Goal: Task Accomplishment & Management: Manage account settings

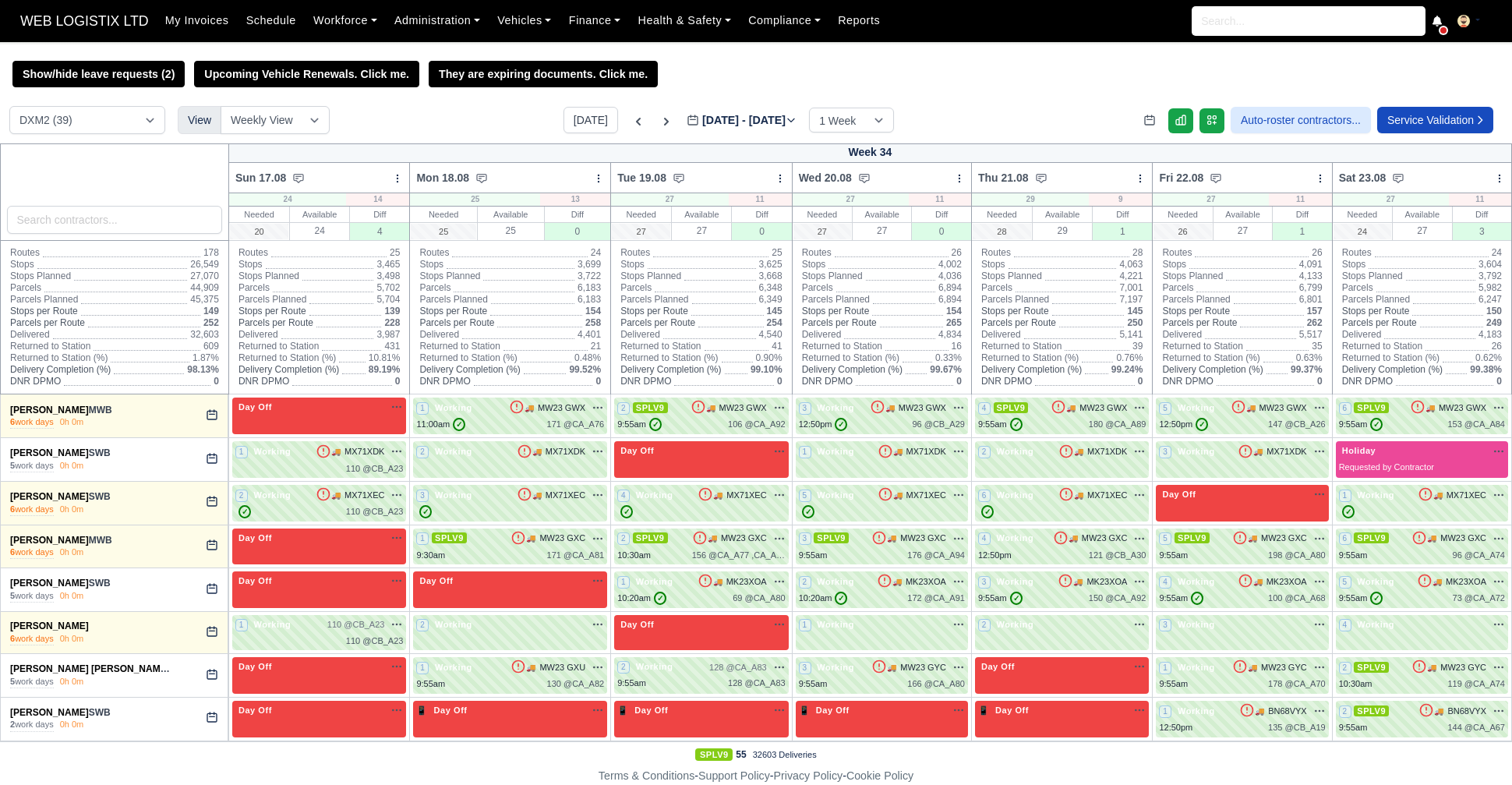
select select "1"
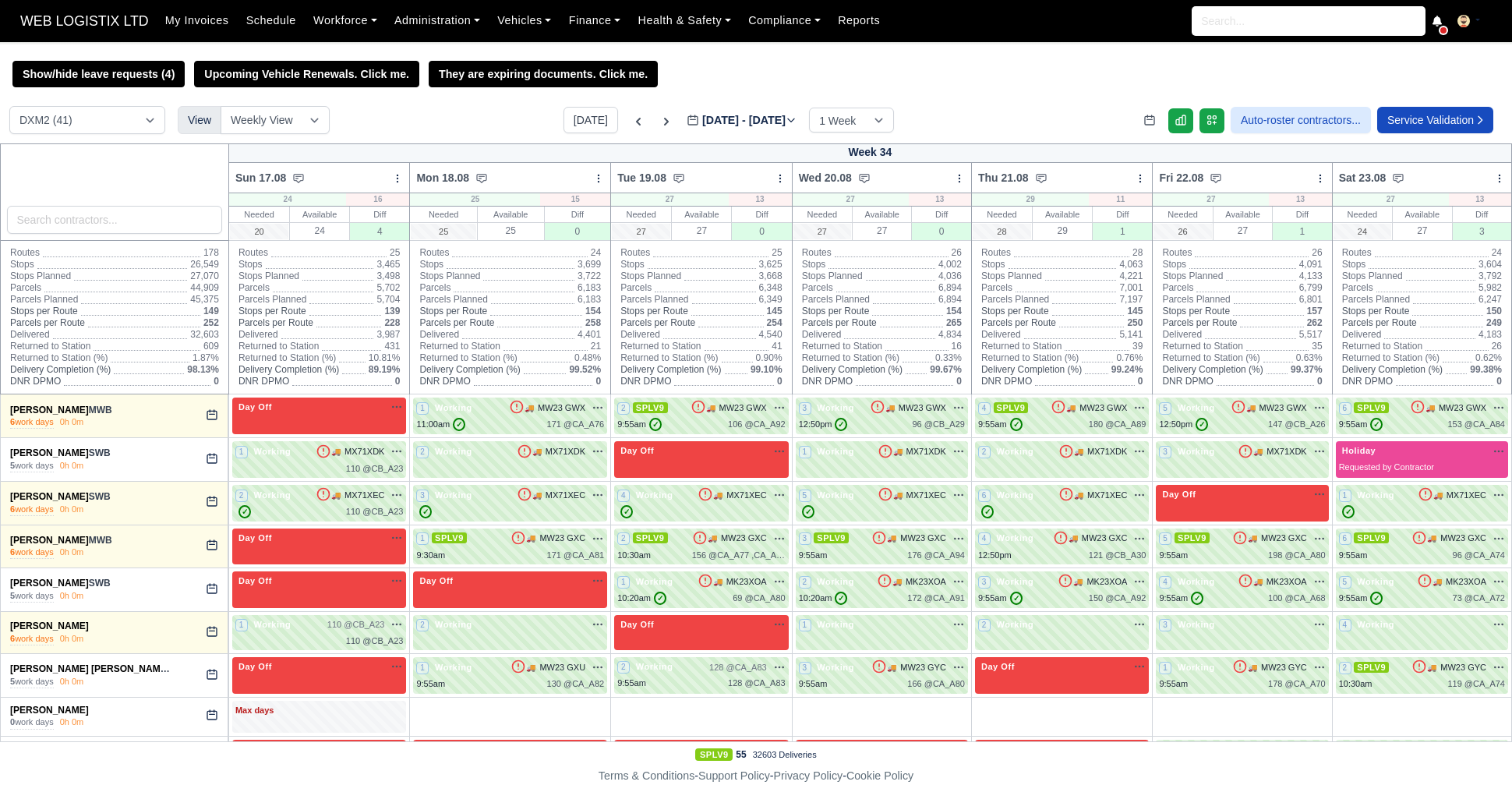
select select "1"
click at [572, 119] on button "Today" at bounding box center [591, 119] width 54 height 26
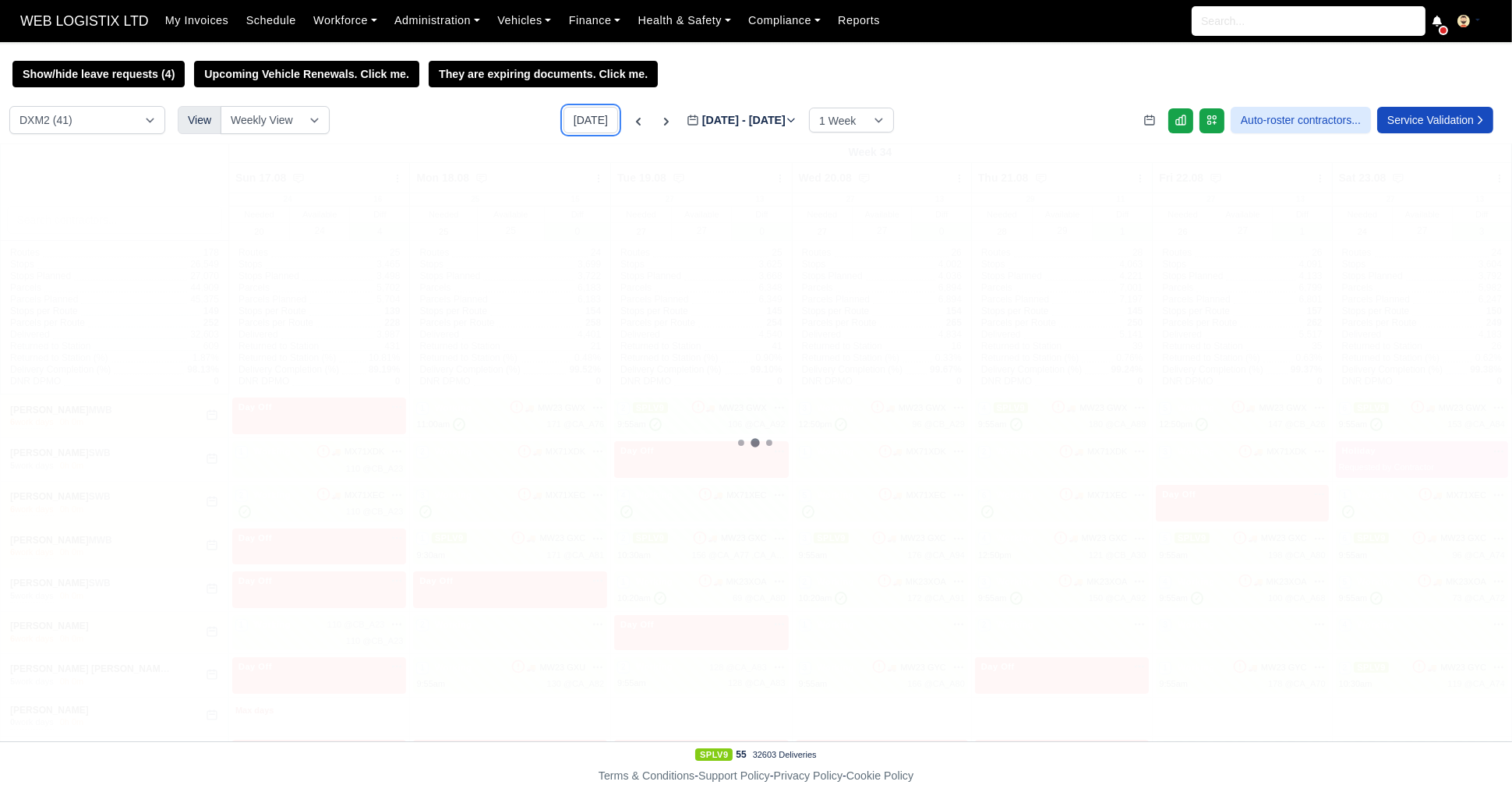
type input "2025-08-28"
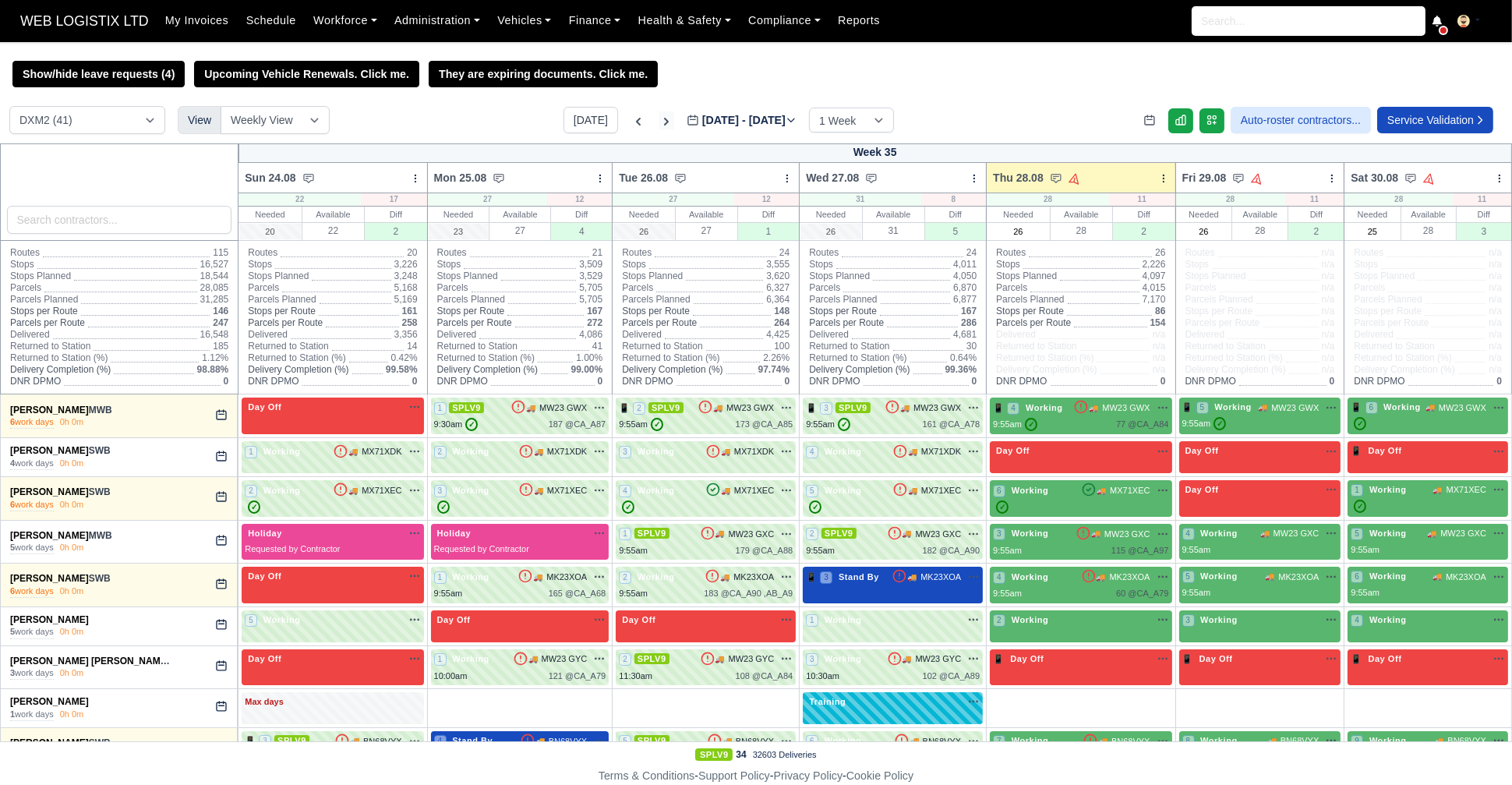
click at [659, 126] on icon at bounding box center [666, 121] width 16 height 16
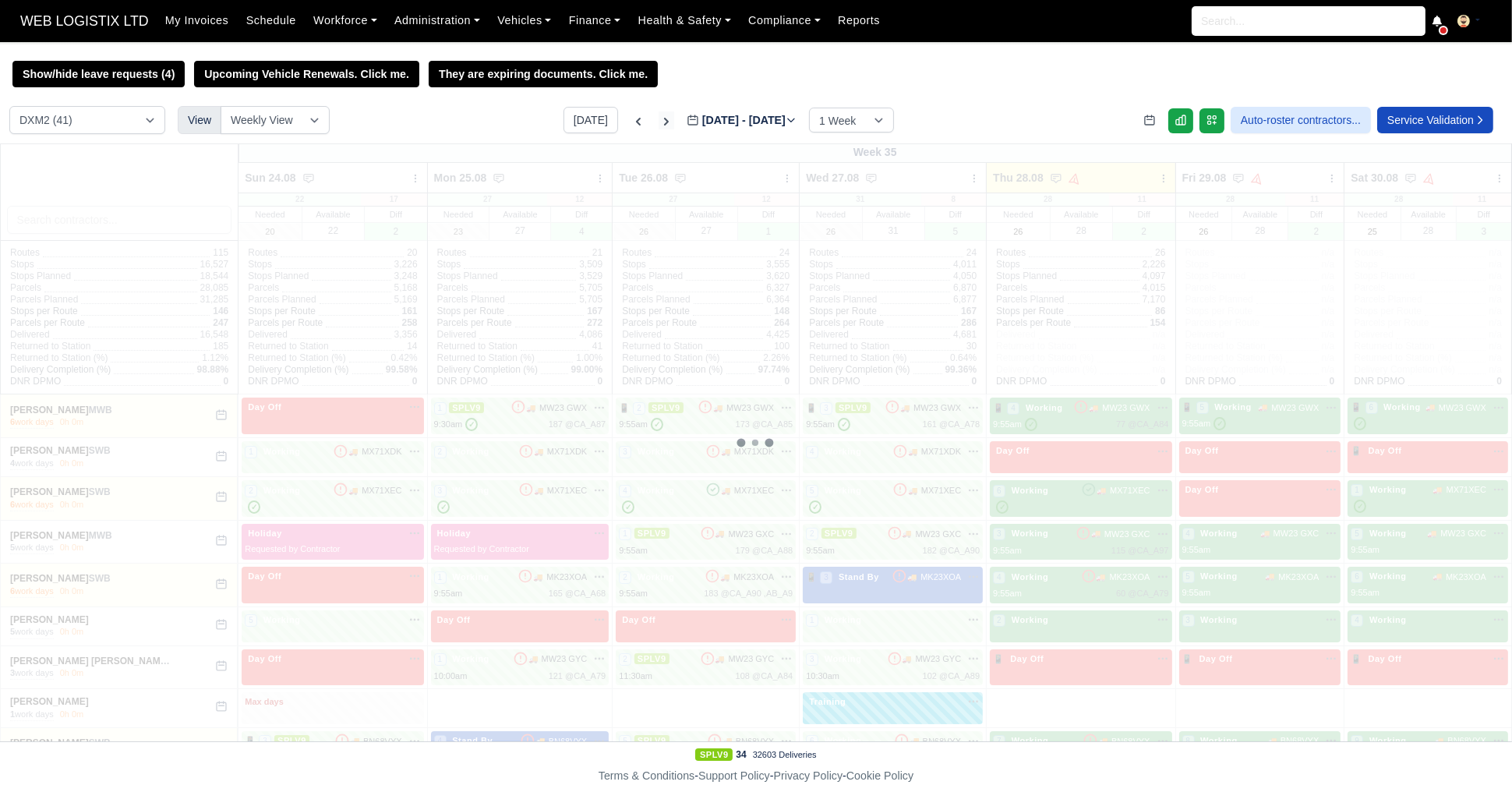
type input "2025-09-04"
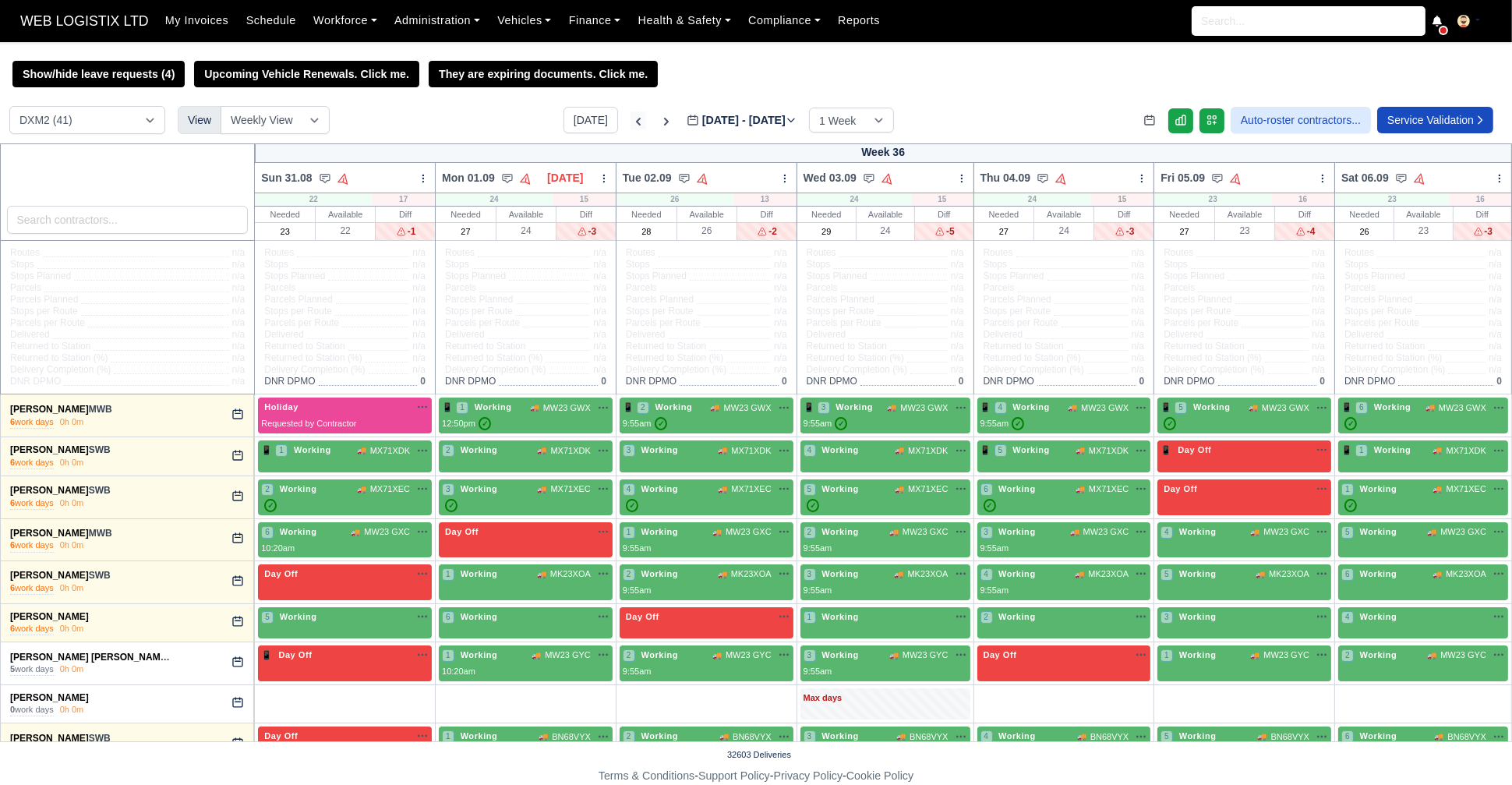
click at [631, 123] on icon at bounding box center [638, 121] width 16 height 16
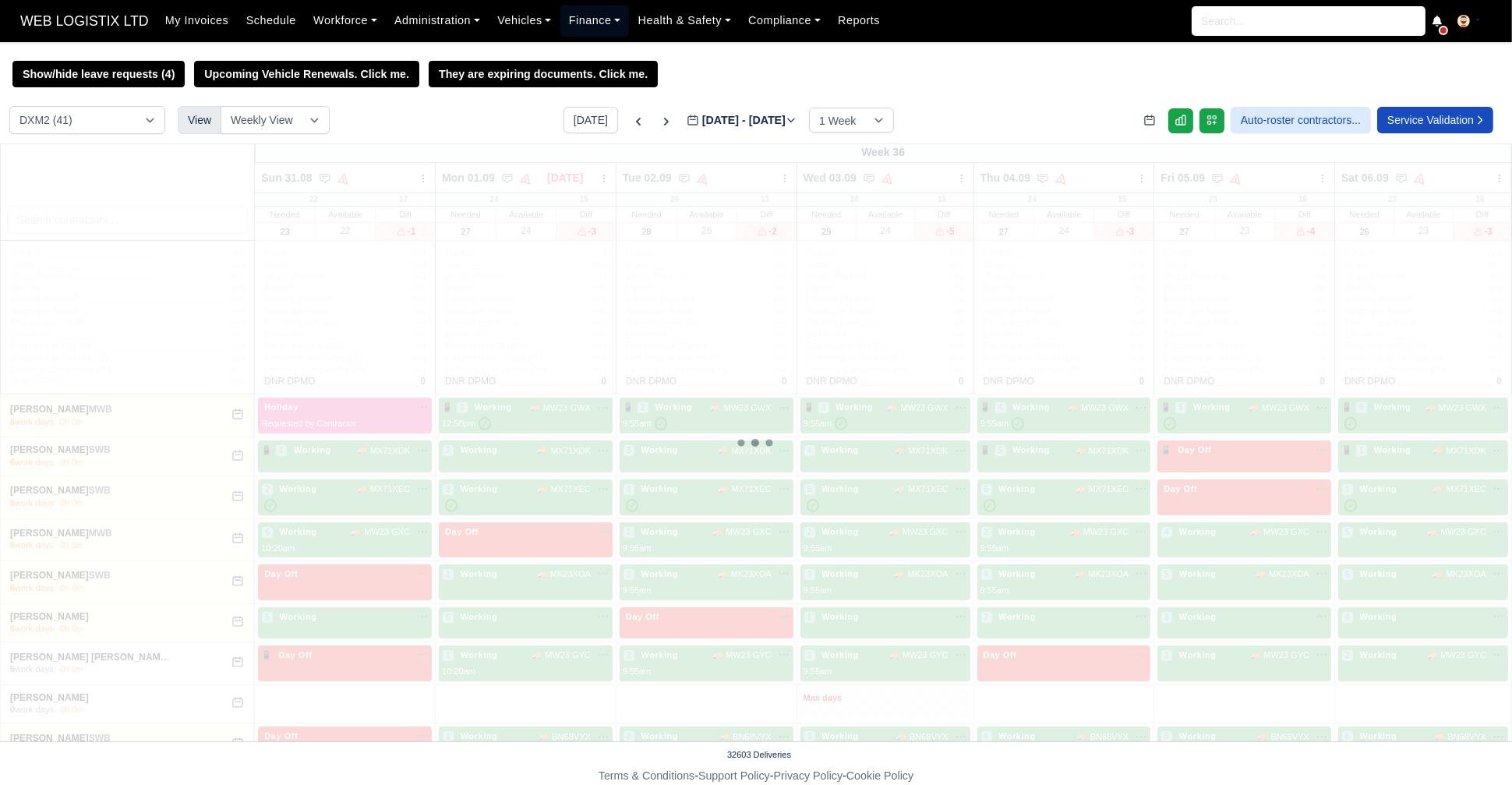
type input "2025-08-28"
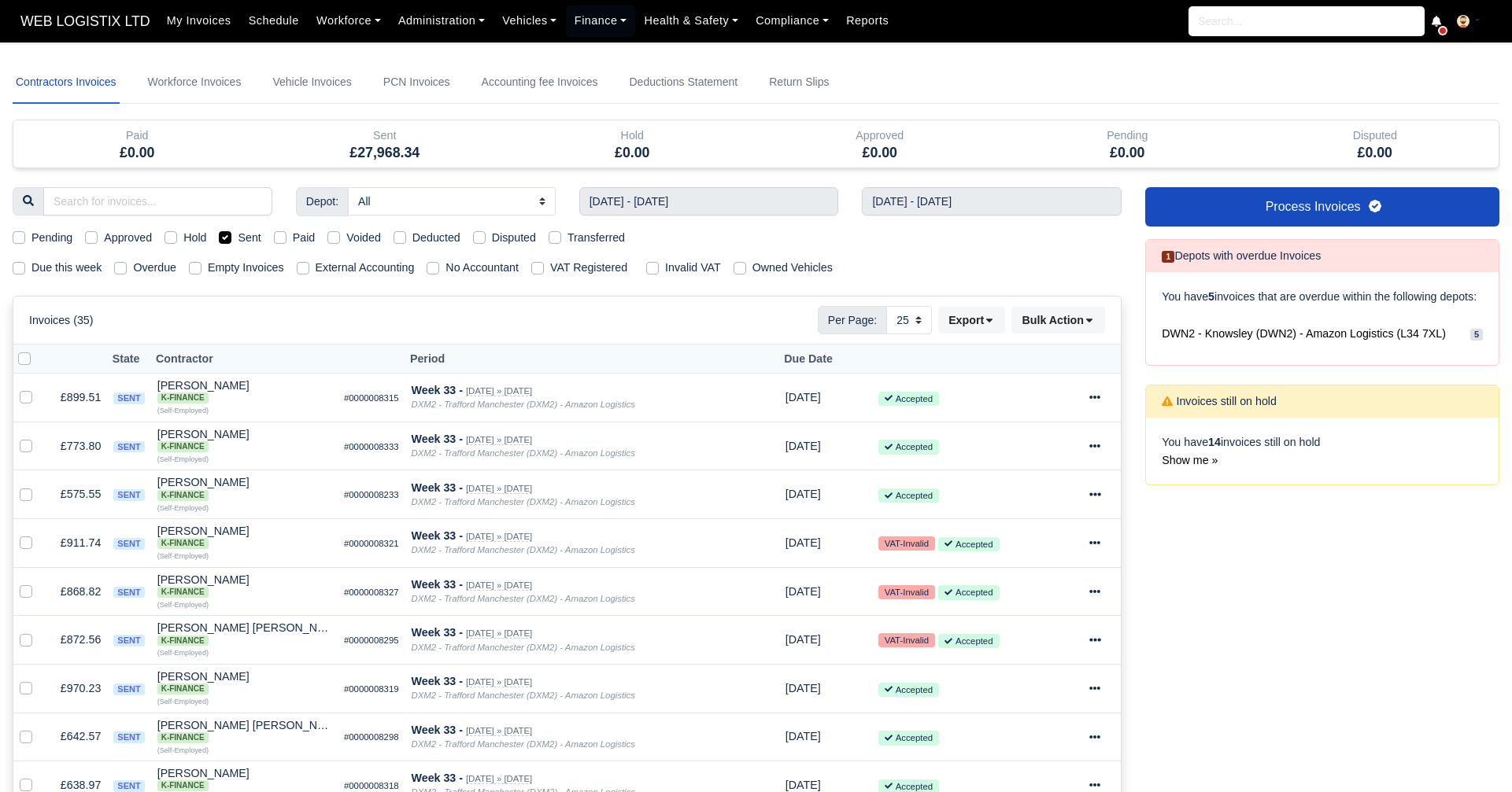
select select "25"
click at [221, 229] on div "Sent" at bounding box center [239, 237] width 41 height 18
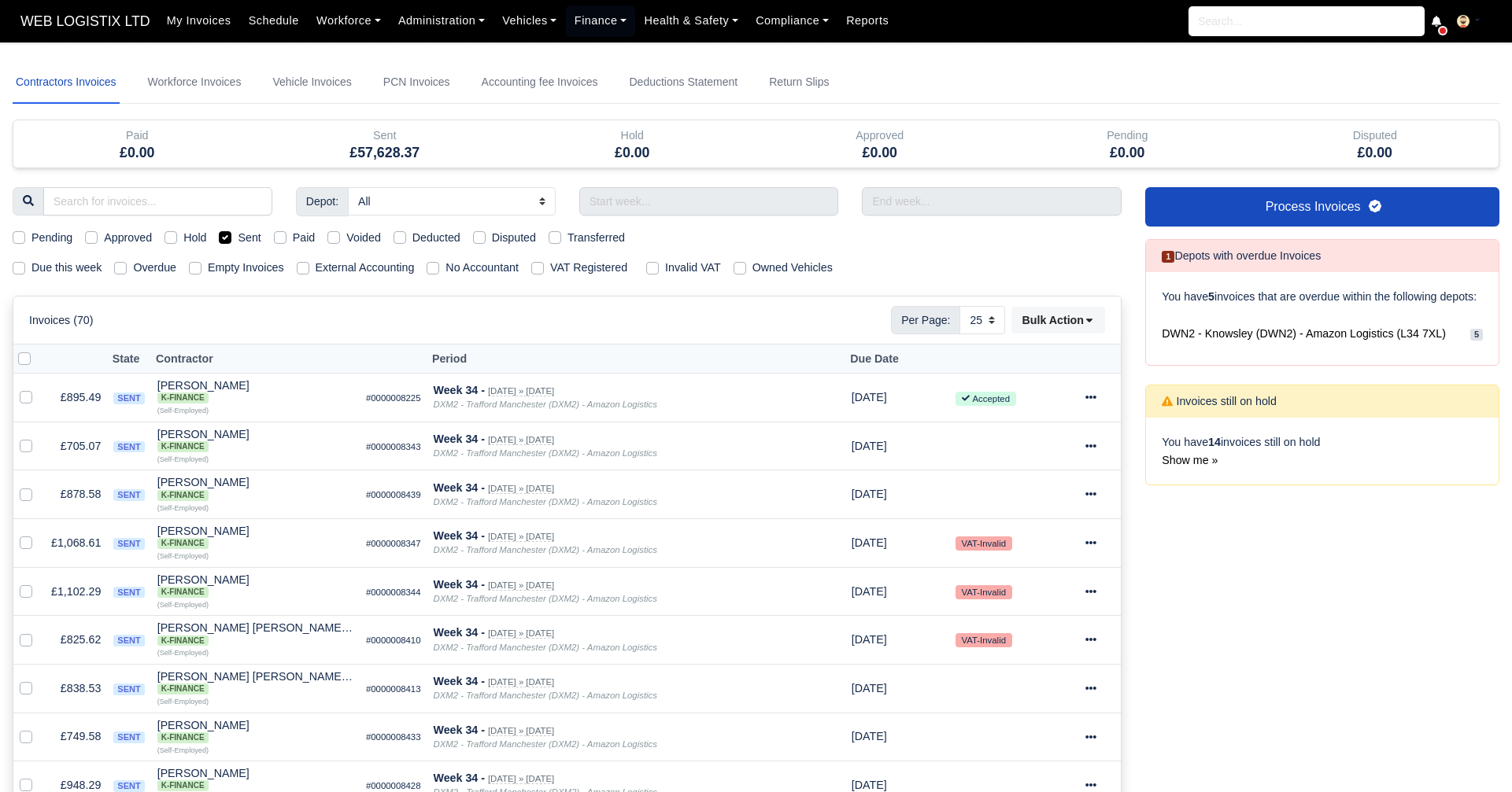
select select "25"
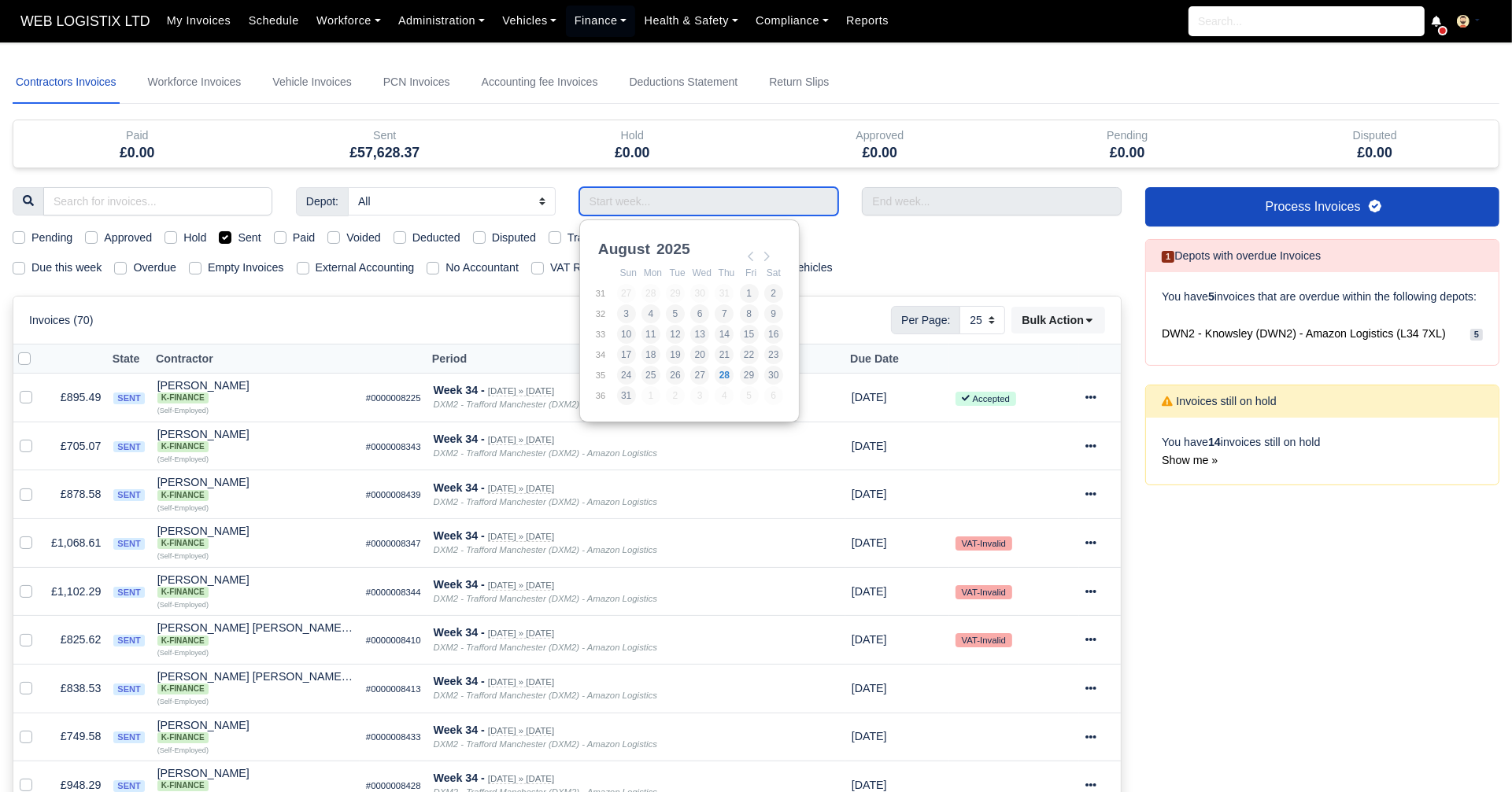
click at [652, 203] on input "Use the arrow keys to pick a date" at bounding box center [709, 202] width 260 height 28
type input "[DATE] - [DATE]"
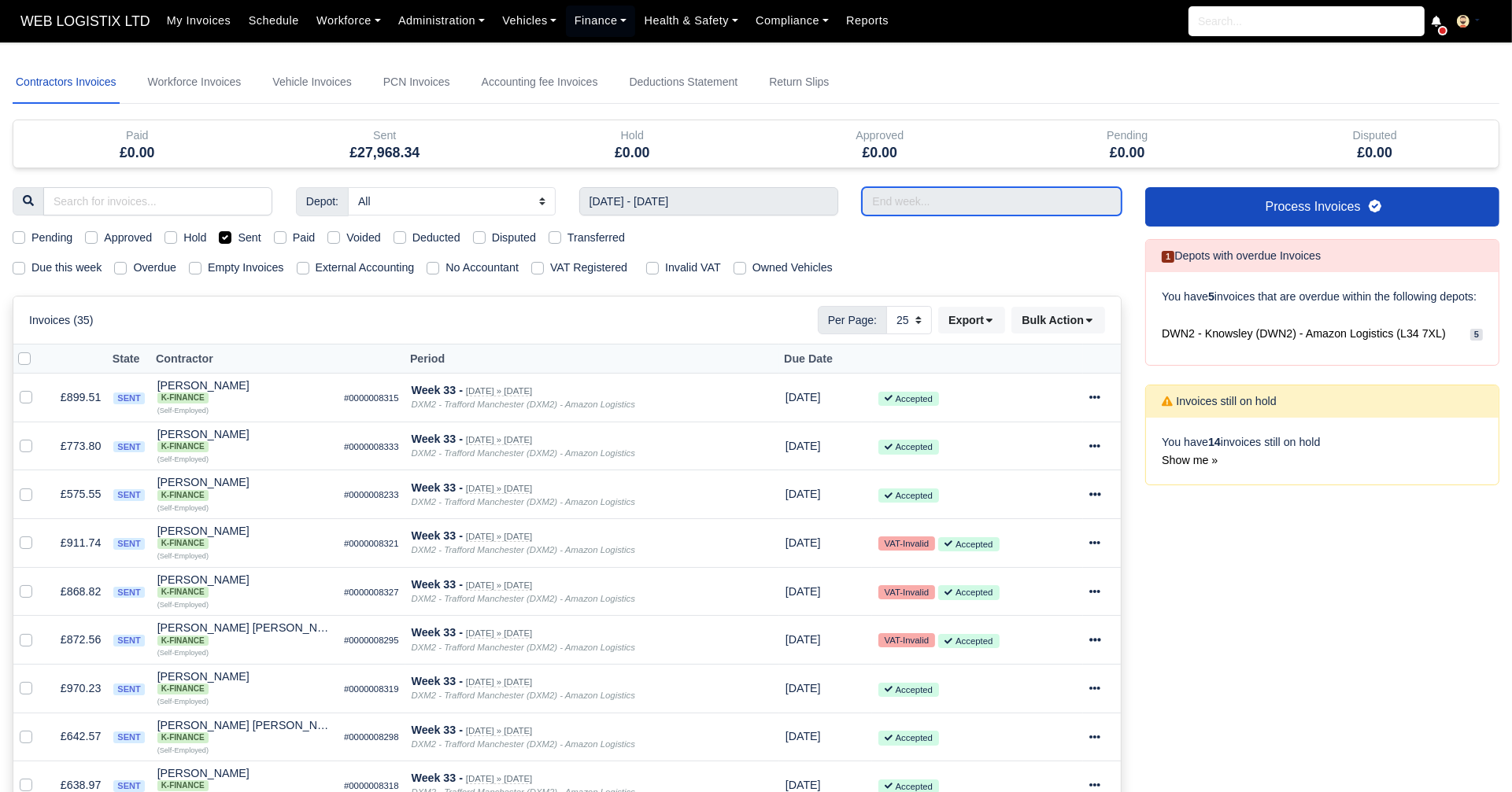
click at [867, 202] on input "text" at bounding box center [992, 202] width 260 height 28
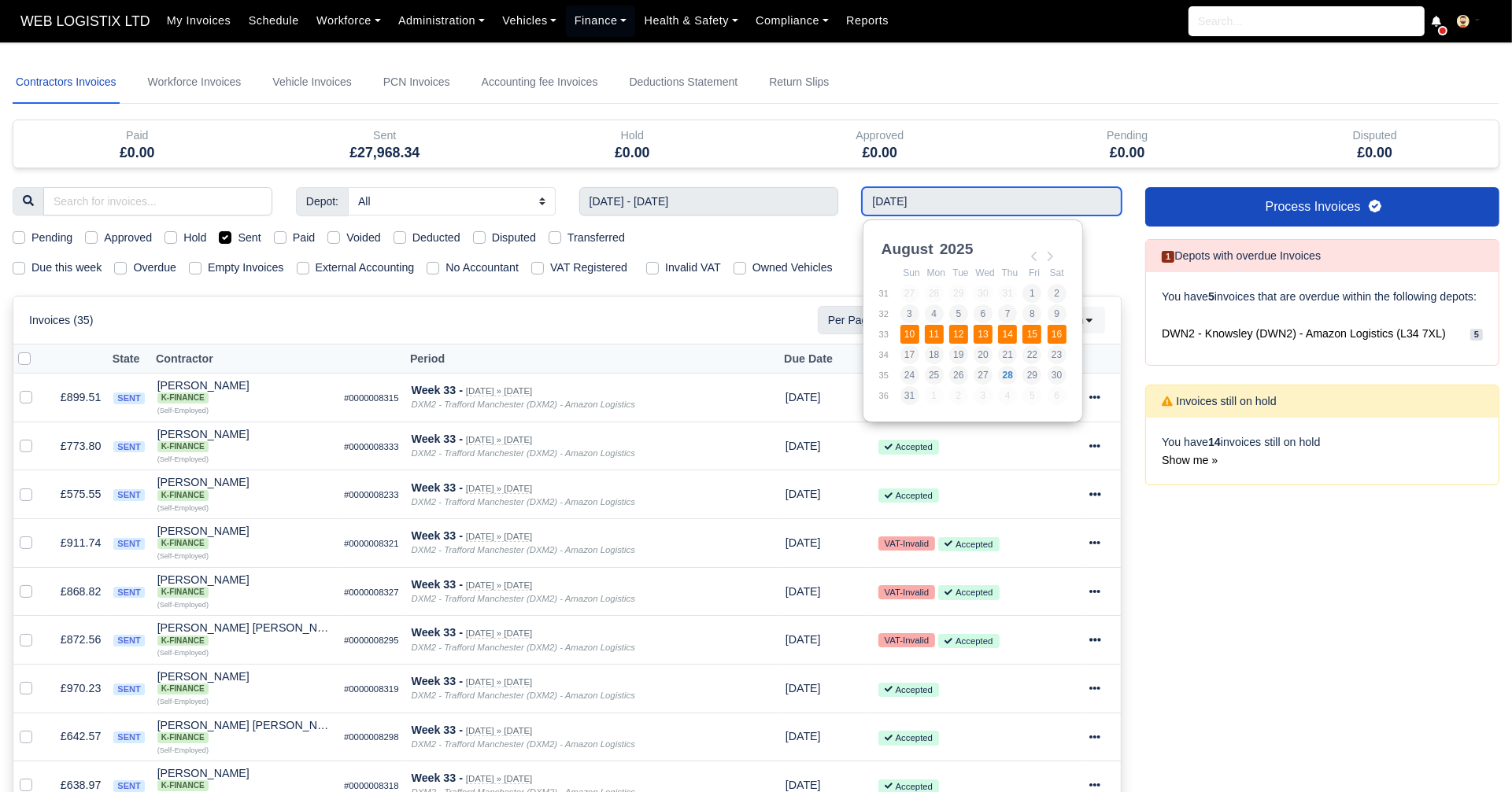
type input "[DATE] - [DATE]"
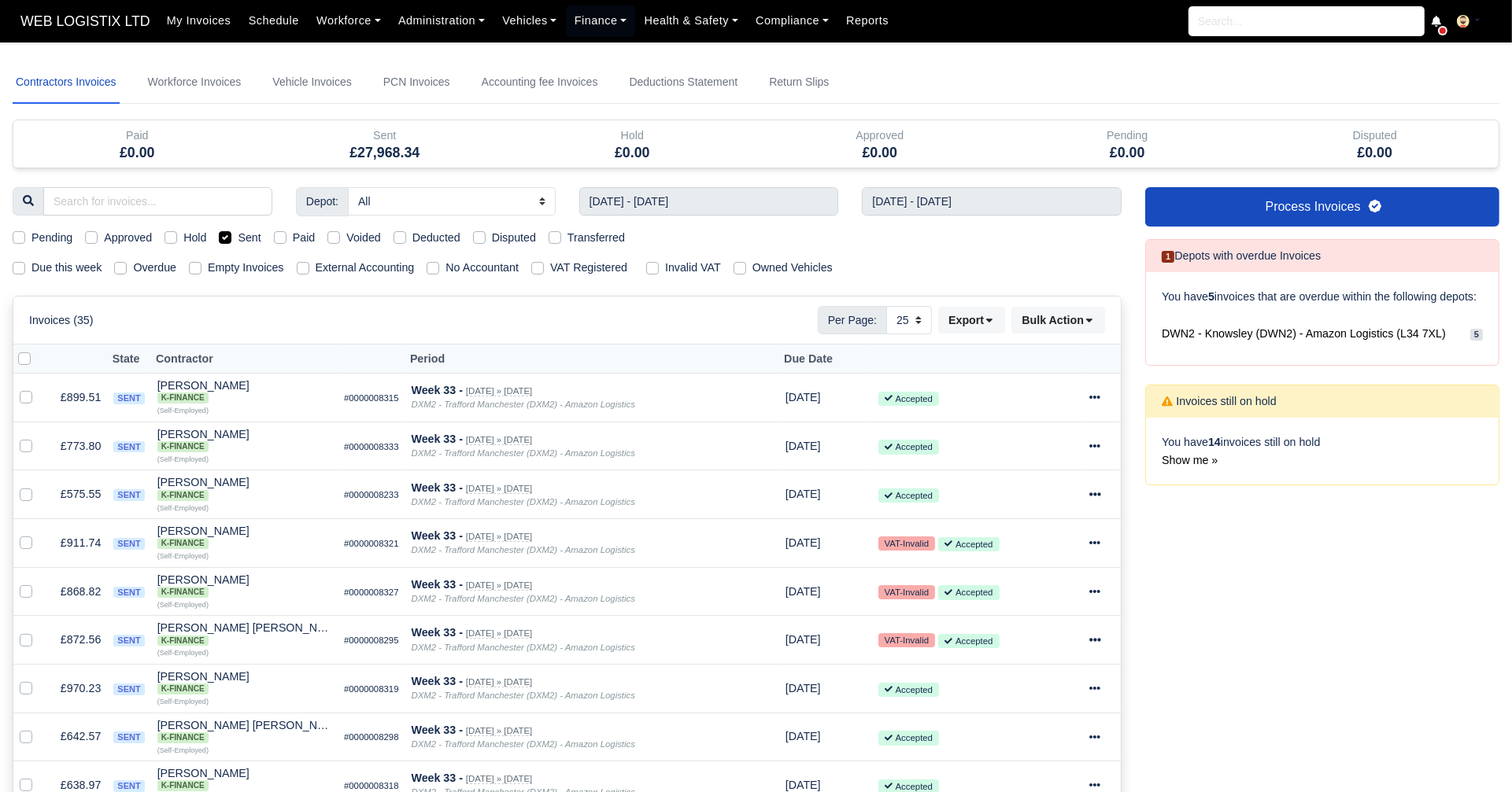
click at [237, 241] on label "Sent" at bounding box center [249, 237] width 23 height 18
click at [222, 241] on input "Sent" at bounding box center [224, 234] width 12 height 12
checkbox input "false"
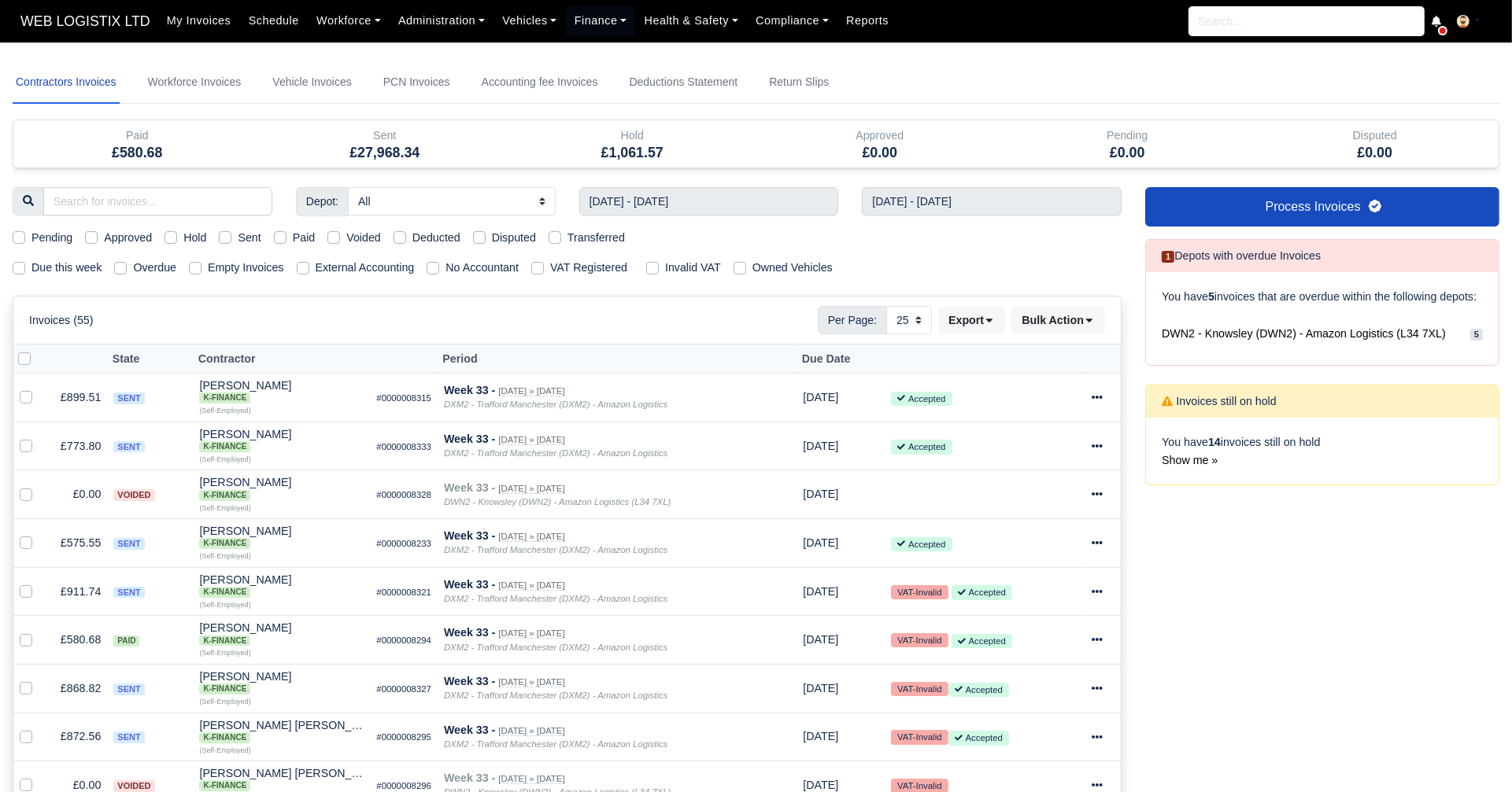
click at [340, 236] on div "Voided" at bounding box center [353, 237] width 54 height 18
click at [347, 236] on label "Voided" at bounding box center [364, 237] width 35 height 18
click at [329, 236] on input "Voided" at bounding box center [333, 234] width 12 height 12
checkbox input "true"
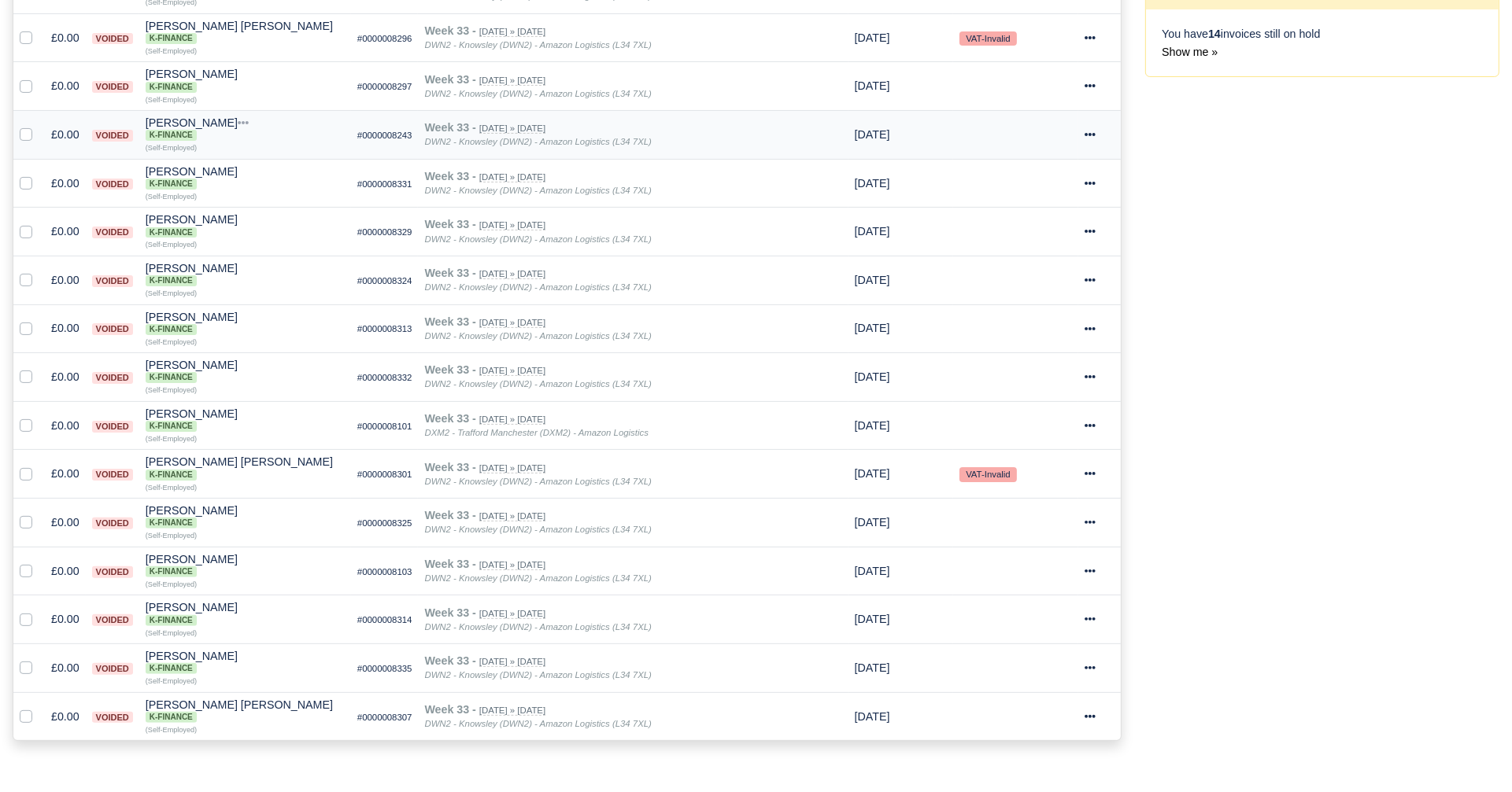
scroll to position [411, 0]
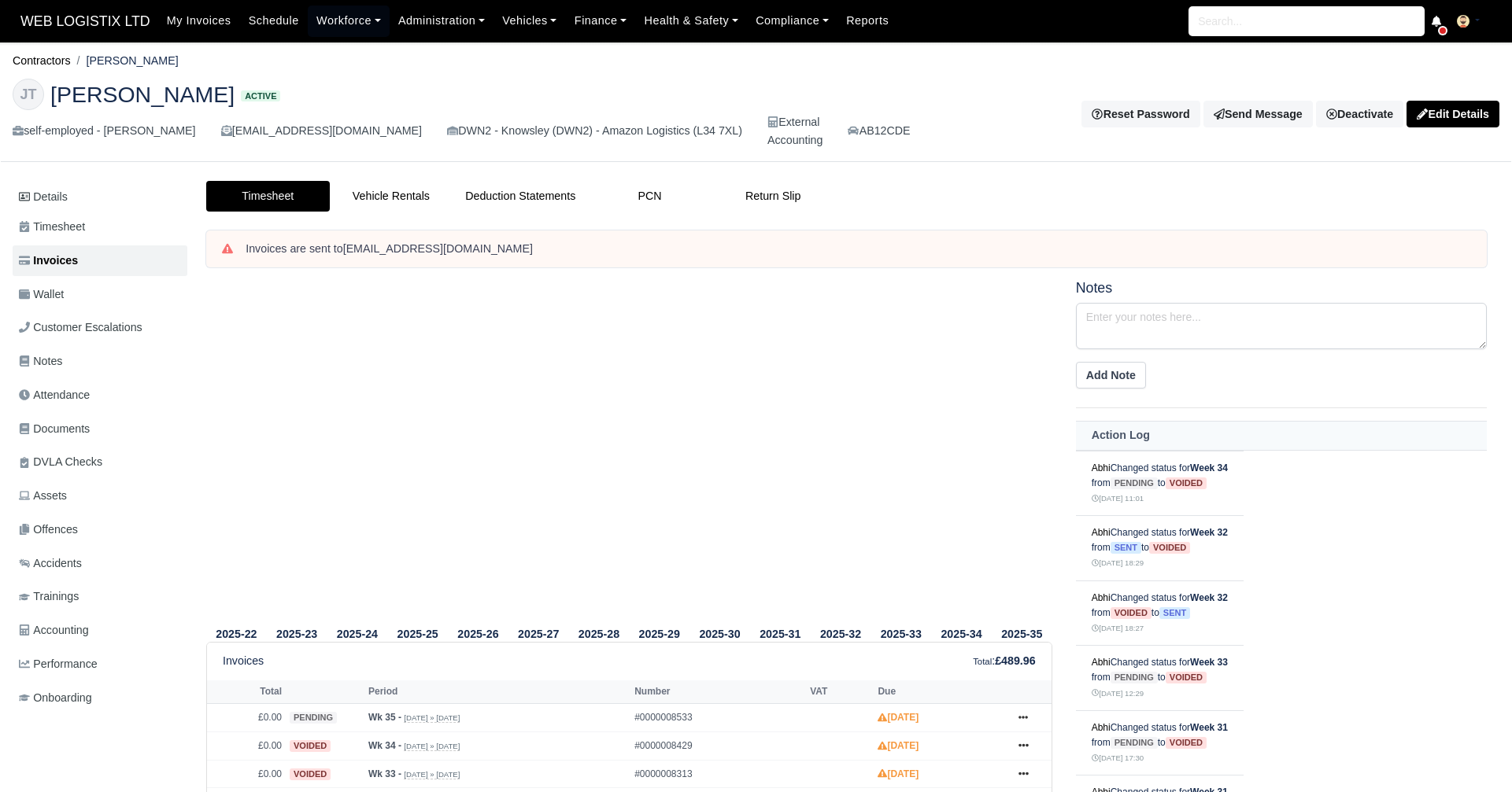
scroll to position [418, 0]
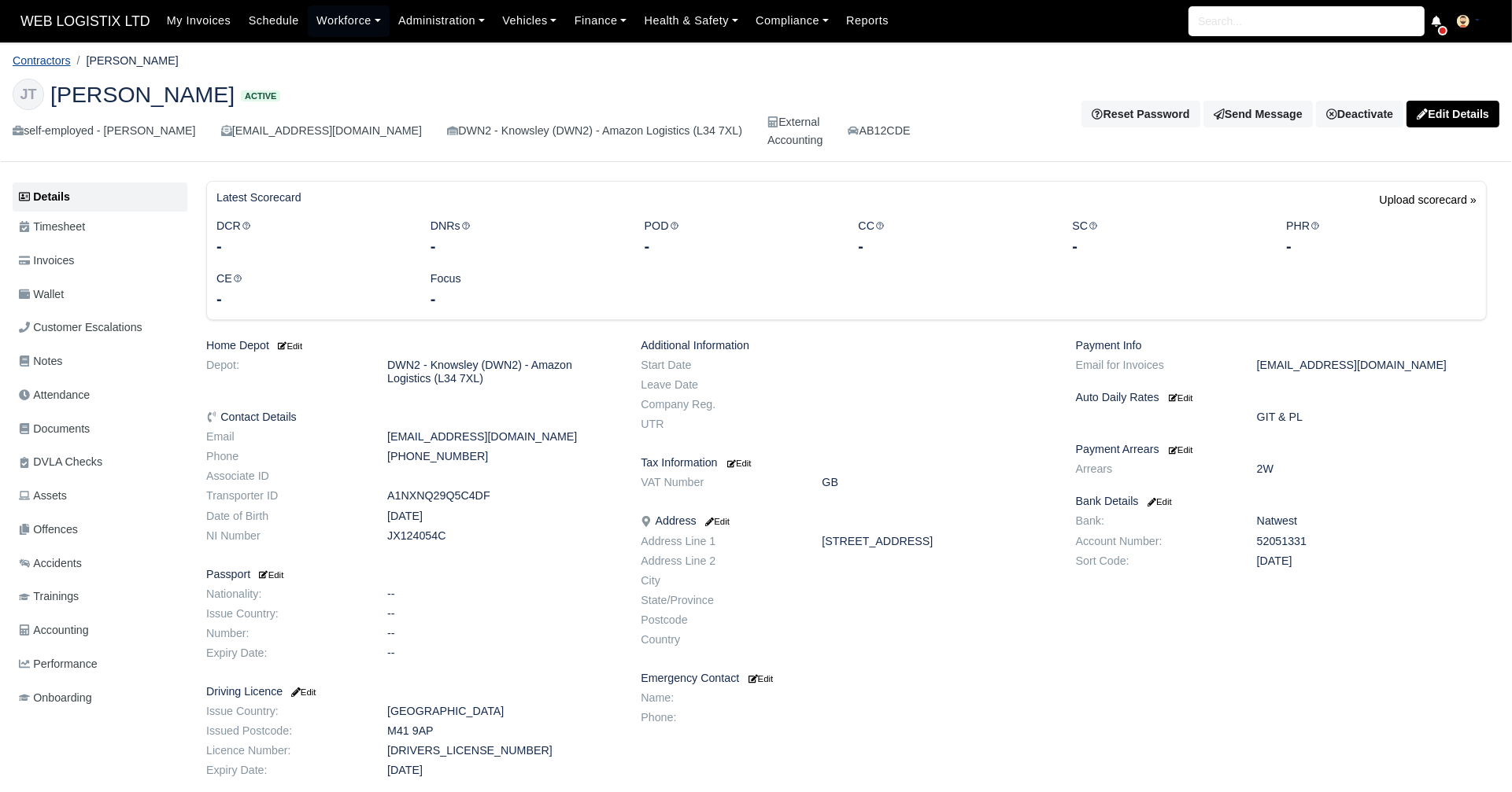
click at [67, 61] on link "Contractors" at bounding box center [41, 60] width 58 height 12
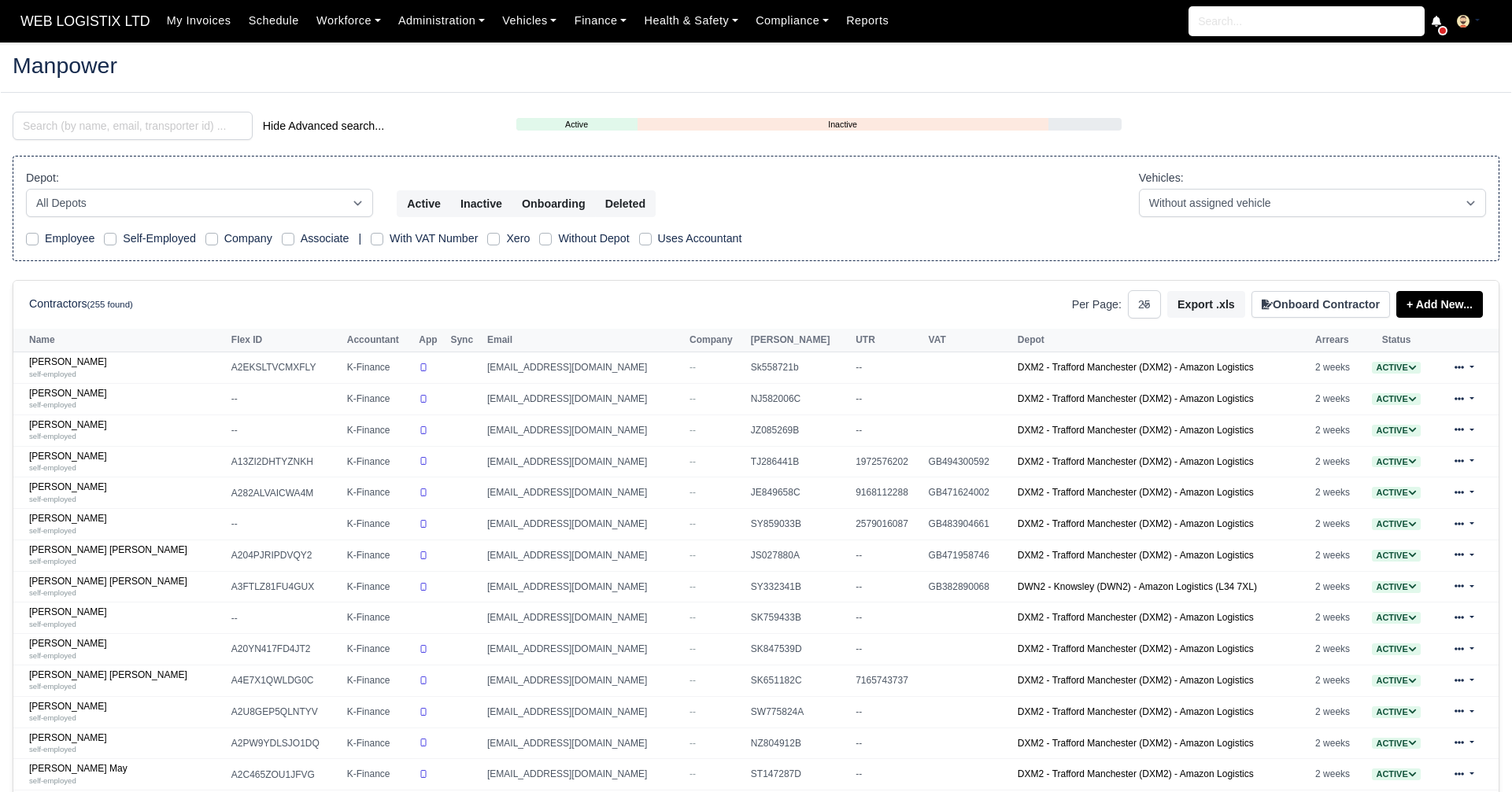
select select "25"
click at [98, 121] on input "search" at bounding box center [132, 126] width 240 height 28
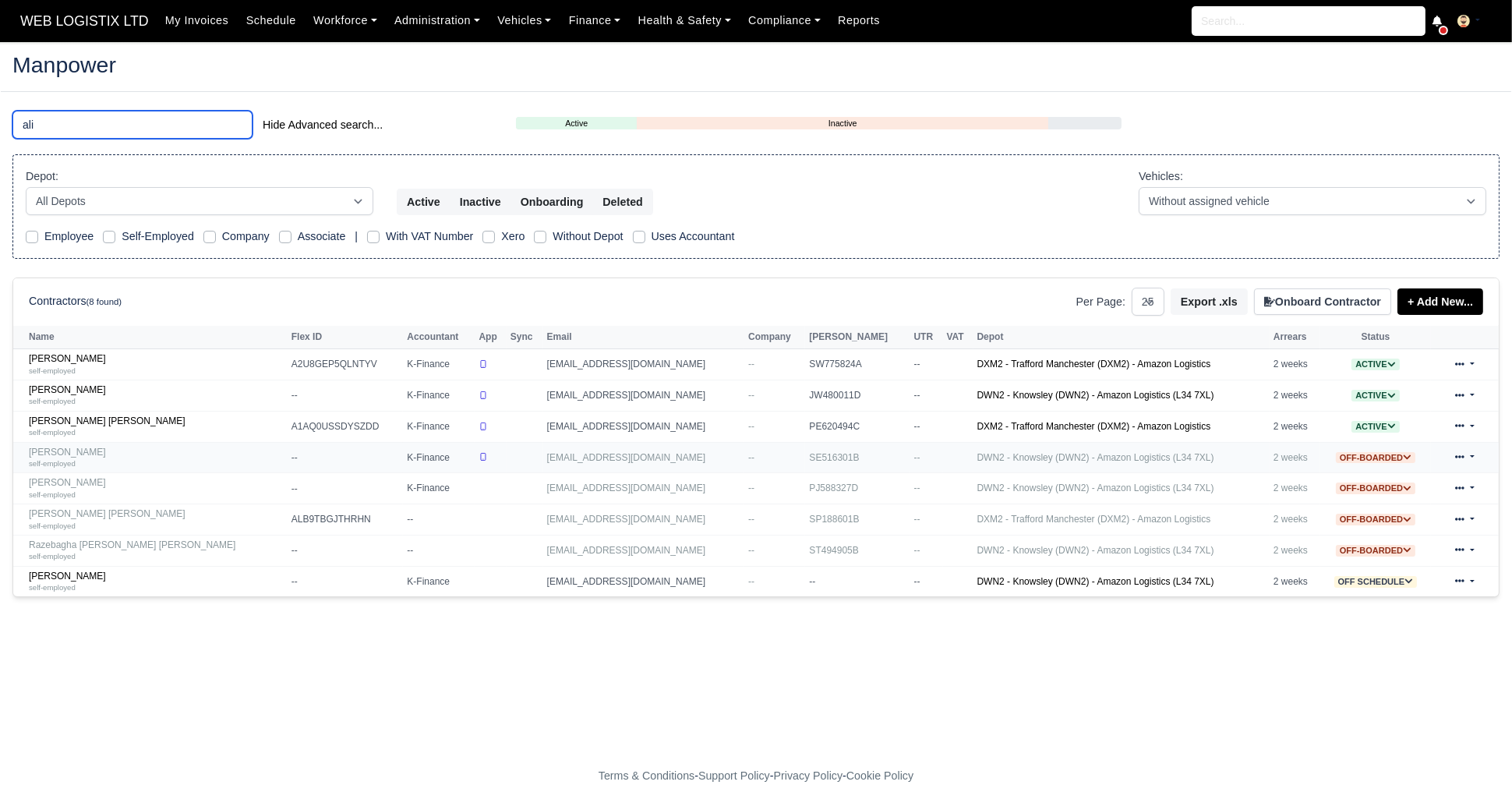
type input "ali"
click at [98, 467] on td "Ali Hawass self-employed" at bounding box center [150, 457] width 274 height 31
click at [49, 461] on small "self-employed" at bounding box center [52, 463] width 47 height 8
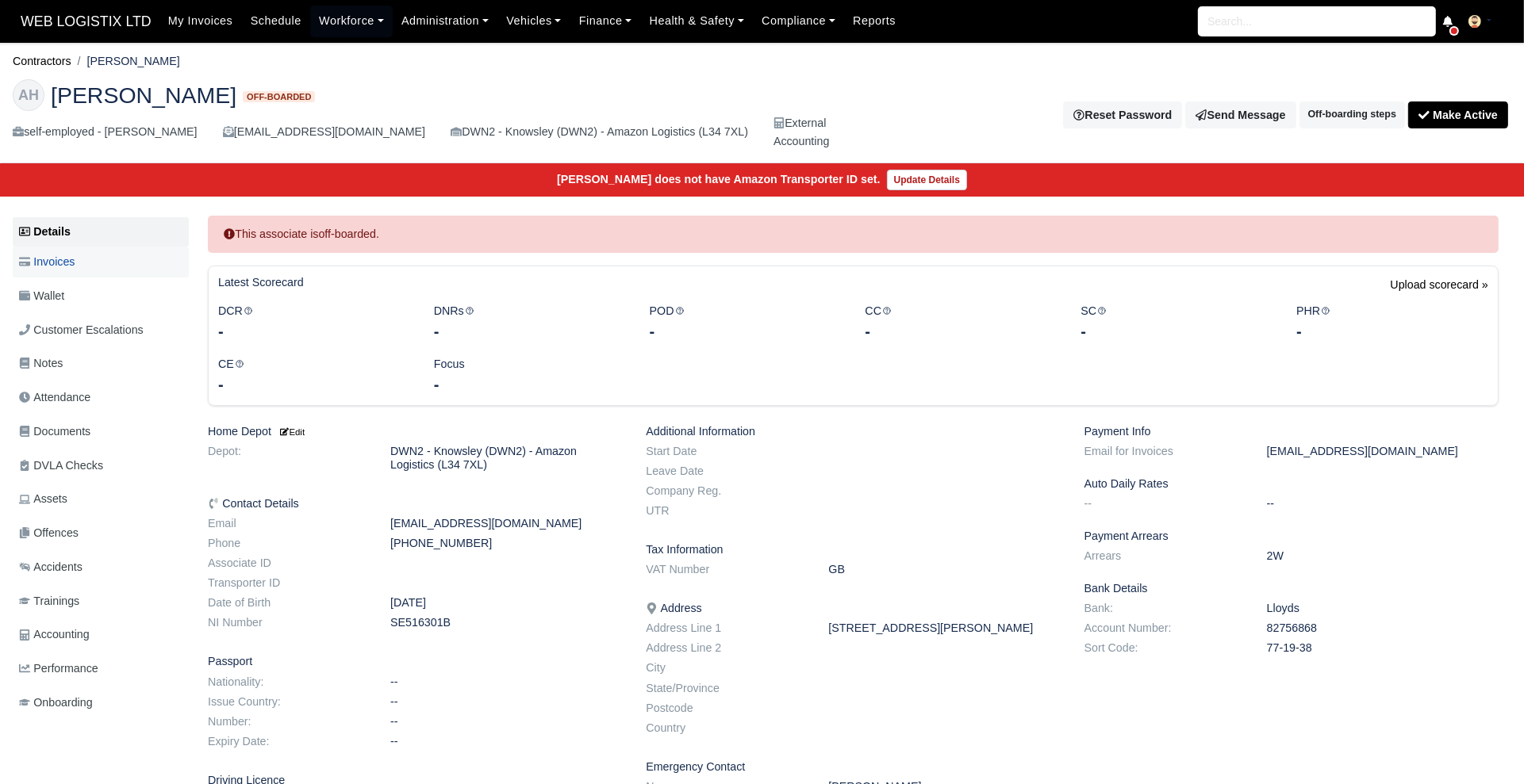
click at [80, 249] on link "Invoices" at bounding box center [100, 262] width 176 height 31
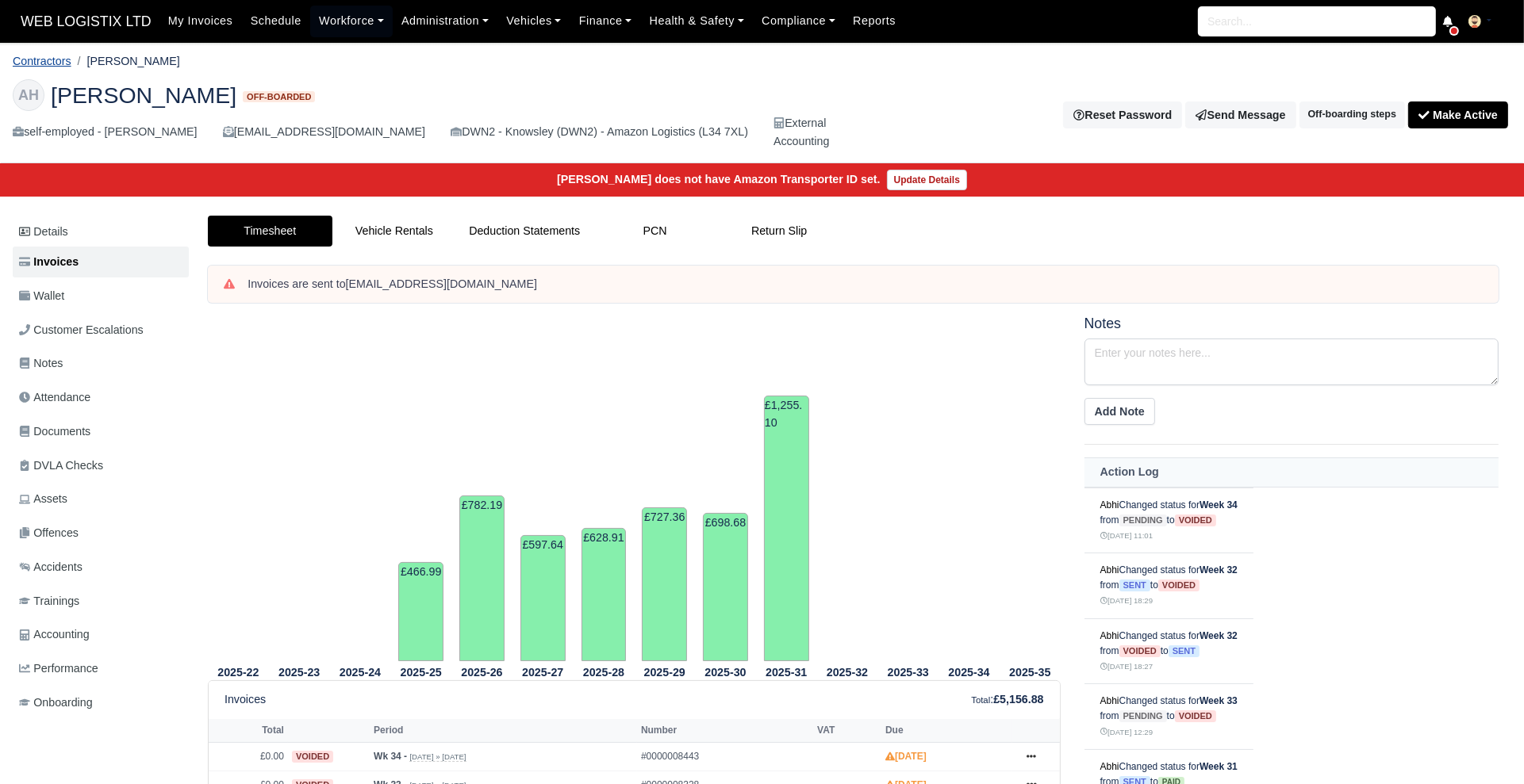
click at [56, 65] on link "Contractors" at bounding box center [42, 61] width 59 height 12
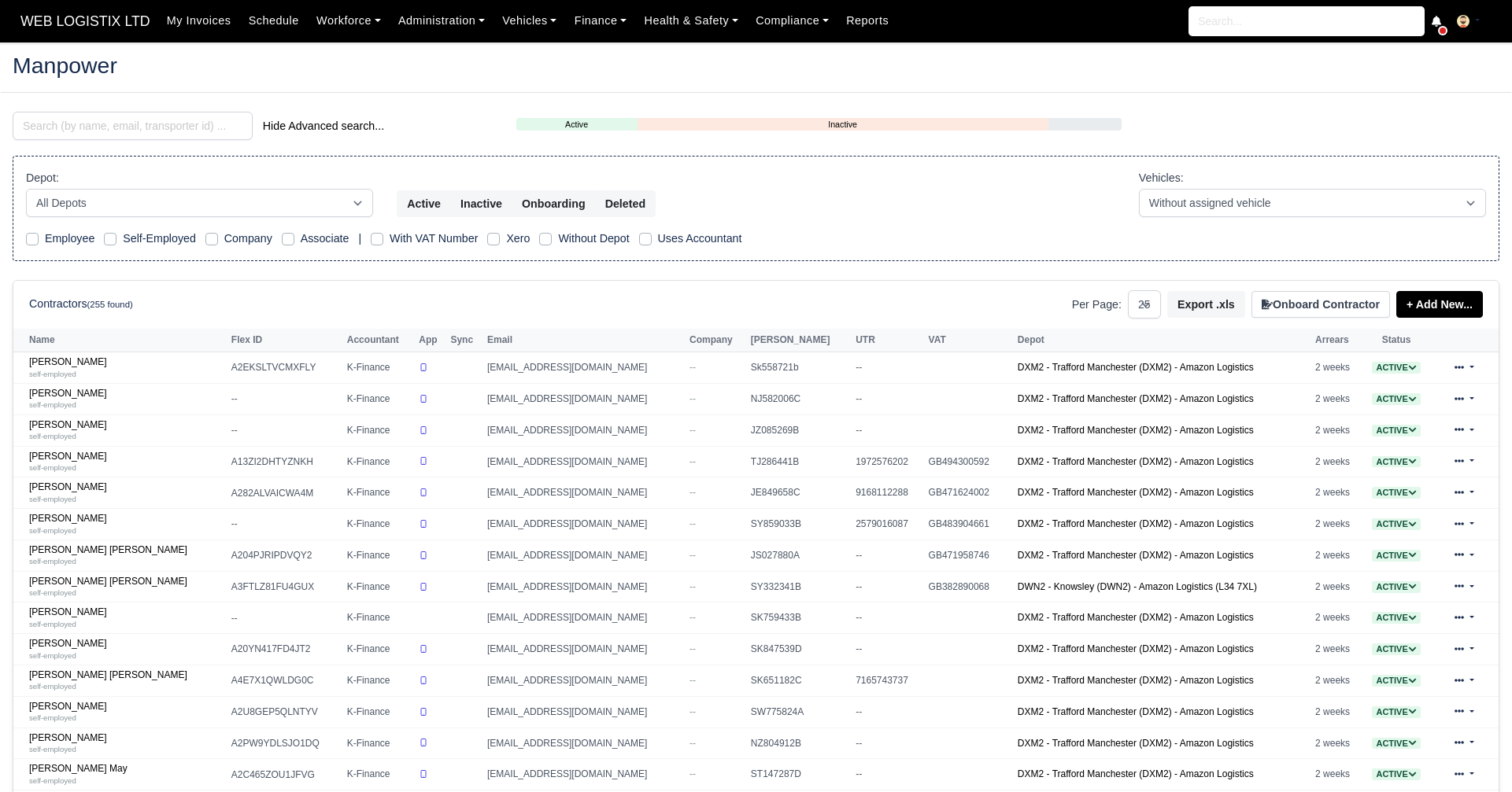
select select "25"
click at [132, 123] on input "search" at bounding box center [132, 126] width 240 height 28
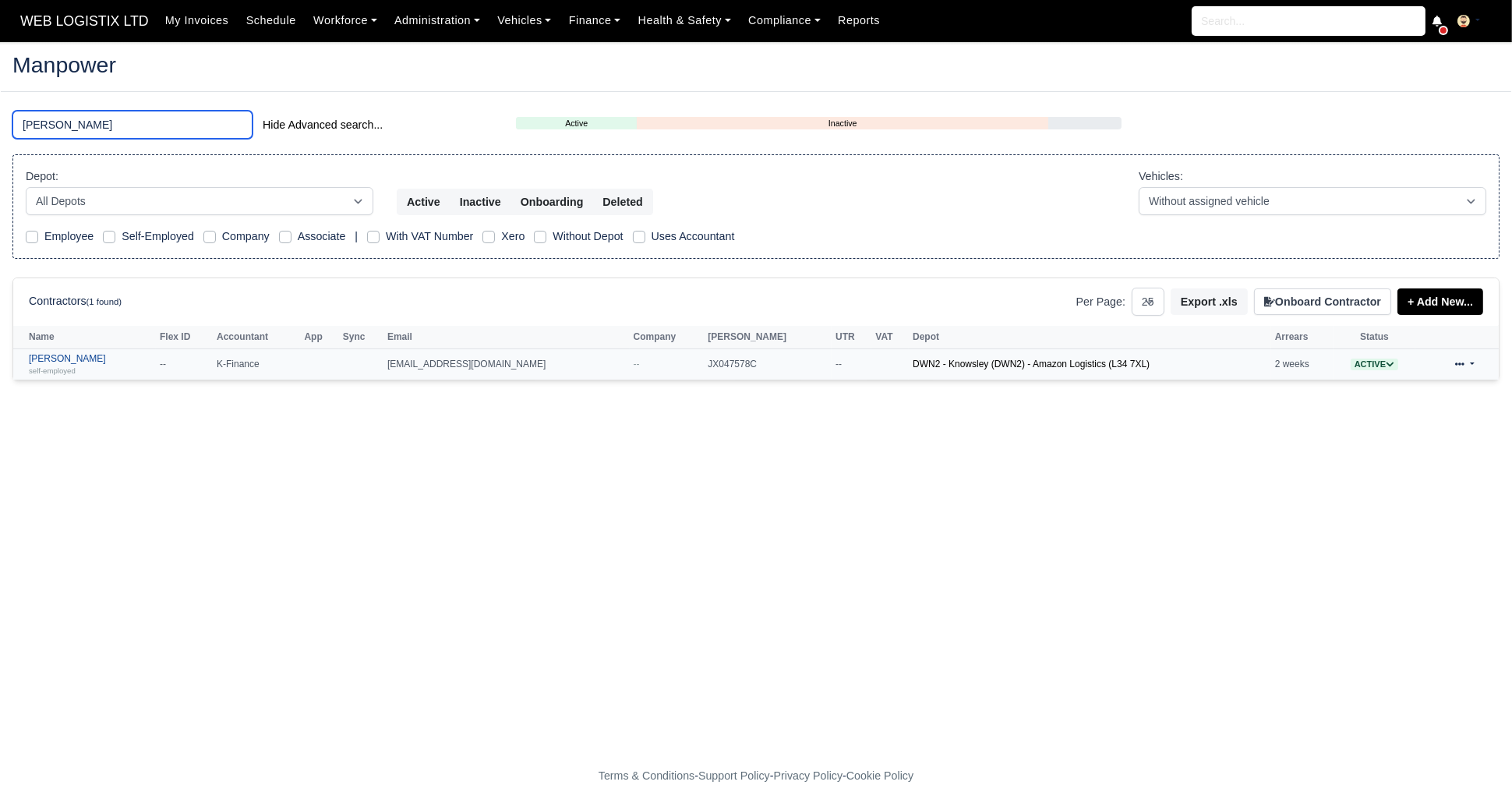
type input "jake"
click at [67, 369] on small "self-employed" at bounding box center [52, 371] width 47 height 8
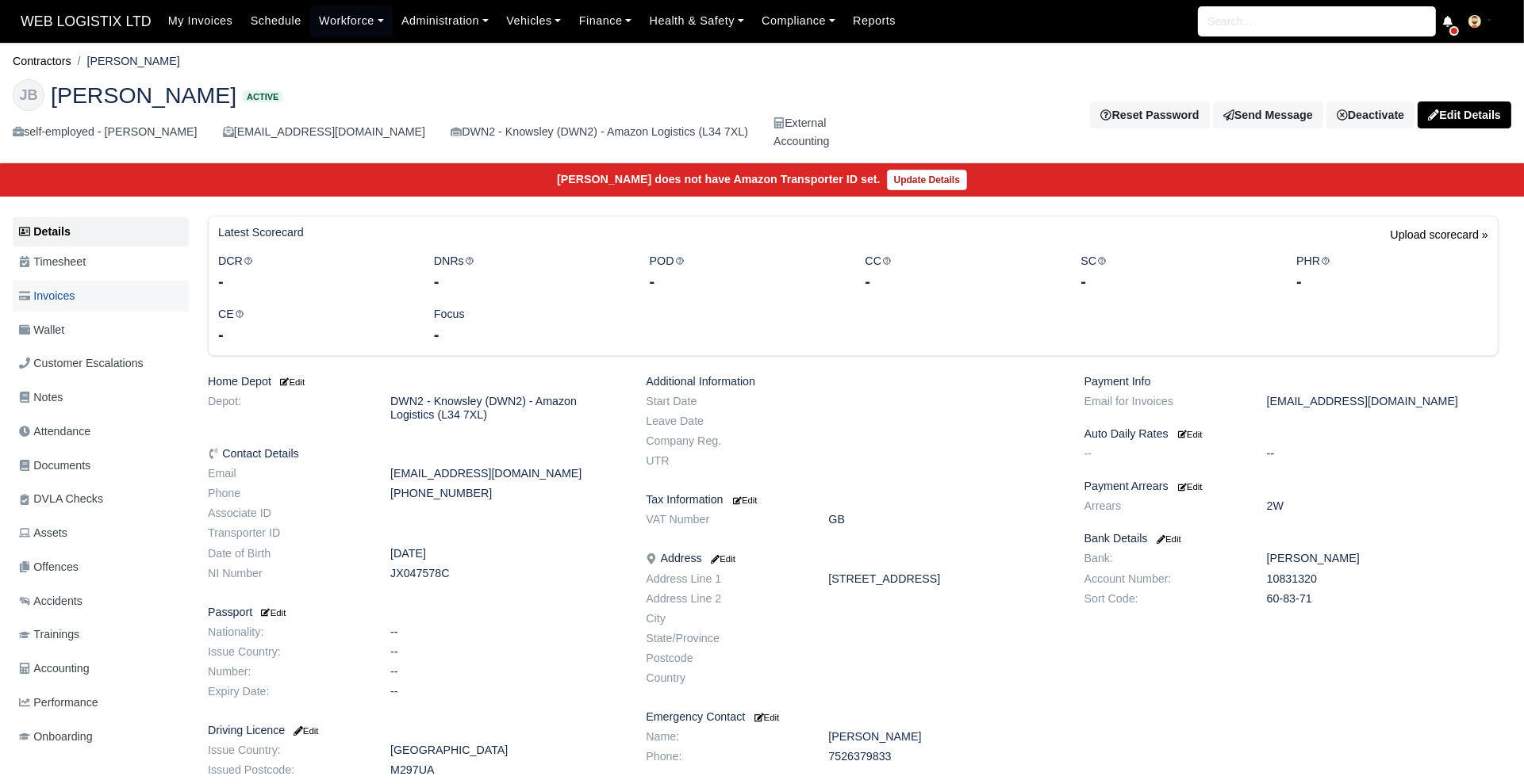
click at [46, 301] on span "Invoices" at bounding box center [47, 295] width 55 height 18
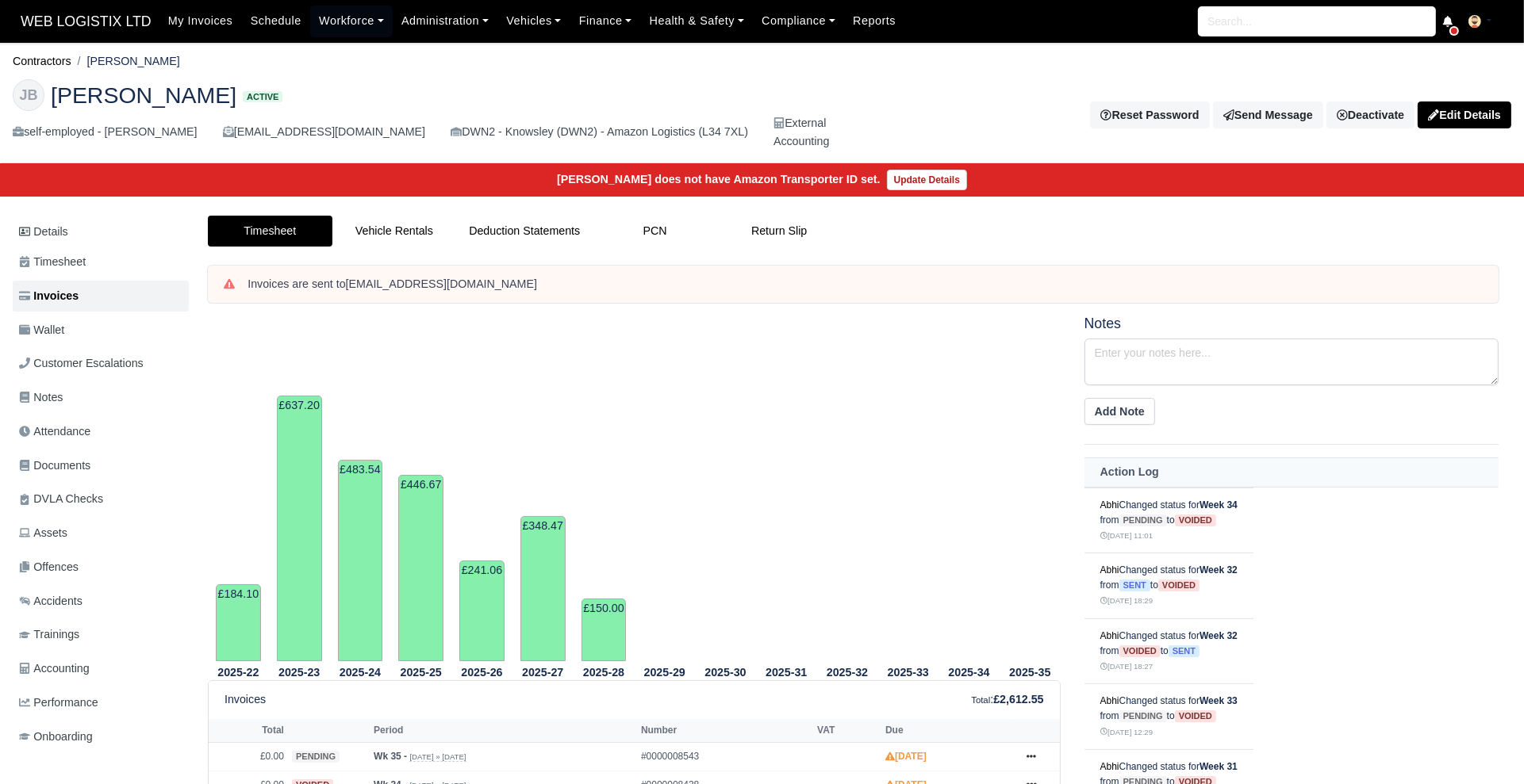
click at [71, 65] on li "Jake Bulger" at bounding box center [125, 61] width 108 height 18
click at [56, 63] on link "Contractors" at bounding box center [42, 61] width 59 height 12
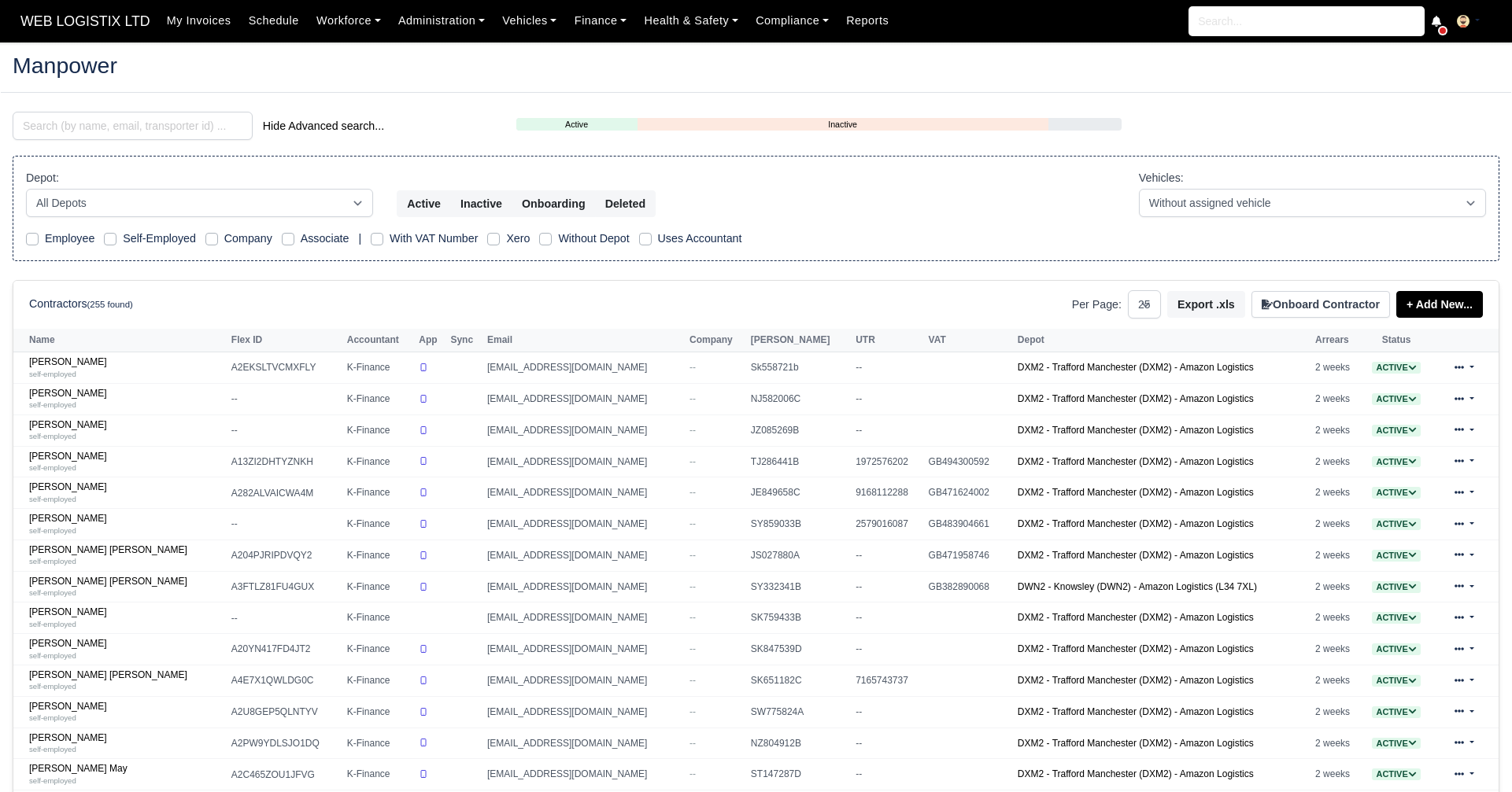
select select "25"
click at [137, 133] on input "search" at bounding box center [132, 126] width 240 height 28
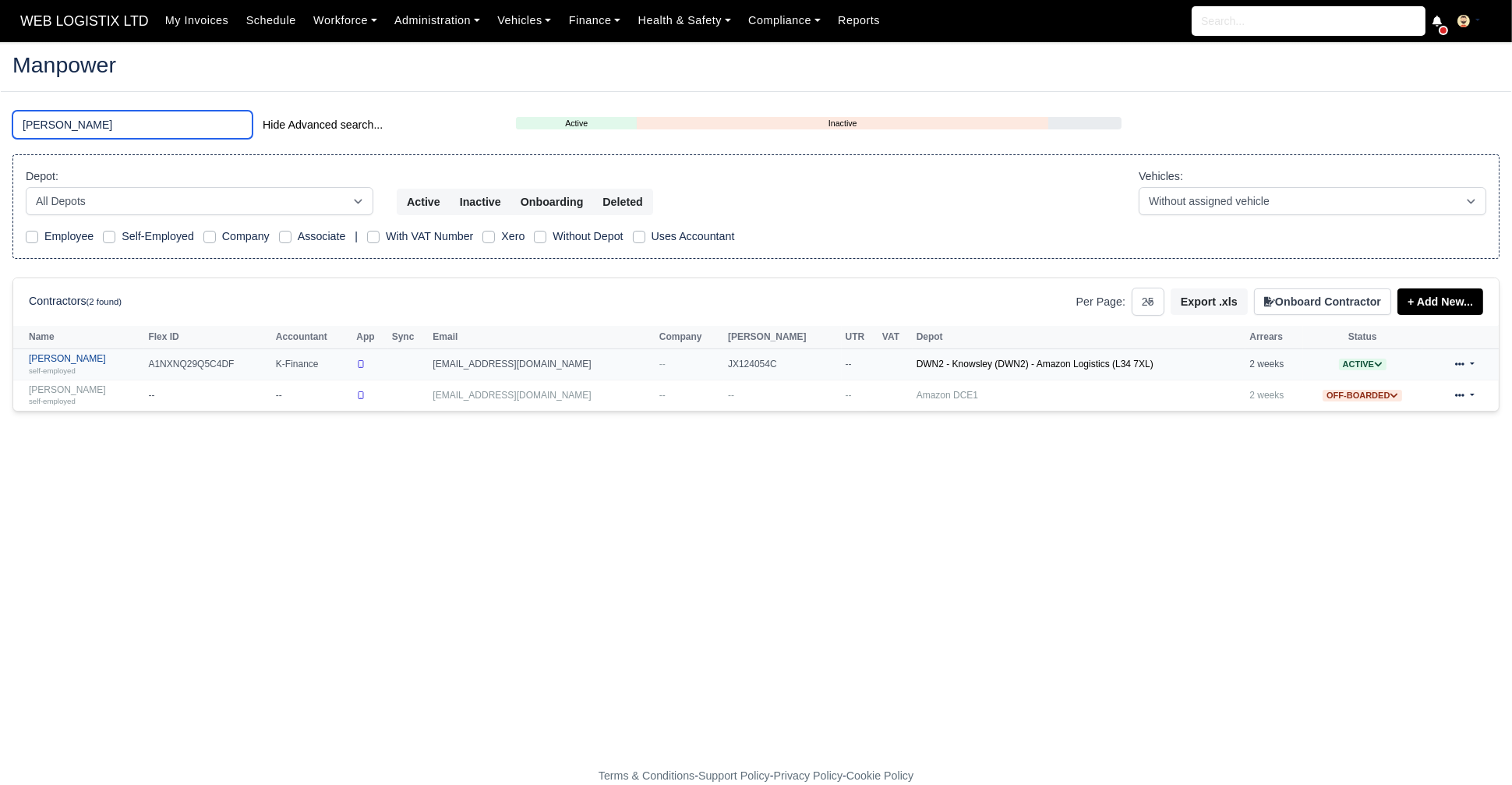
type input "joe"
click at [90, 365] on div "self-employed" at bounding box center [84, 371] width 111 height 11
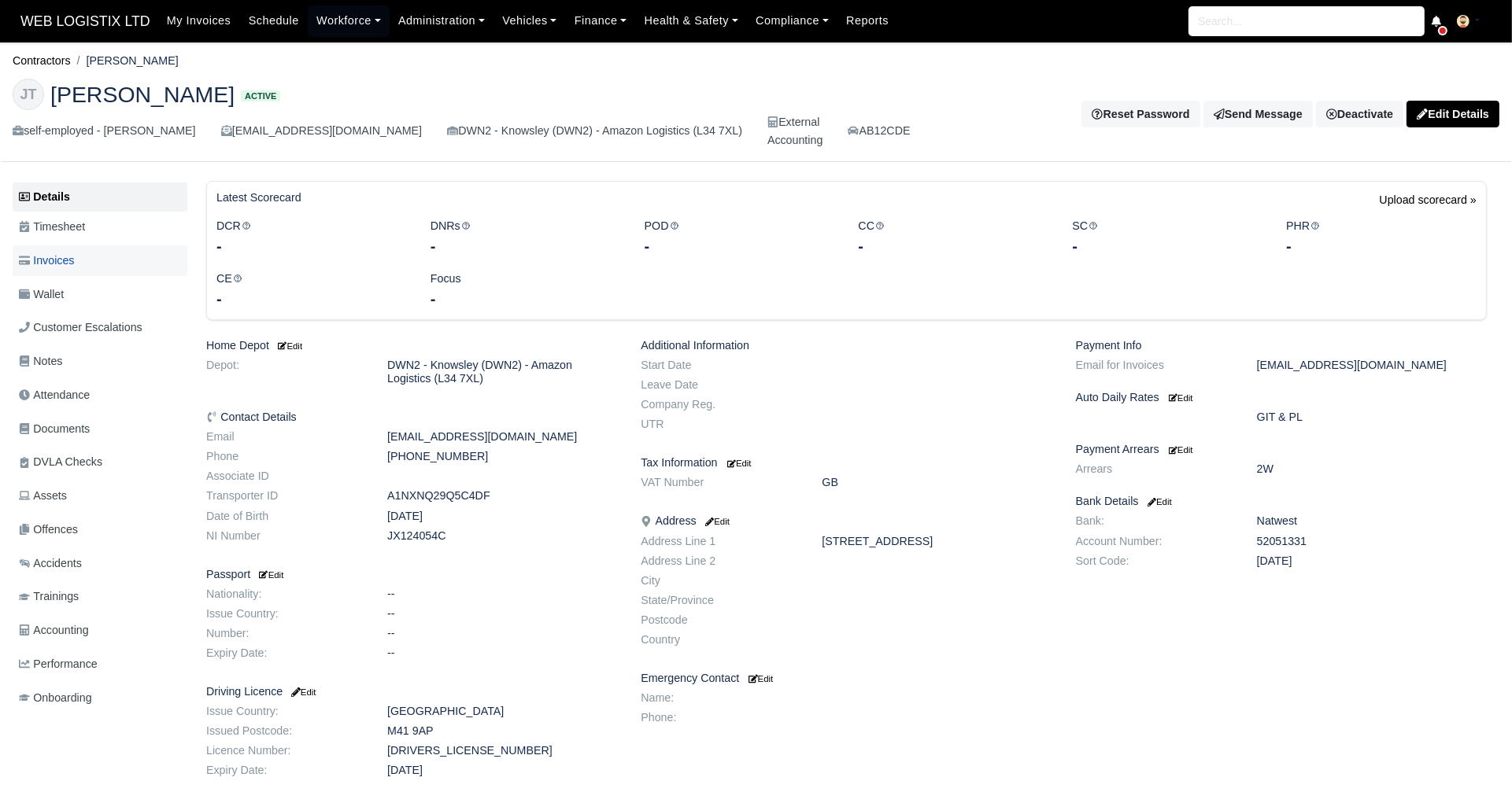
click at [74, 264] on span "Invoices" at bounding box center [46, 260] width 55 height 18
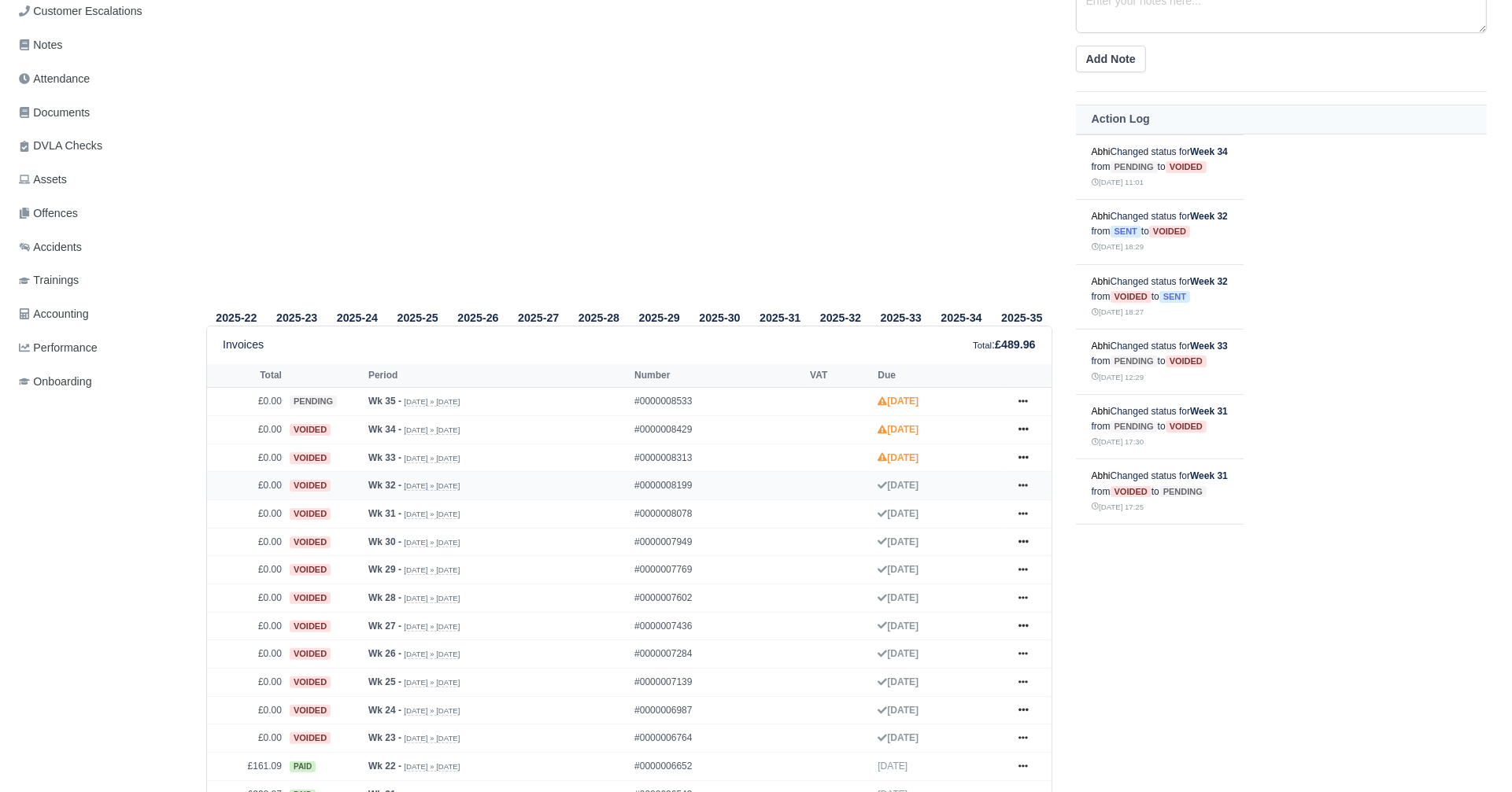
scroll to position [317, 0]
click at [1022, 456] on icon at bounding box center [1023, 456] width 9 height 9
click at [967, 487] on link "Show Invoice" at bounding box center [963, 486] width 140 height 33
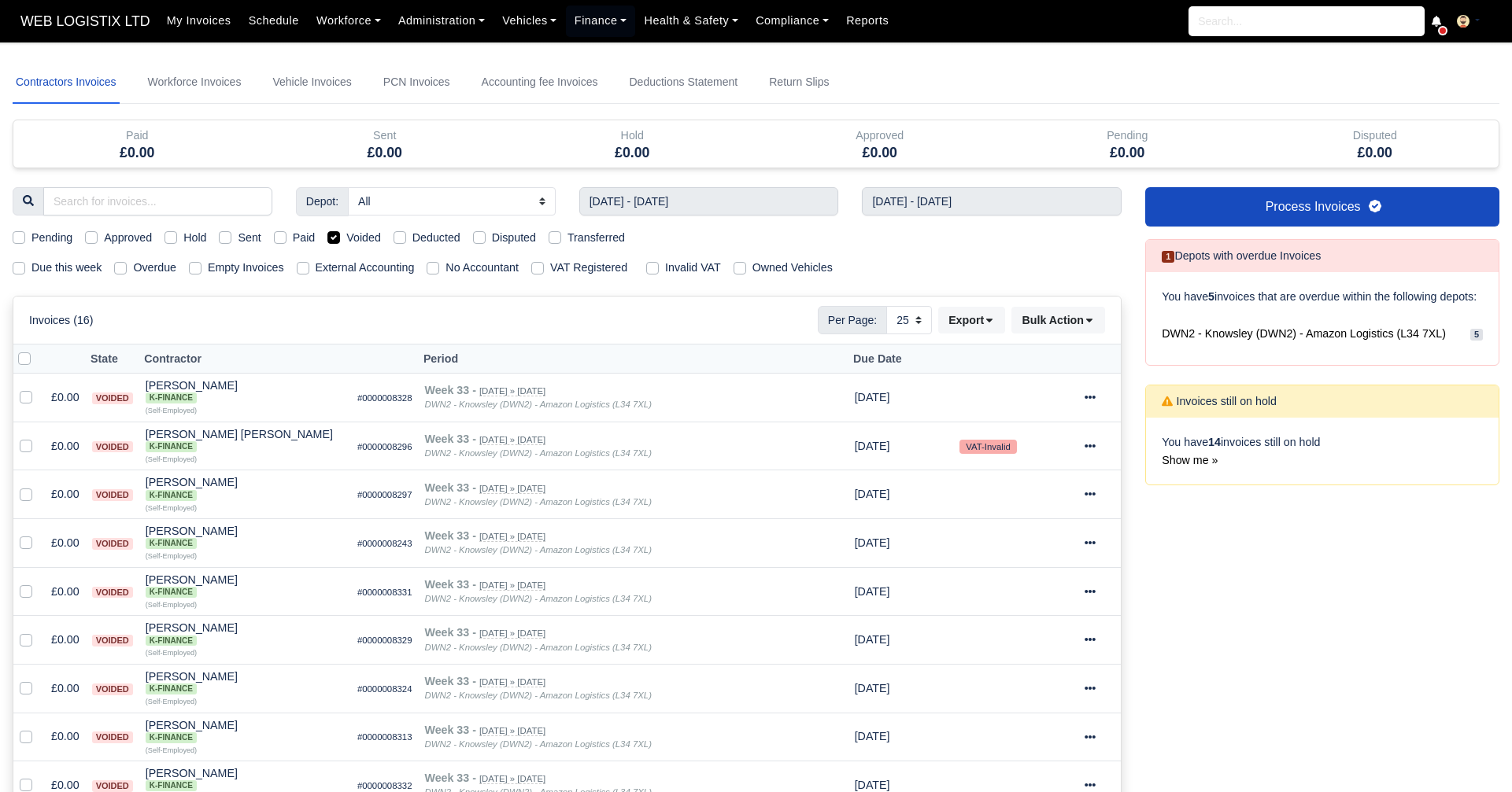
select select "25"
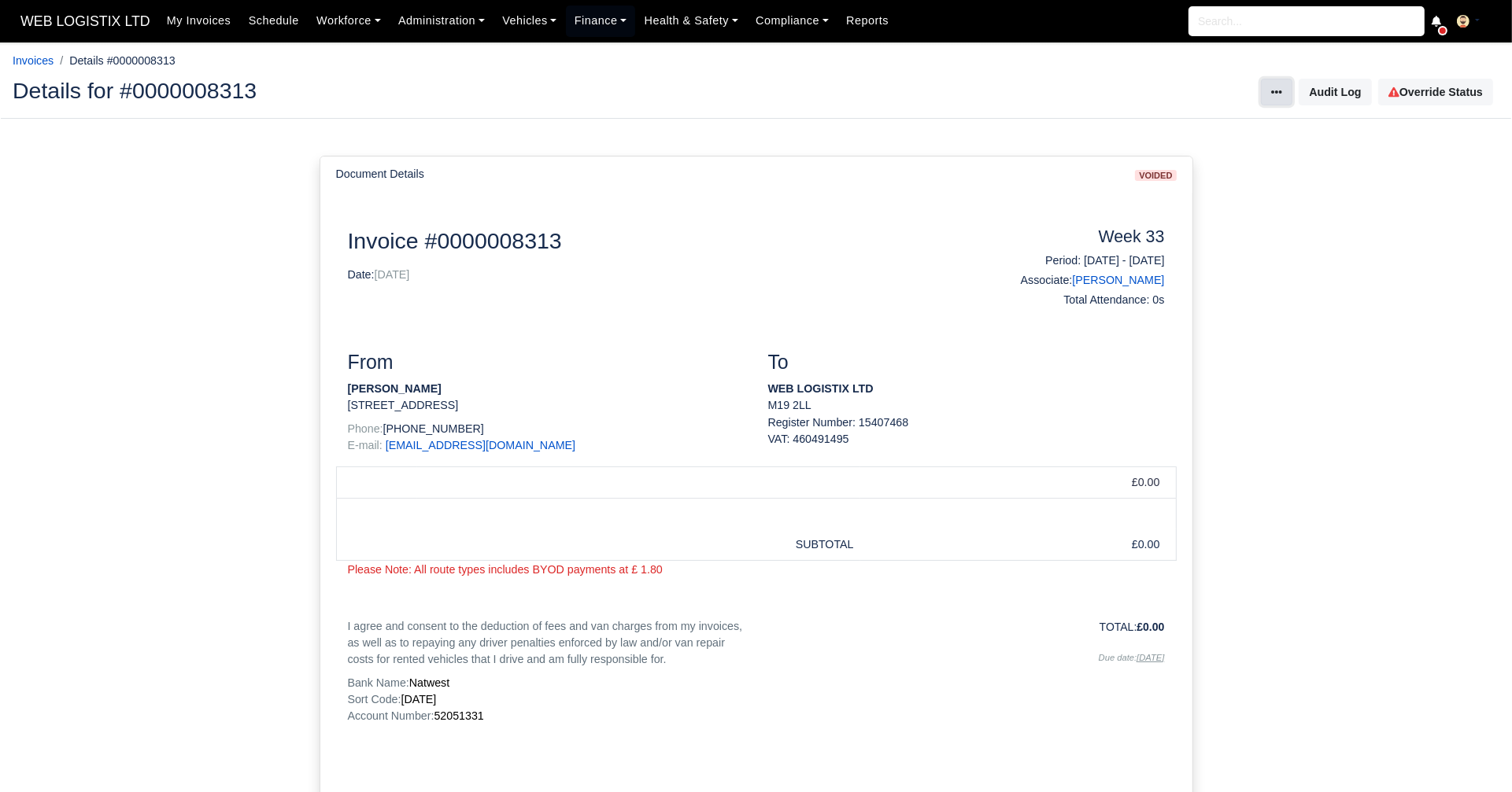
click at [1291, 94] on button at bounding box center [1276, 92] width 31 height 26
click at [1439, 79] on link "Override Status" at bounding box center [1436, 92] width 115 height 26
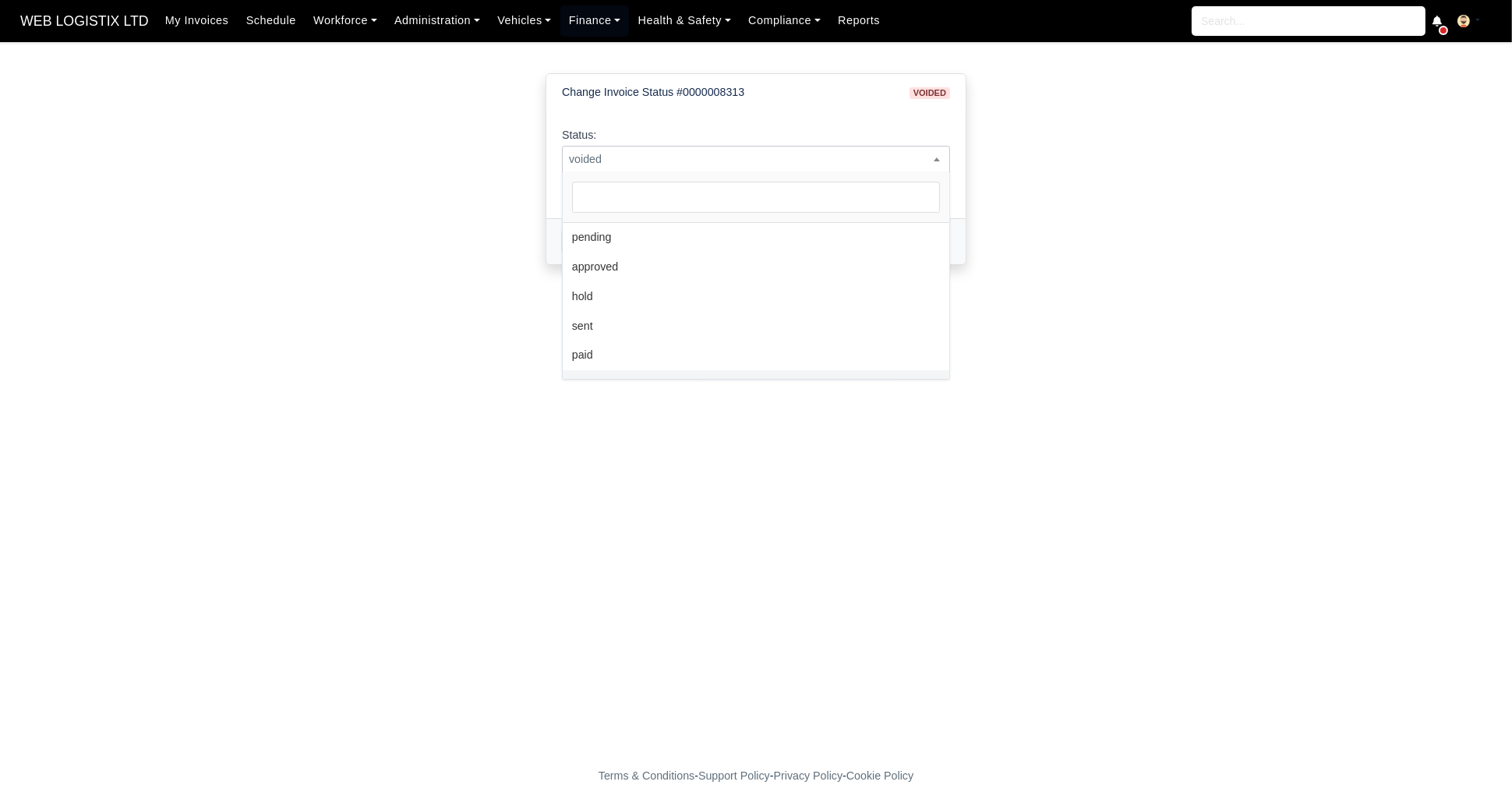
click at [623, 161] on span "voided" at bounding box center [756, 159] width 386 height 20
select select "pending"
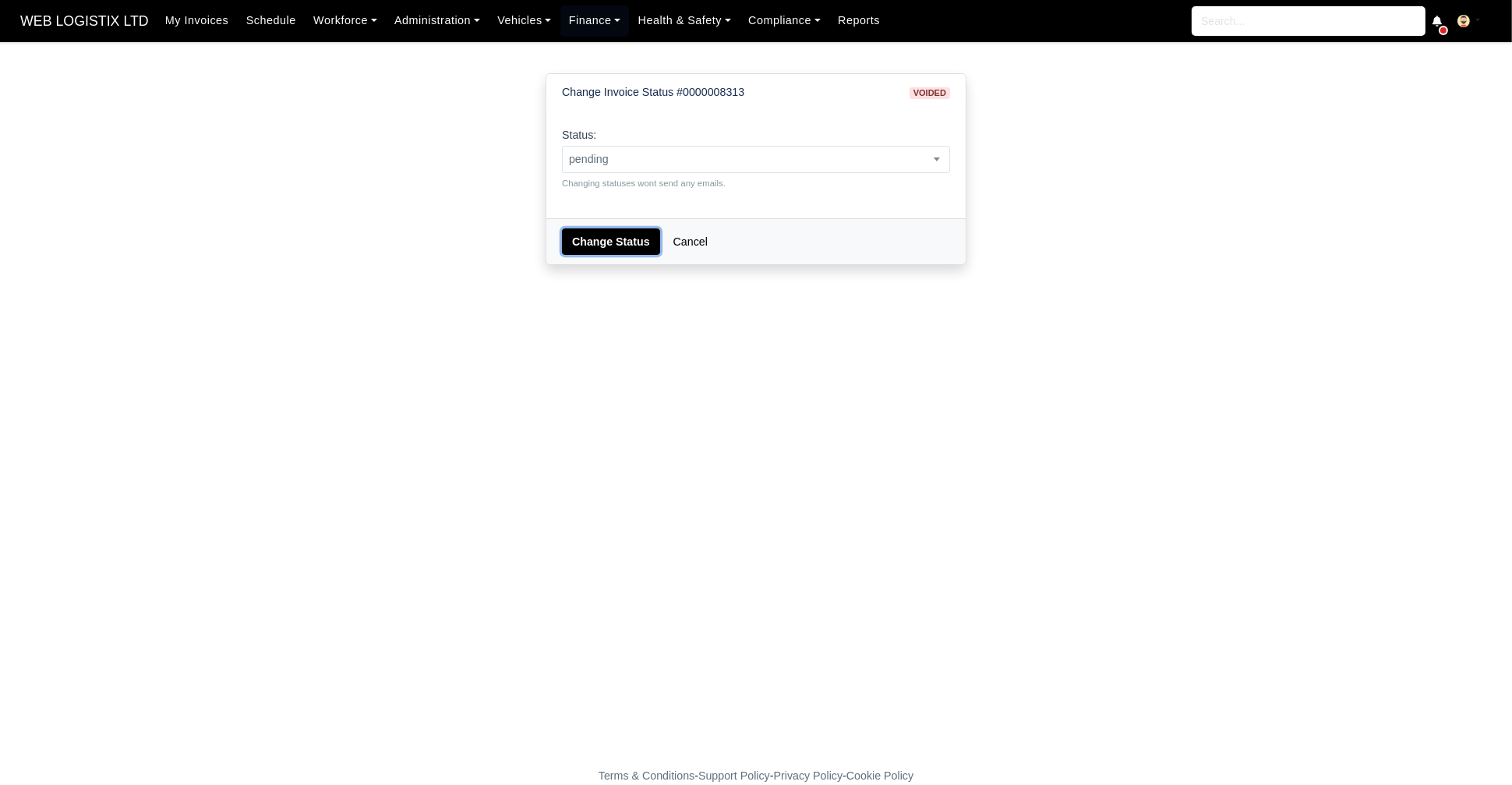
click at [603, 244] on button "Change Status" at bounding box center [610, 242] width 98 height 26
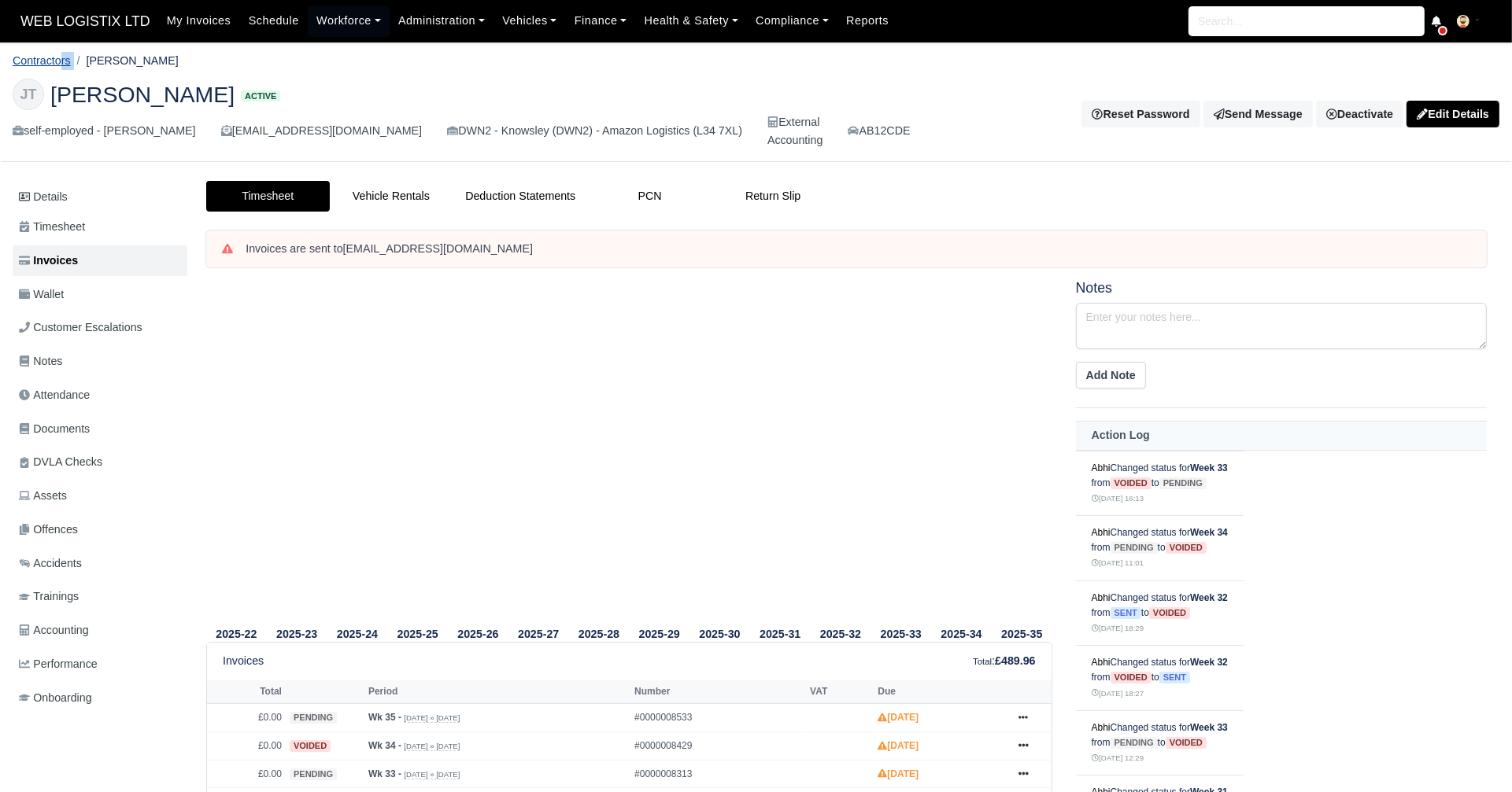
drag, startPoint x: 71, startPoint y: 62, endPoint x: 57, endPoint y: 61, distance: 14.0
click at [57, 61] on ol "Contractors Joe Thompson" at bounding box center [756, 61] width 1487 height 24
click at [57, 61] on link "Contractors" at bounding box center [41, 60] width 58 height 12
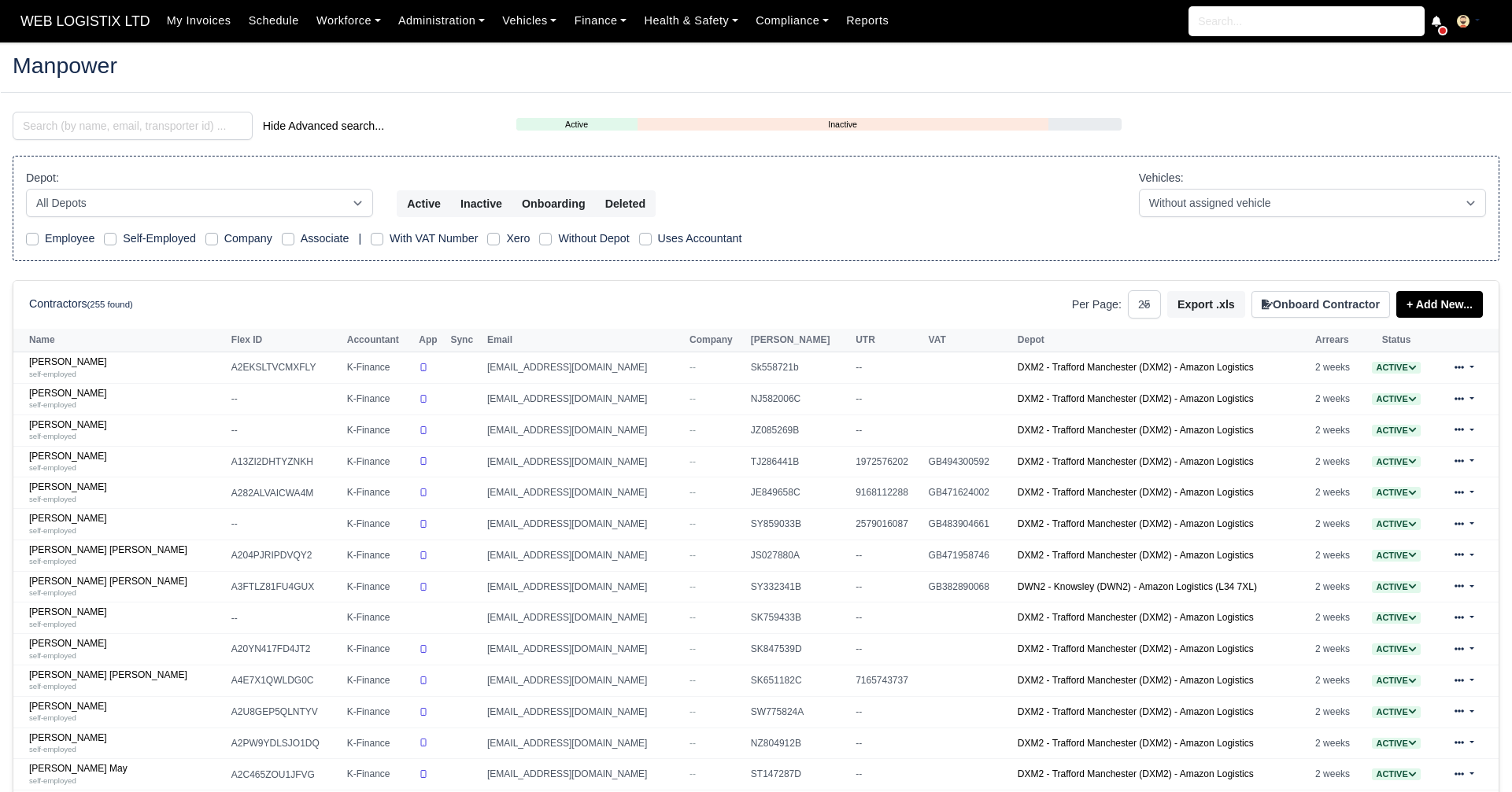
select select "25"
click at [213, 113] on input "search" at bounding box center [132, 126] width 240 height 28
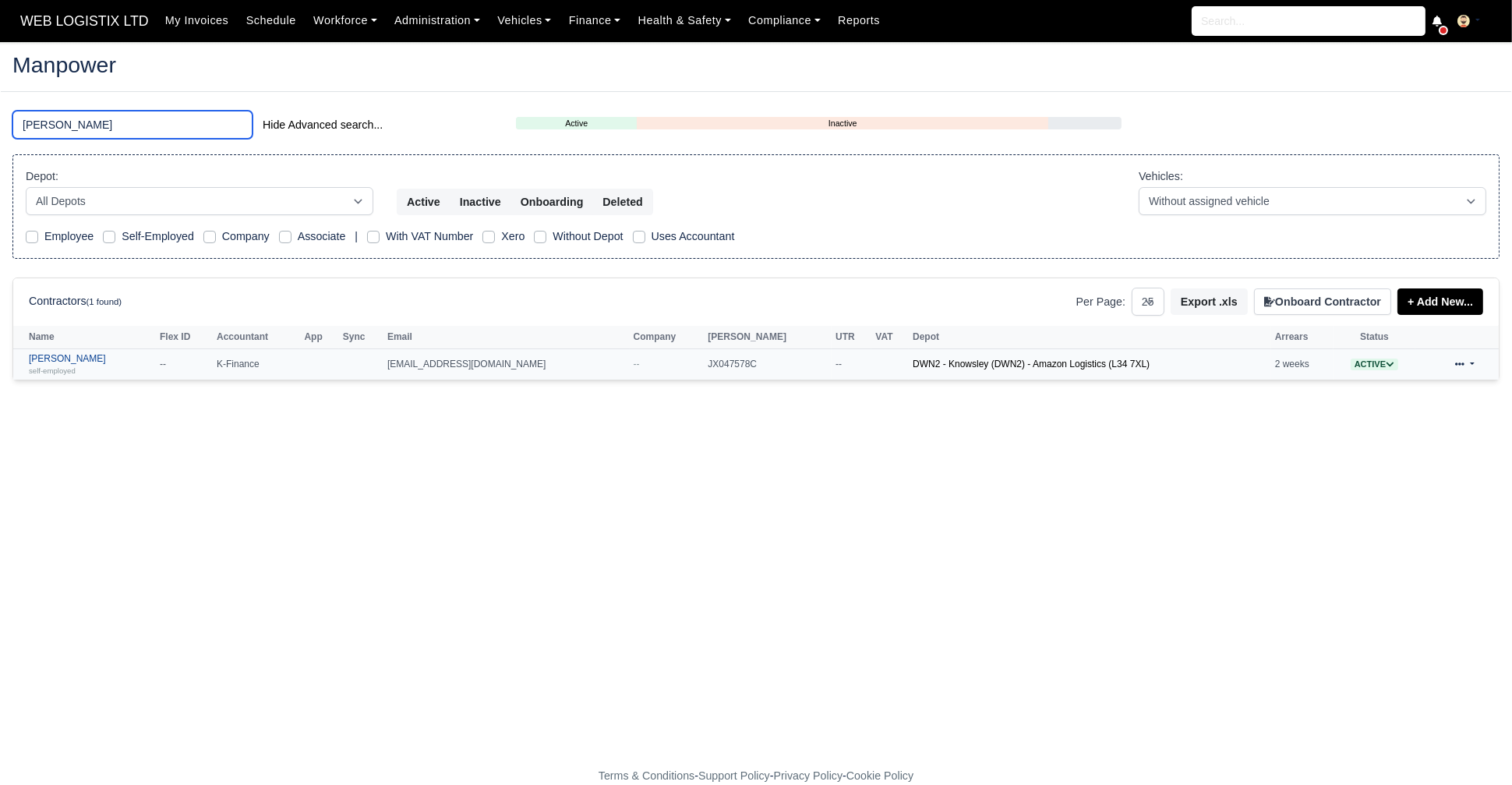
type input "jake"
click at [63, 365] on div "self-employed" at bounding box center [91, 371] width 123 height 11
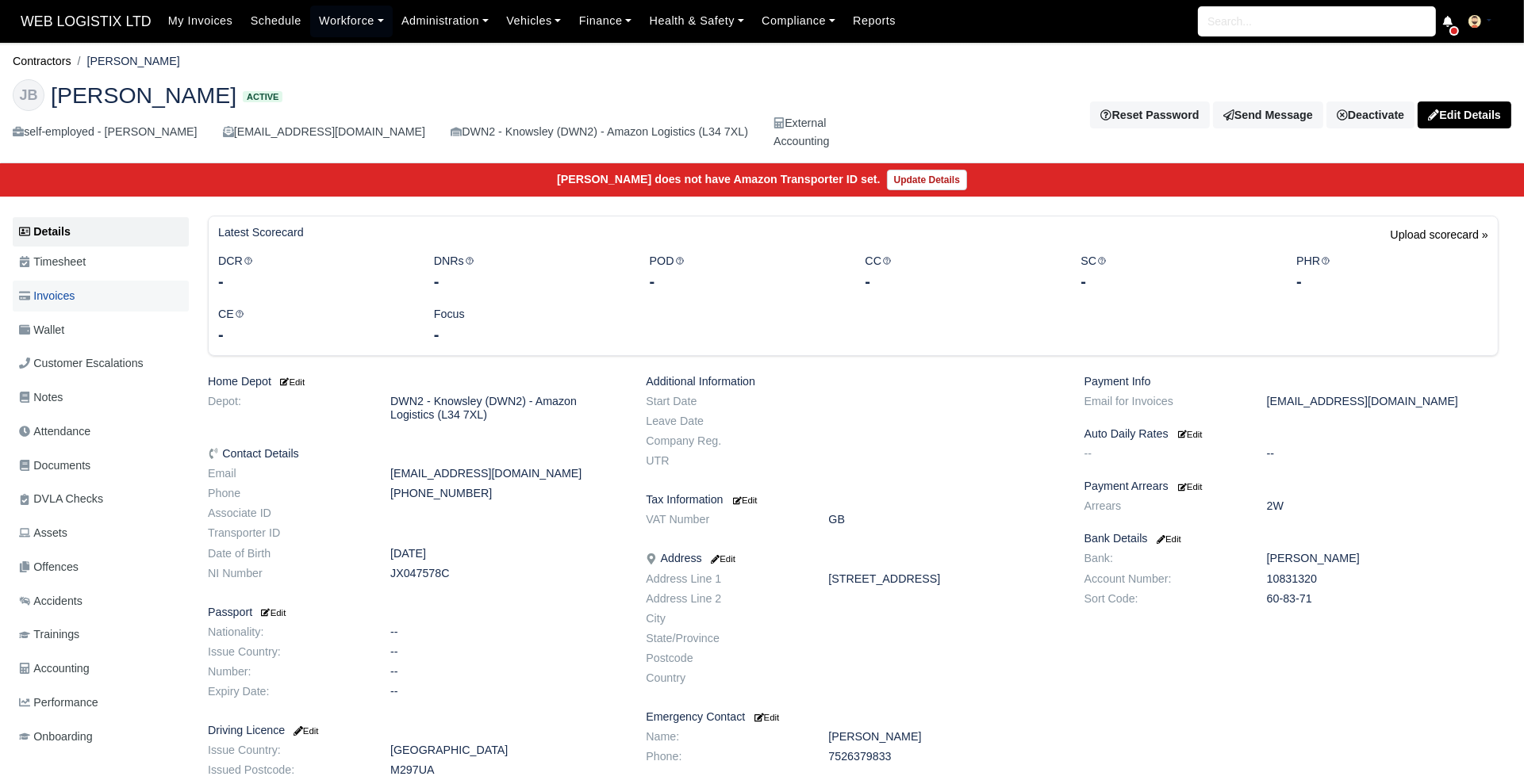
click at [86, 305] on link "Invoices" at bounding box center [100, 296] width 176 height 31
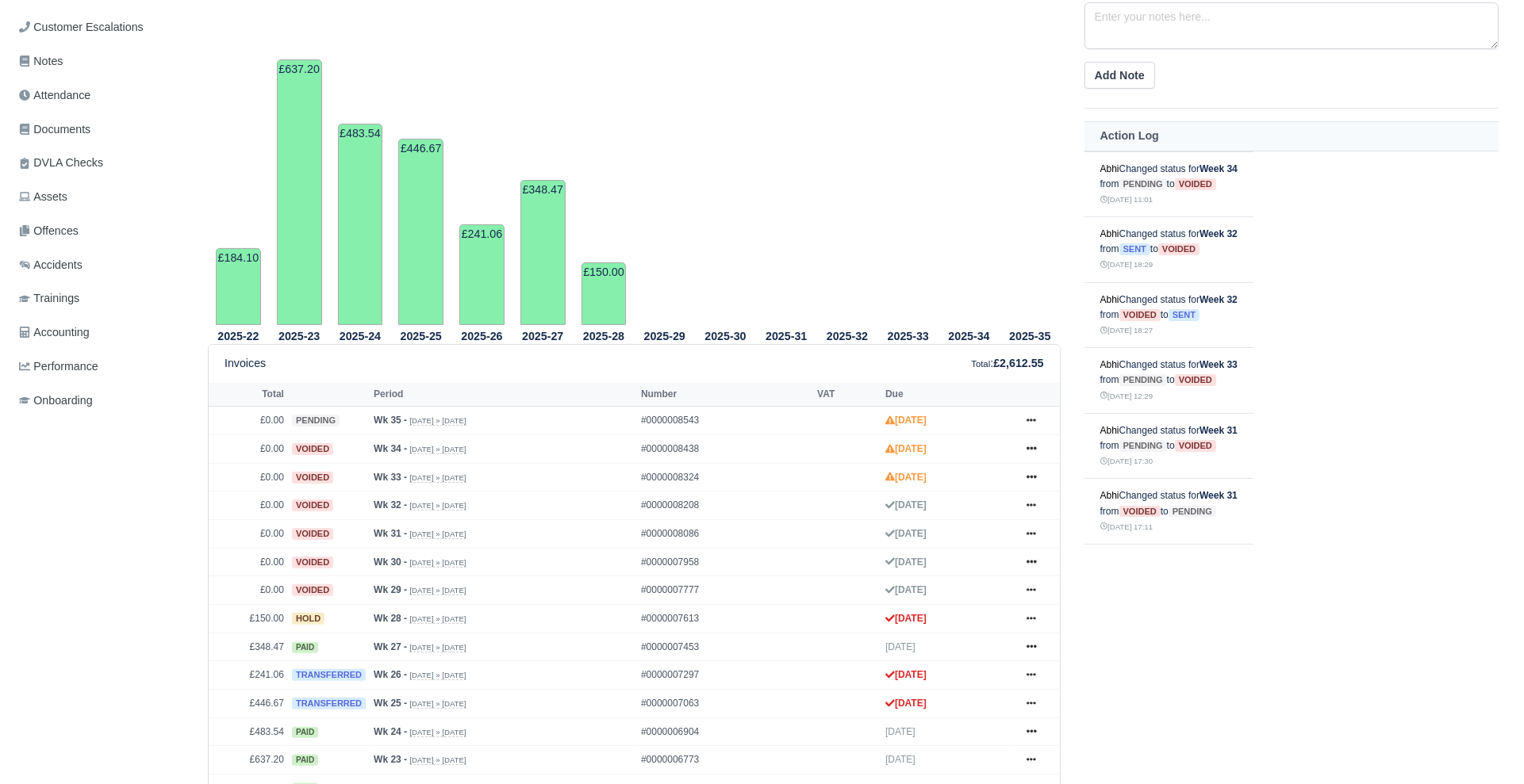
scroll to position [341, 0]
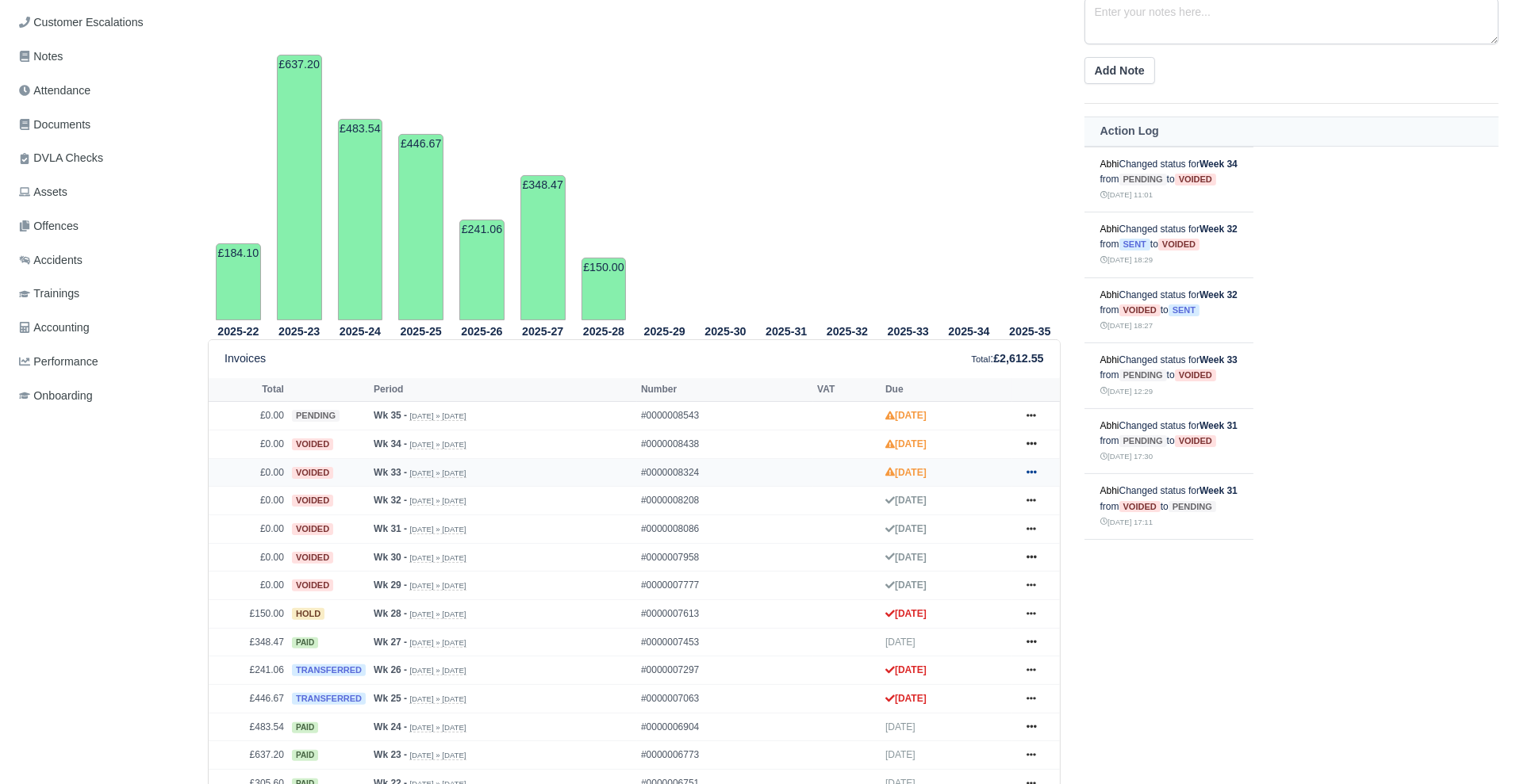
click at [1031, 464] on link at bounding box center [1030, 473] width 24 height 20
click at [994, 499] on link "Show Invoice" at bounding box center [970, 501] width 141 height 33
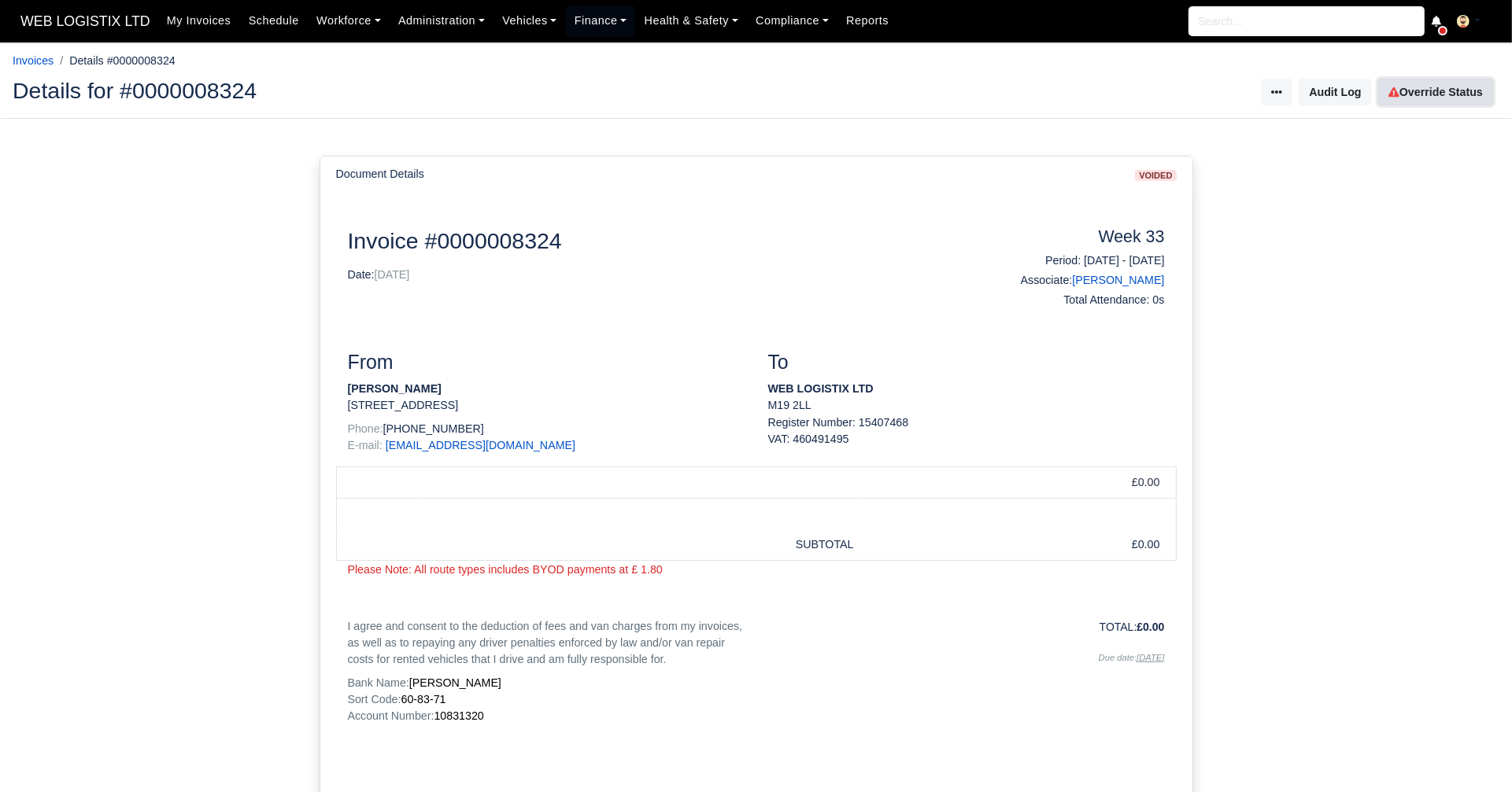
click at [1436, 82] on link "Override Status" at bounding box center [1436, 92] width 115 height 26
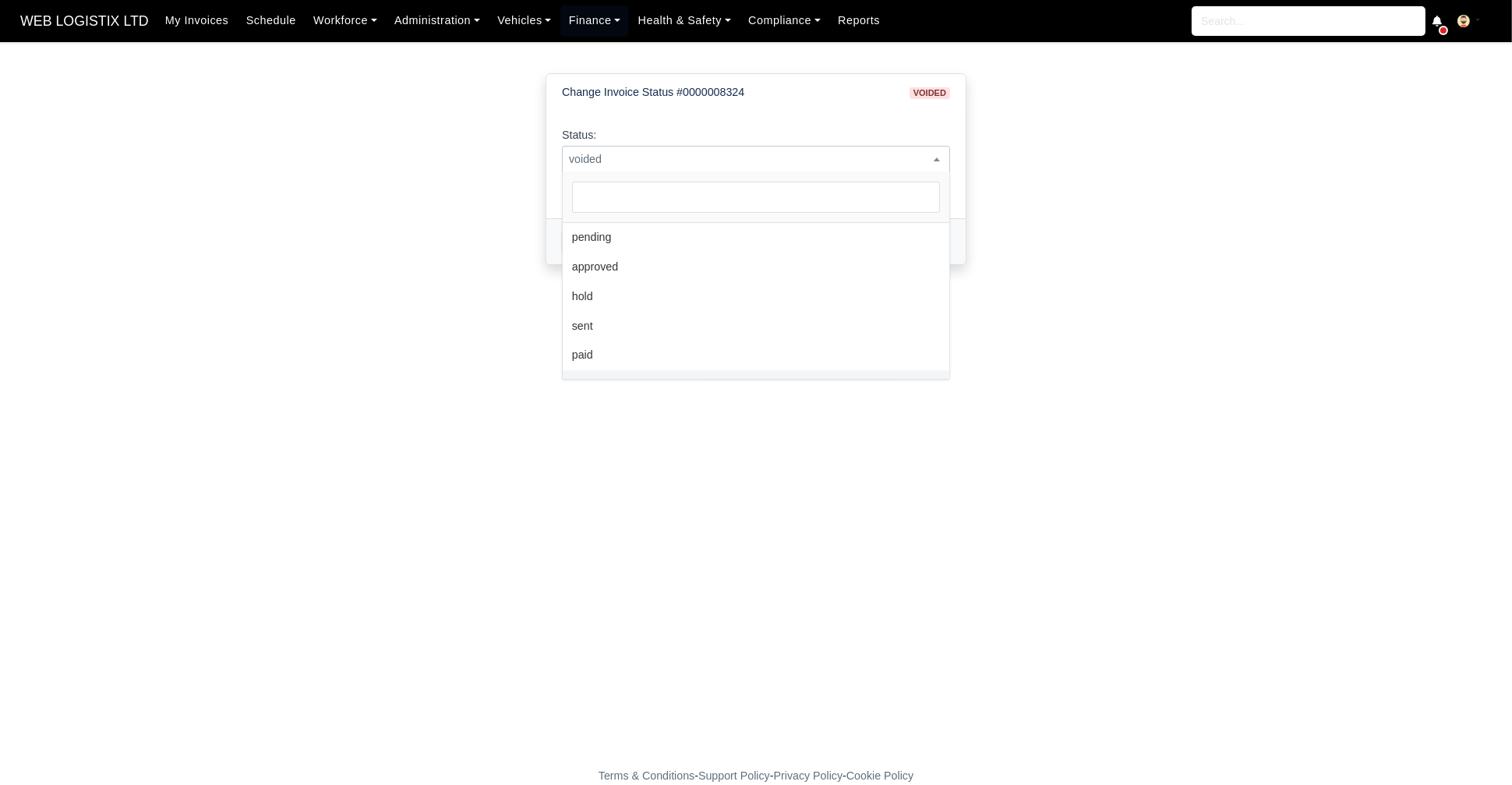
click at [715, 154] on span "voided" at bounding box center [756, 159] width 386 height 20
select select "pending"
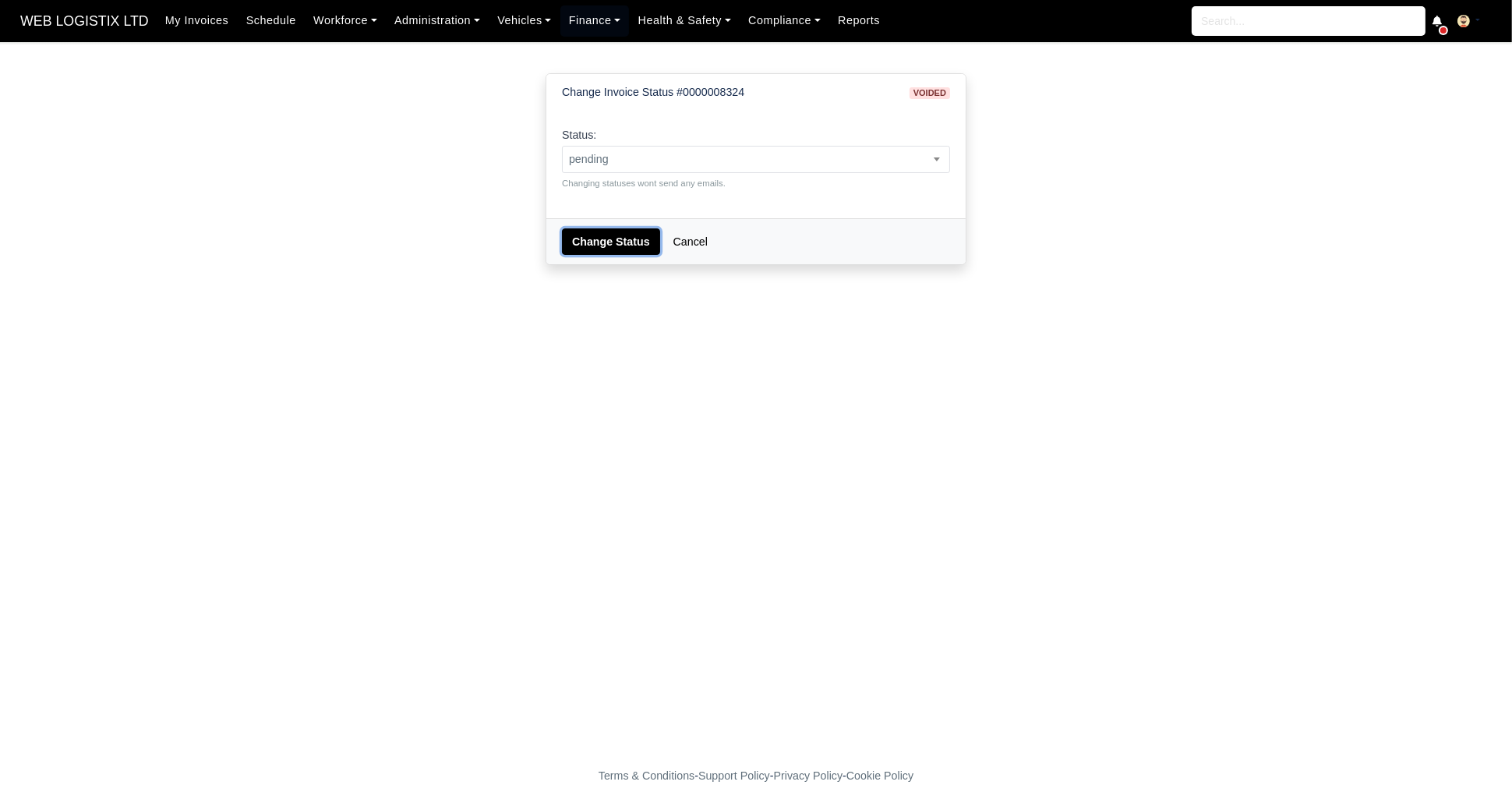
click at [609, 232] on button "Change Status" at bounding box center [610, 242] width 98 height 26
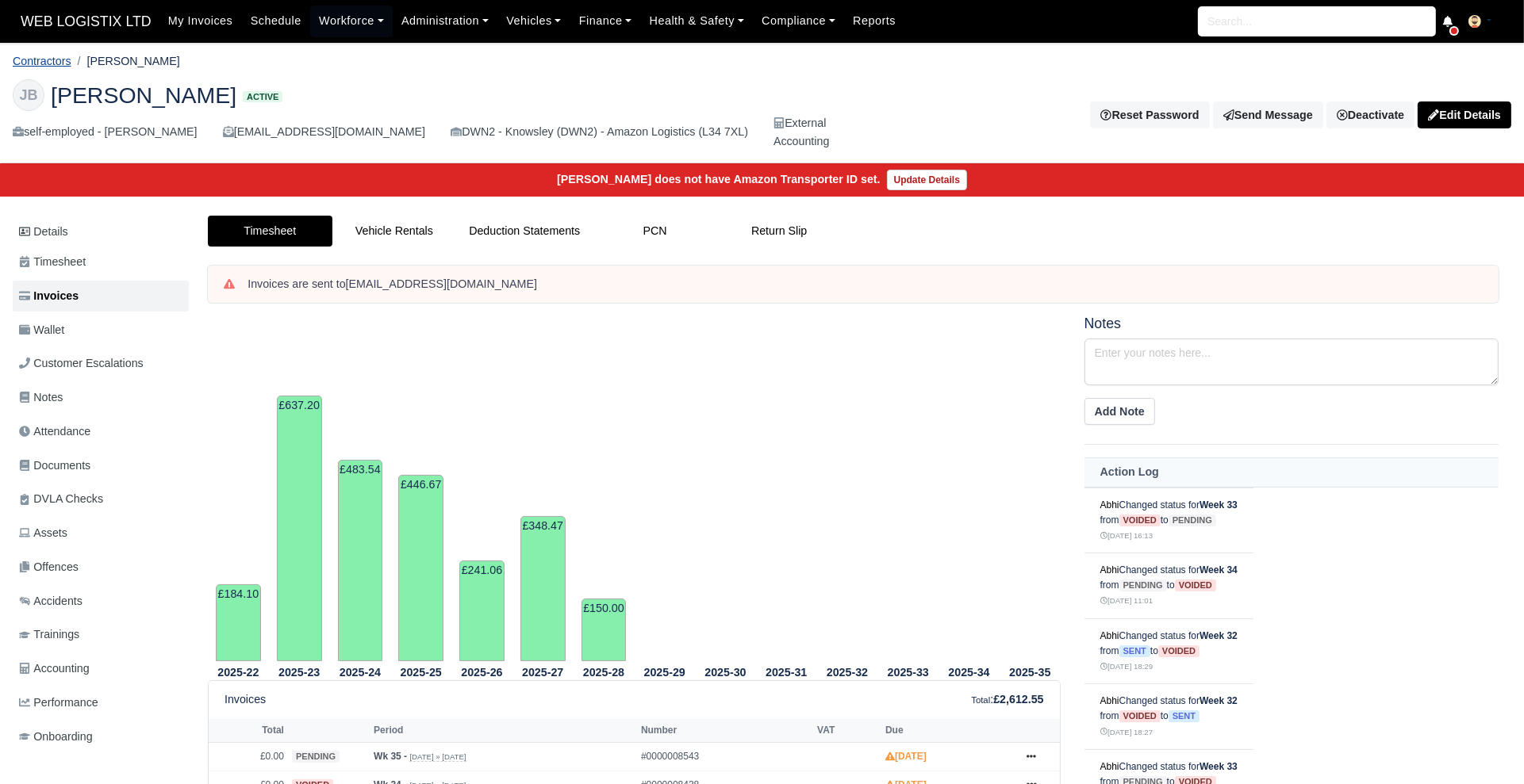
click at [52, 58] on link "Contractors" at bounding box center [42, 61] width 59 height 12
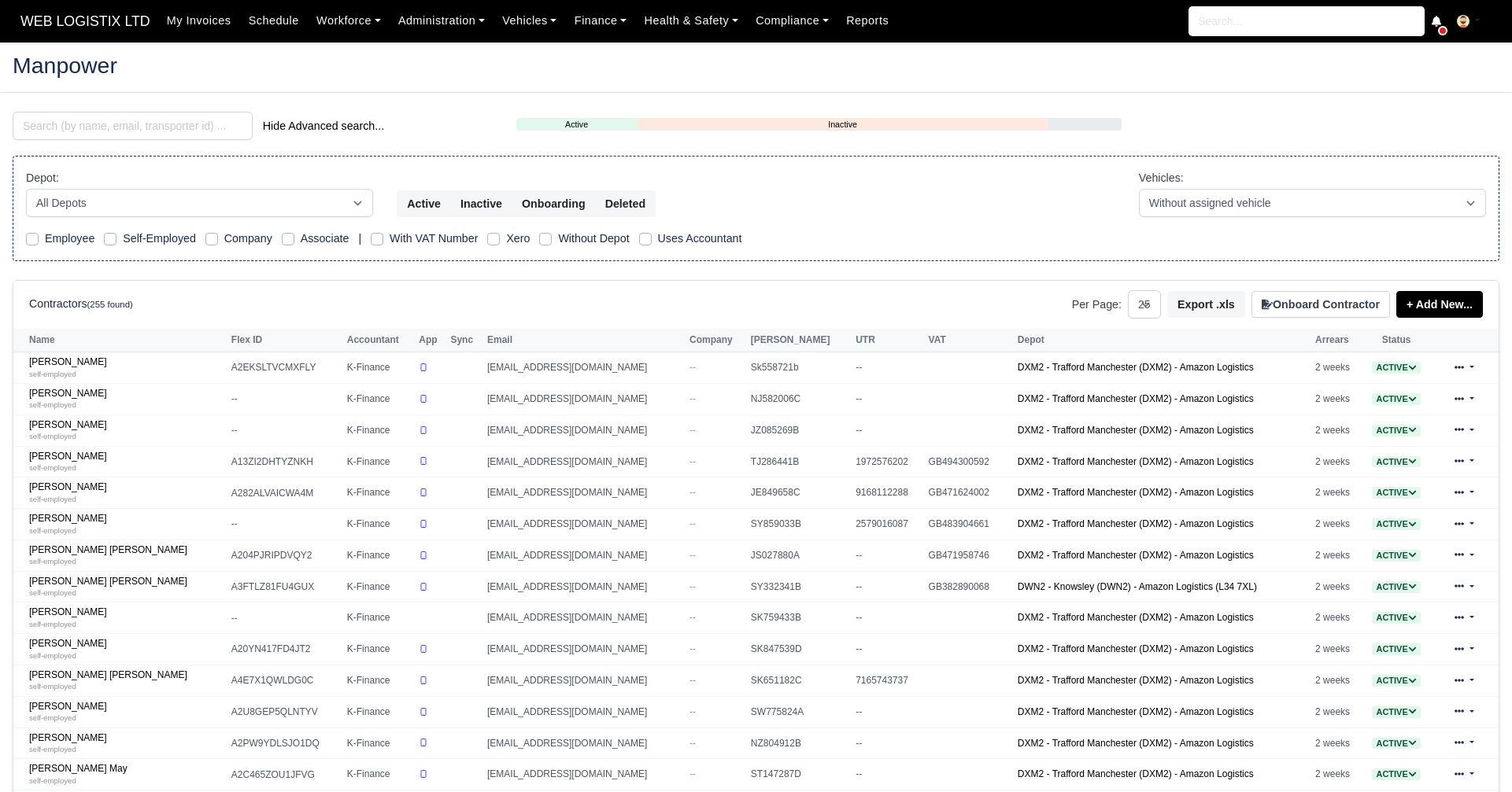
select select "25"
click at [179, 129] on input "search" at bounding box center [132, 126] width 240 height 28
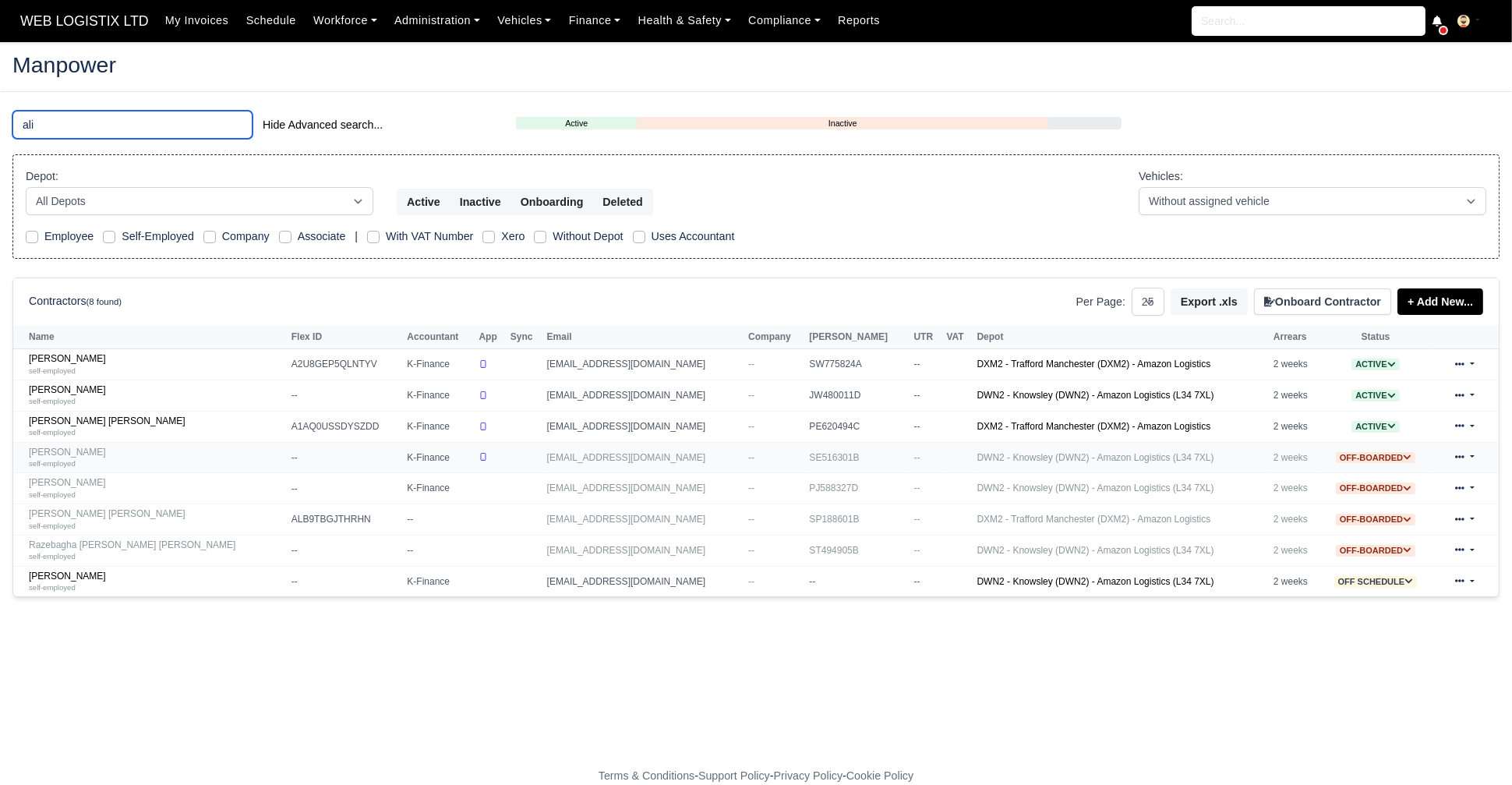
type input "ali"
click at [68, 447] on link "Ali Hawass self-employed" at bounding box center [156, 458] width 255 height 22
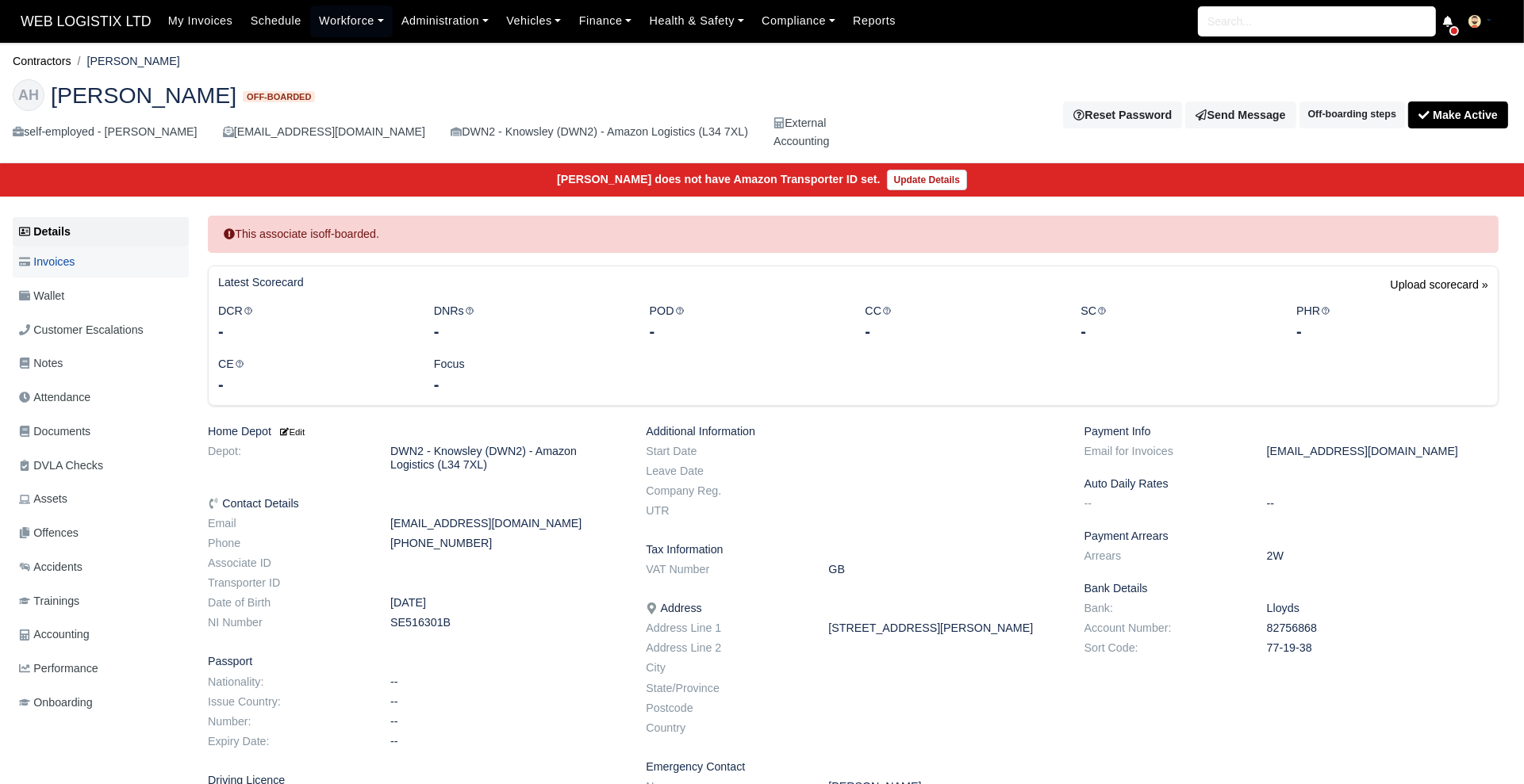
click at [47, 271] on link "Invoices" at bounding box center [100, 262] width 176 height 31
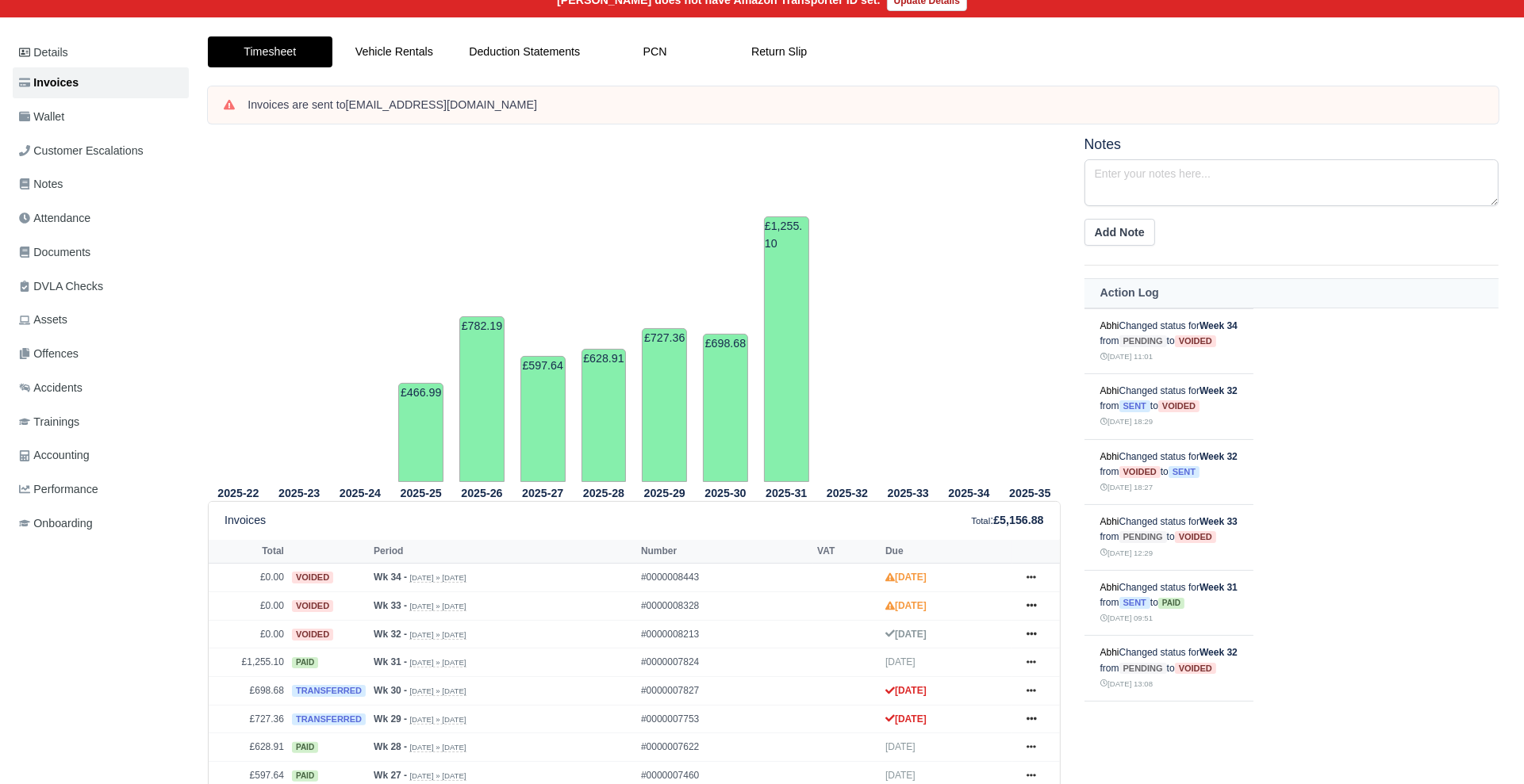
scroll to position [182, 0]
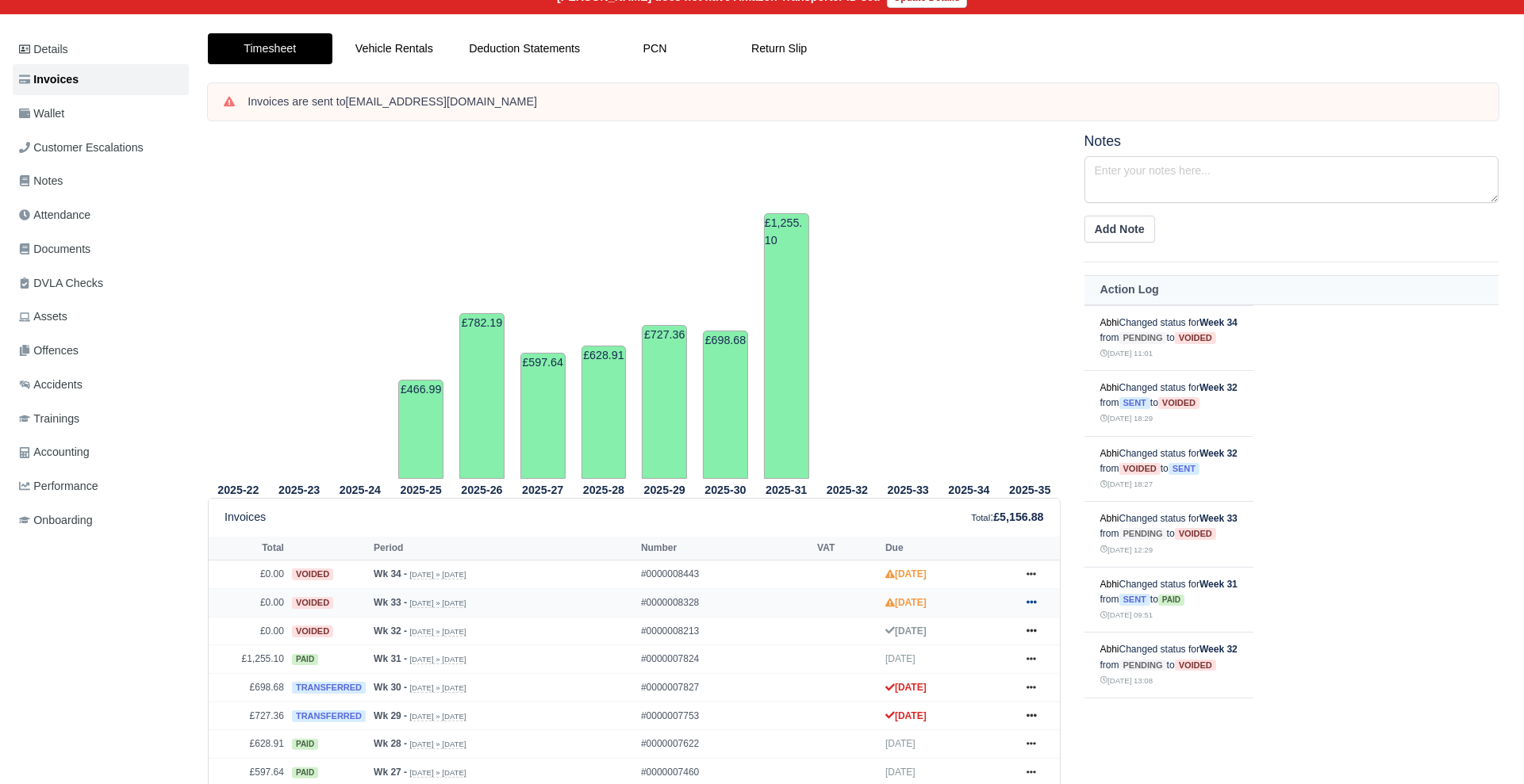
click at [1039, 603] on link at bounding box center [1030, 603] width 24 height 20
click at [1008, 620] on link "Show Invoice" at bounding box center [970, 631] width 141 height 33
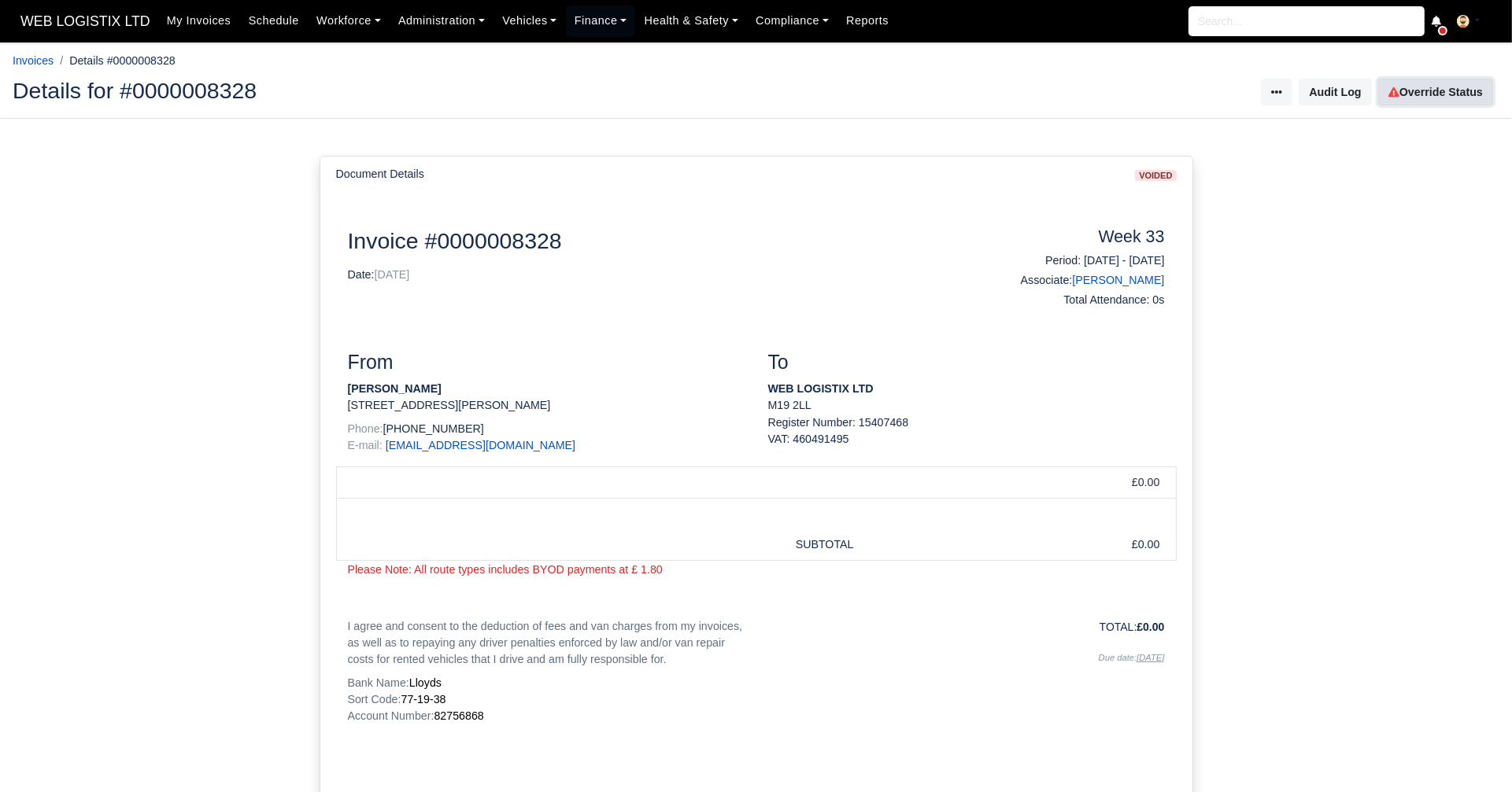
click at [1416, 79] on link "Override Status" at bounding box center [1436, 92] width 115 height 26
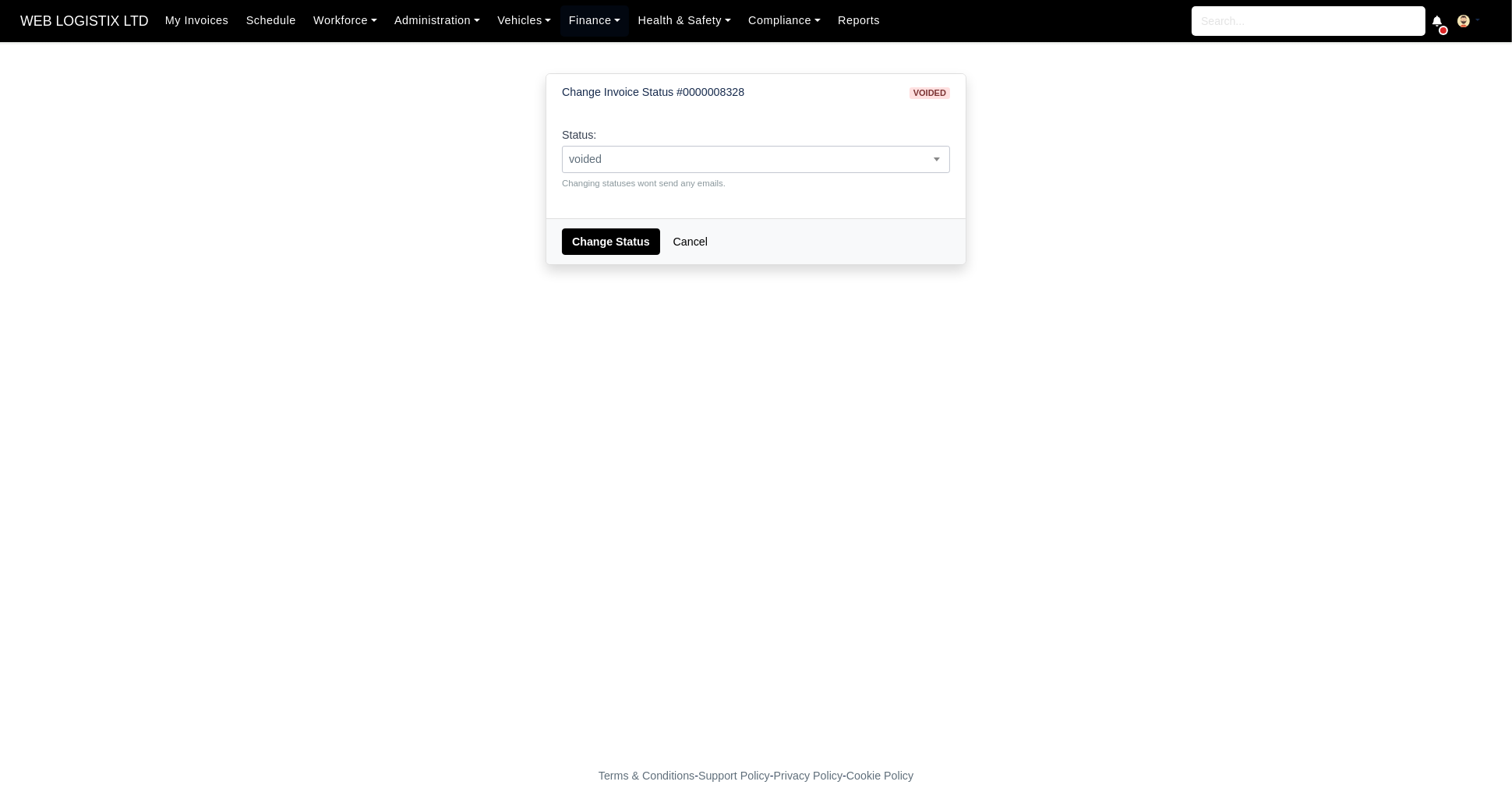
click at [727, 151] on span "voided" at bounding box center [756, 159] width 386 height 20
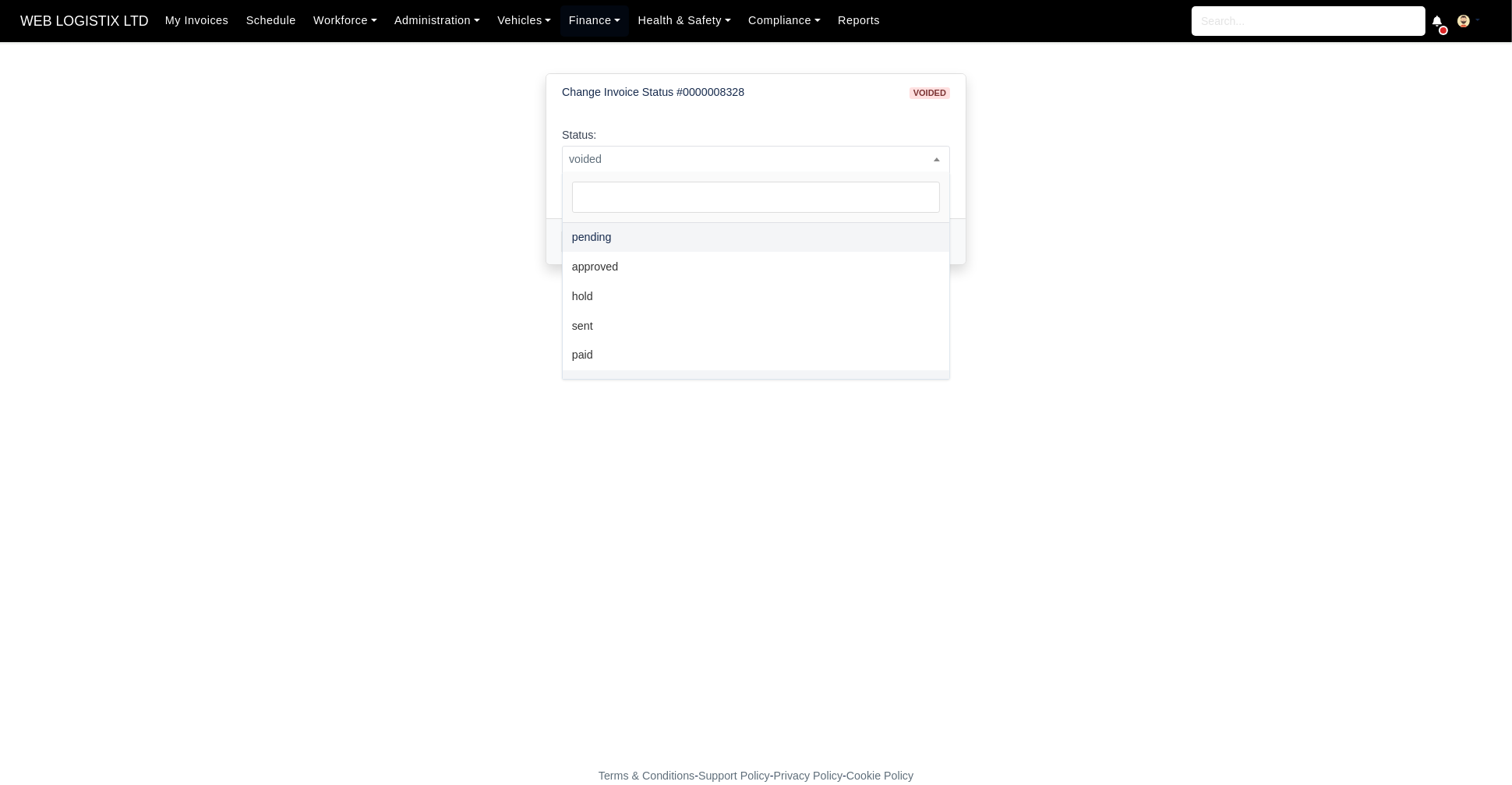
select select "pending"
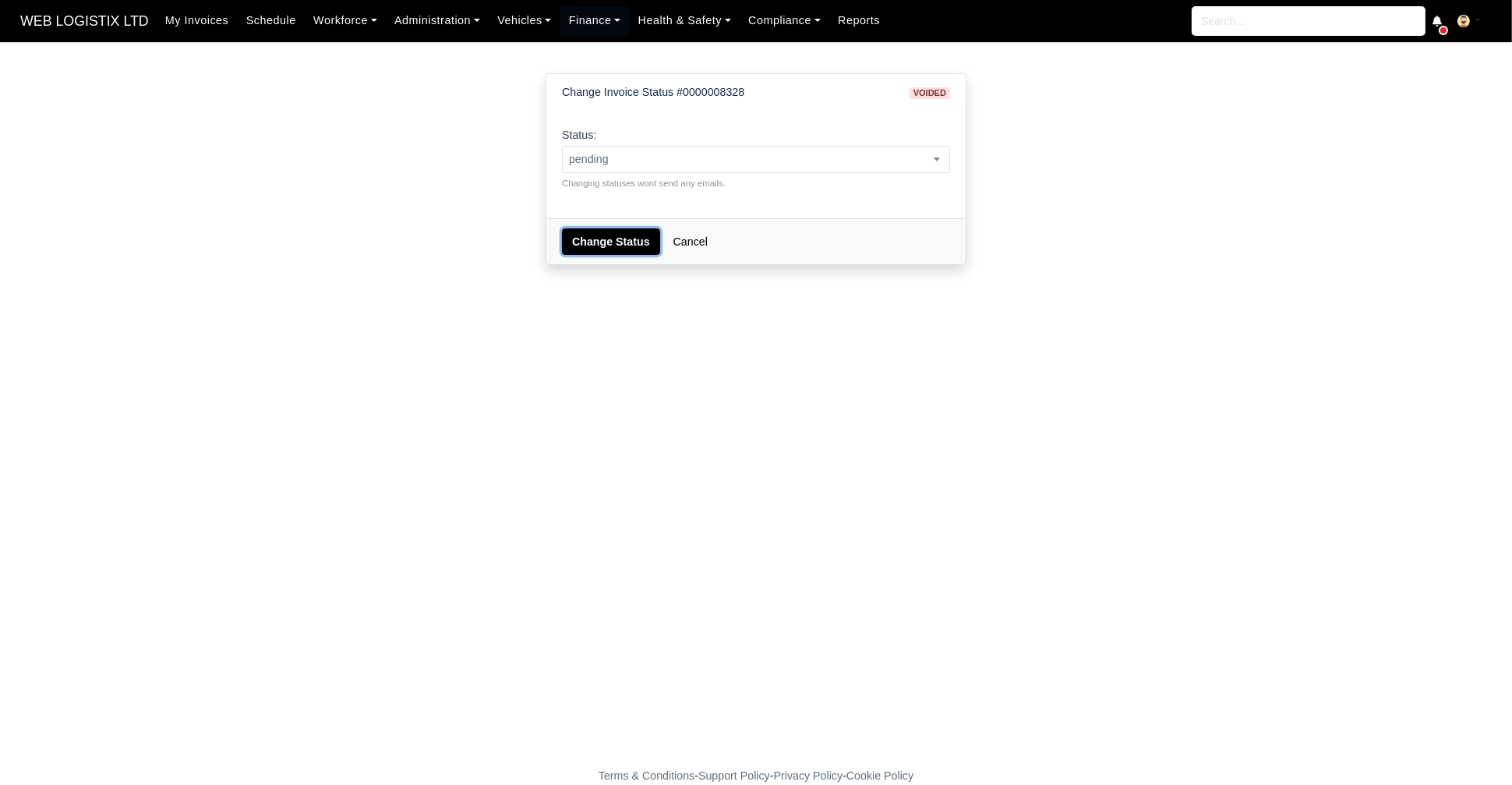
click at [590, 243] on button "Change Status" at bounding box center [610, 242] width 98 height 26
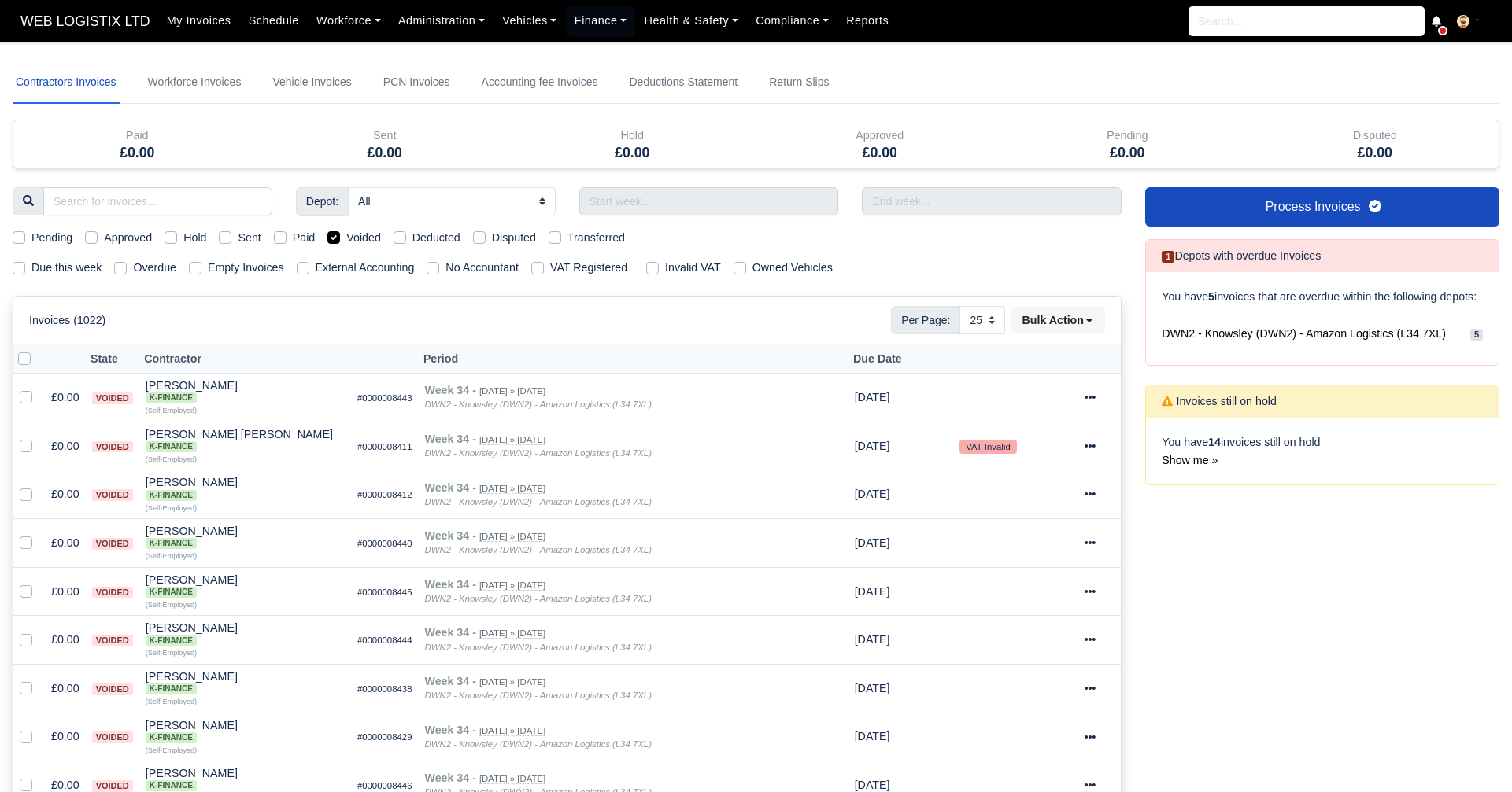
select select "25"
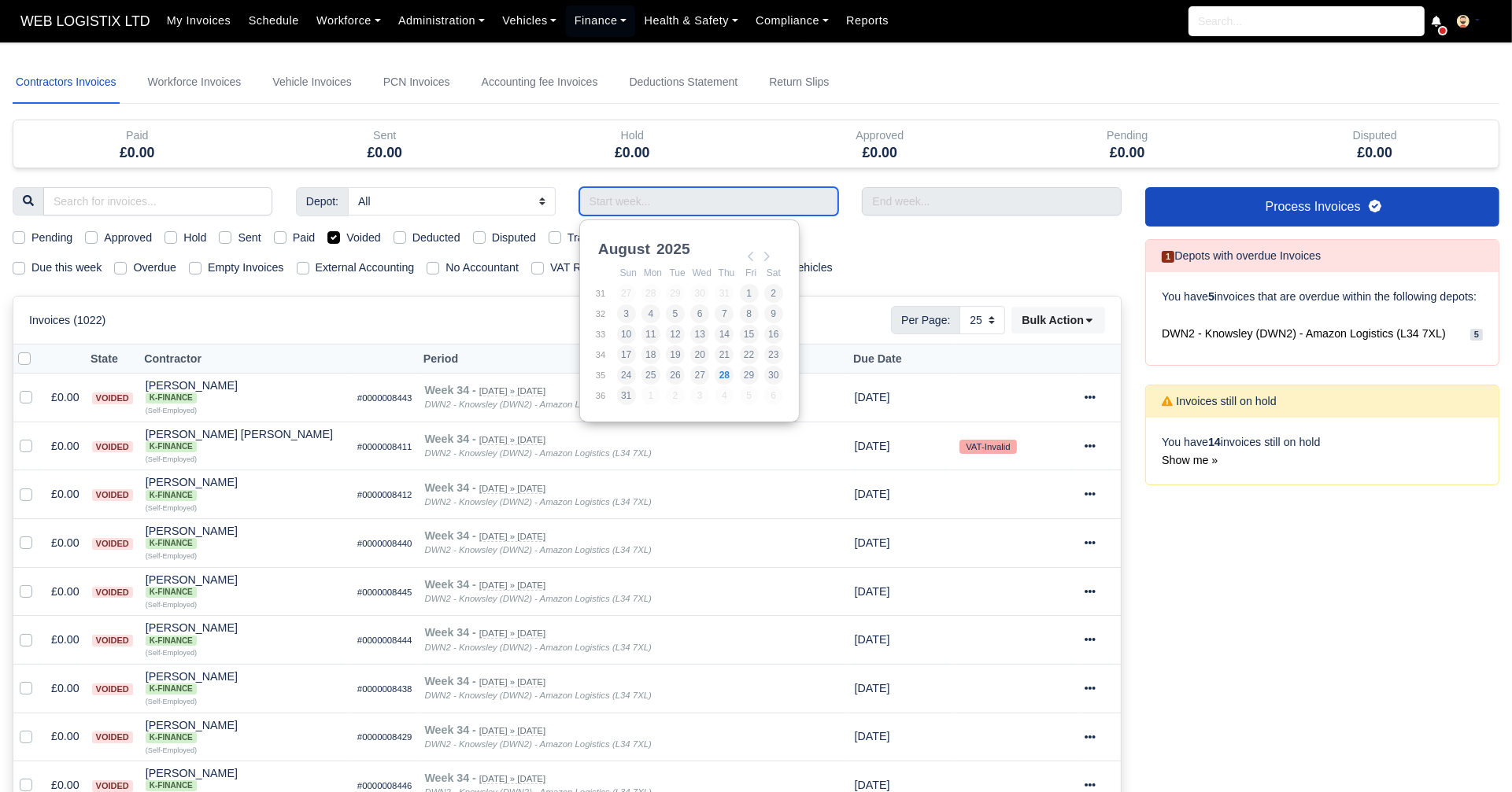
click at [710, 201] on input "Use the arrow keys to pick a date" at bounding box center [709, 202] width 260 height 28
type input "10/08/2025 - 16/08/2025"
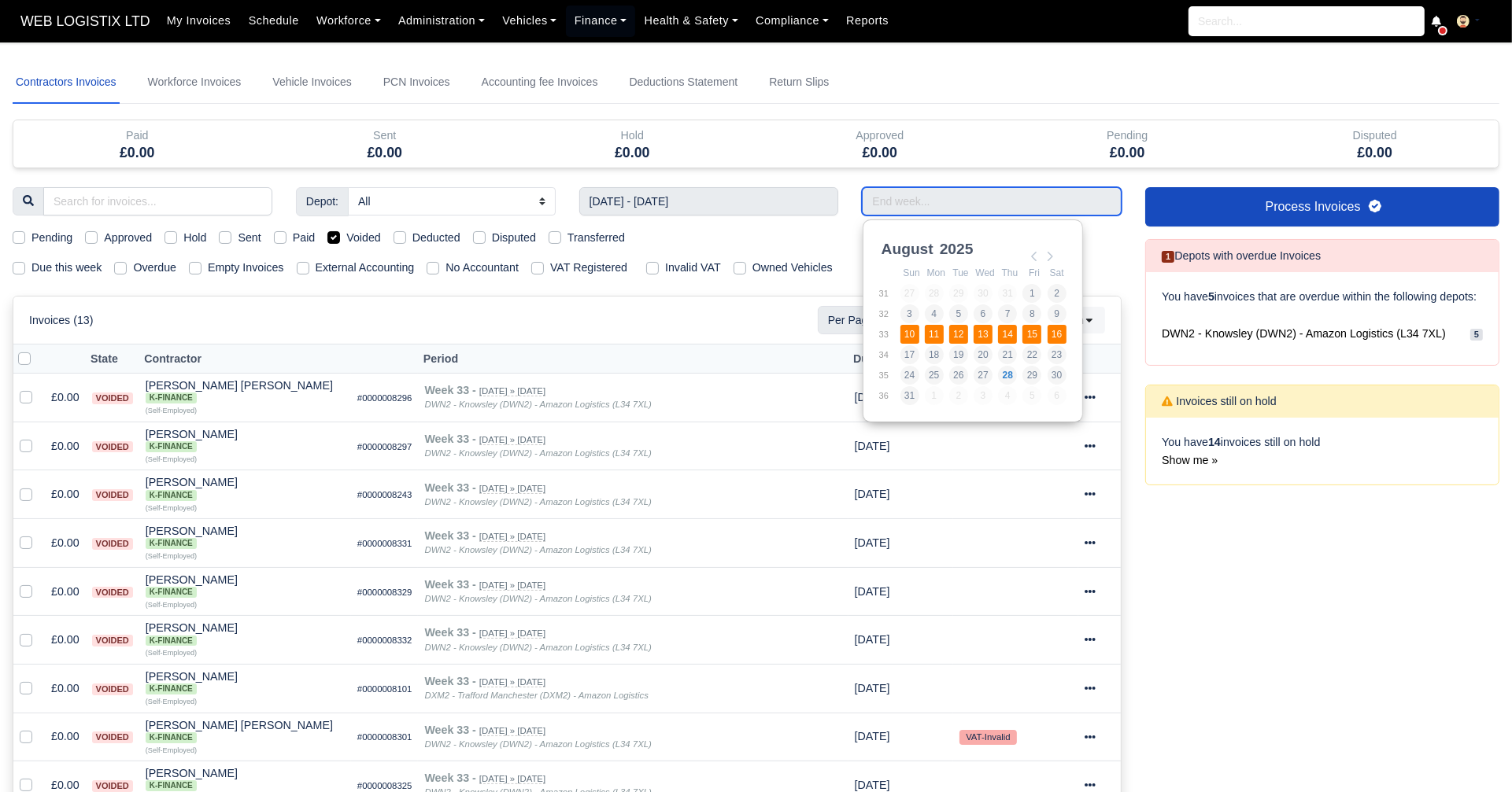
drag, startPoint x: 893, startPoint y: 199, endPoint x: 910, endPoint y: 334, distance: 136.1
click at [910, 334] on body "WEB LOGISTIX LTD My Invoices Schedule Workforce Manpower Expiring Documents Lea…" at bounding box center [756, 396] width 1512 height 792
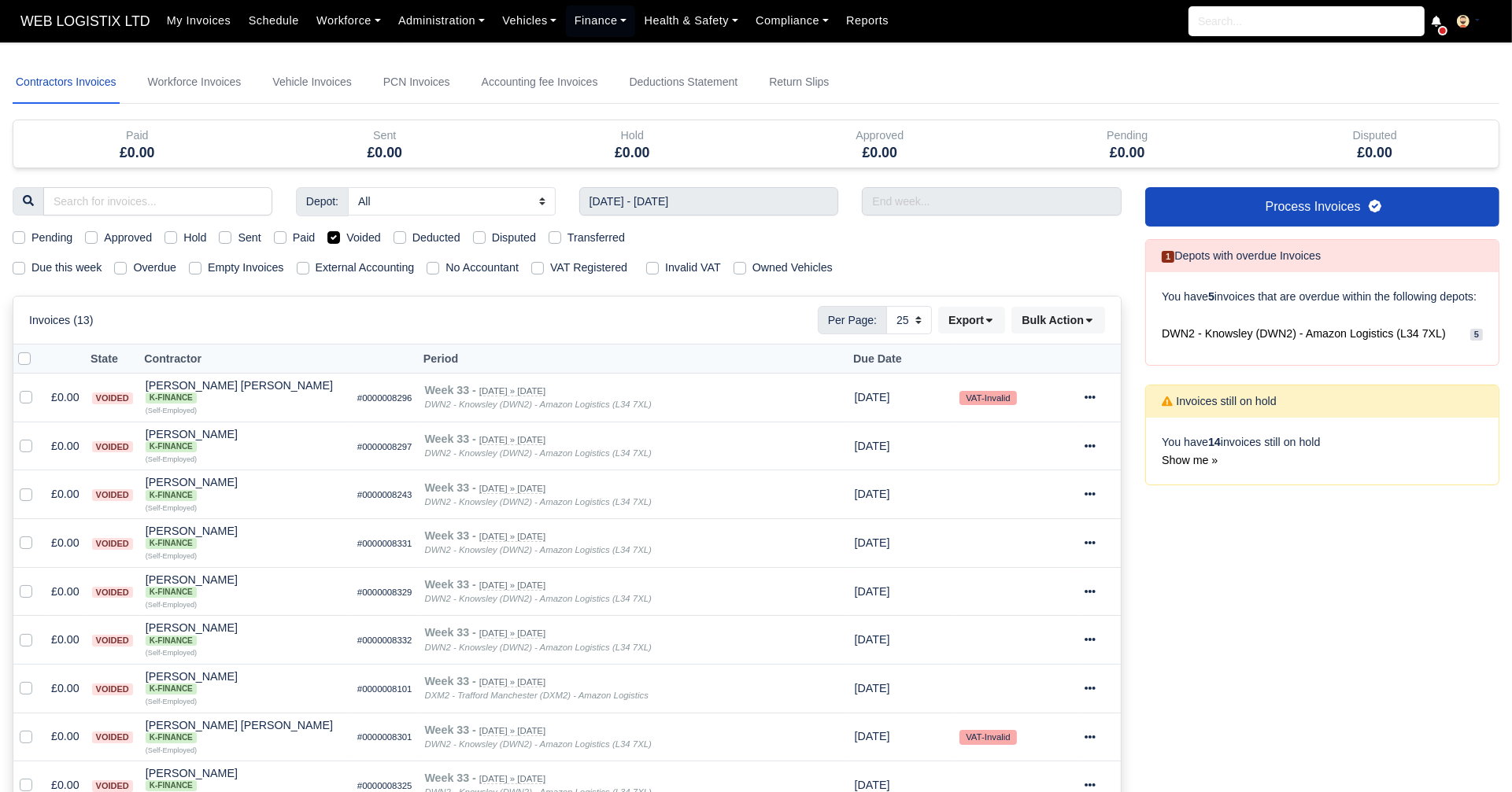
click at [910, 334] on div "Invoices (13) Per Page: 10 25 50 Export Data export: Export BACS 18 Download In…" at bounding box center [566, 320] width 1107 height 47
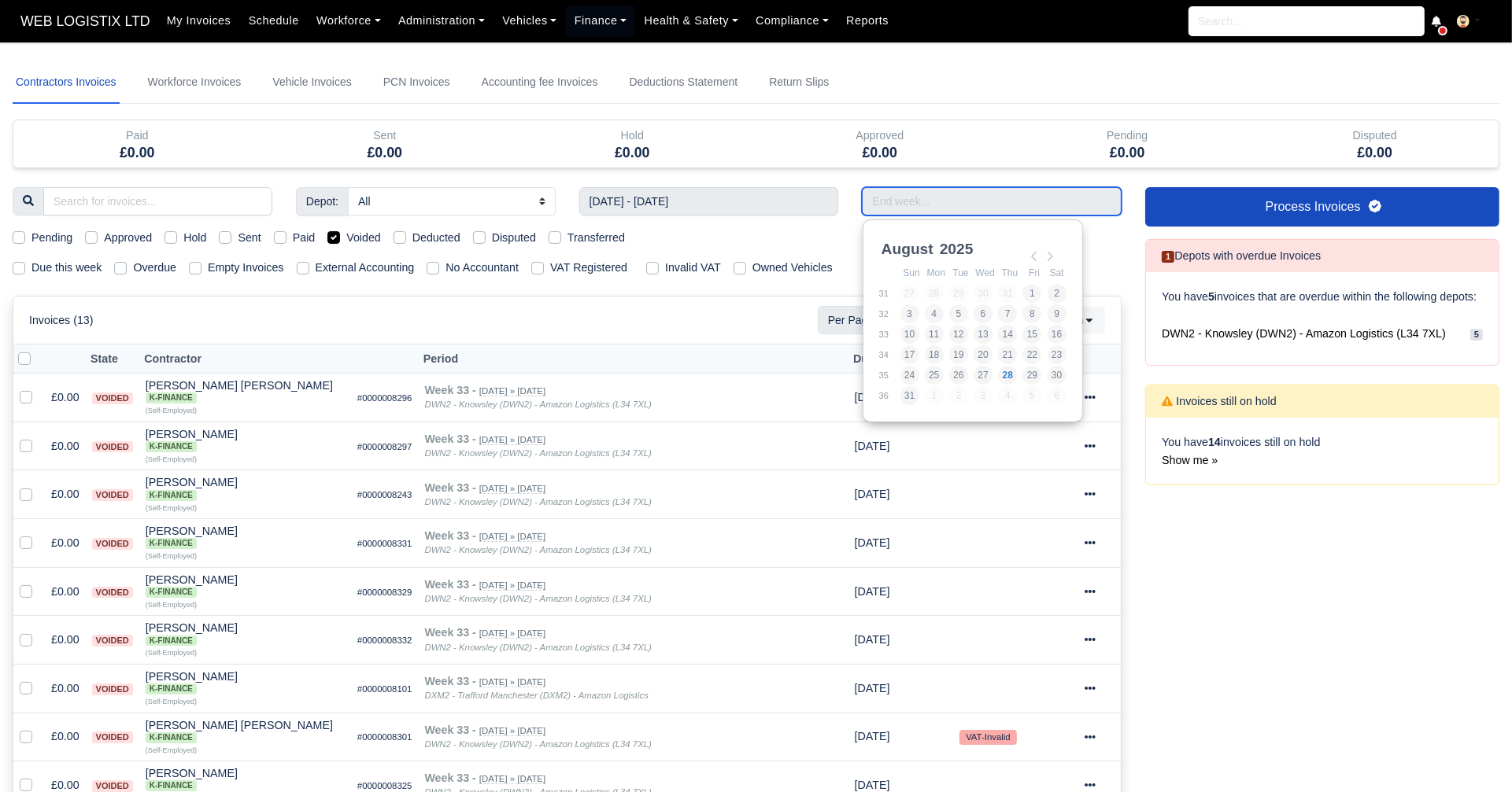
click at [934, 188] on input "Use the arrow keys to pick a date" at bounding box center [992, 202] width 260 height 28
type input "10/08/2025 - 16/08/2025"
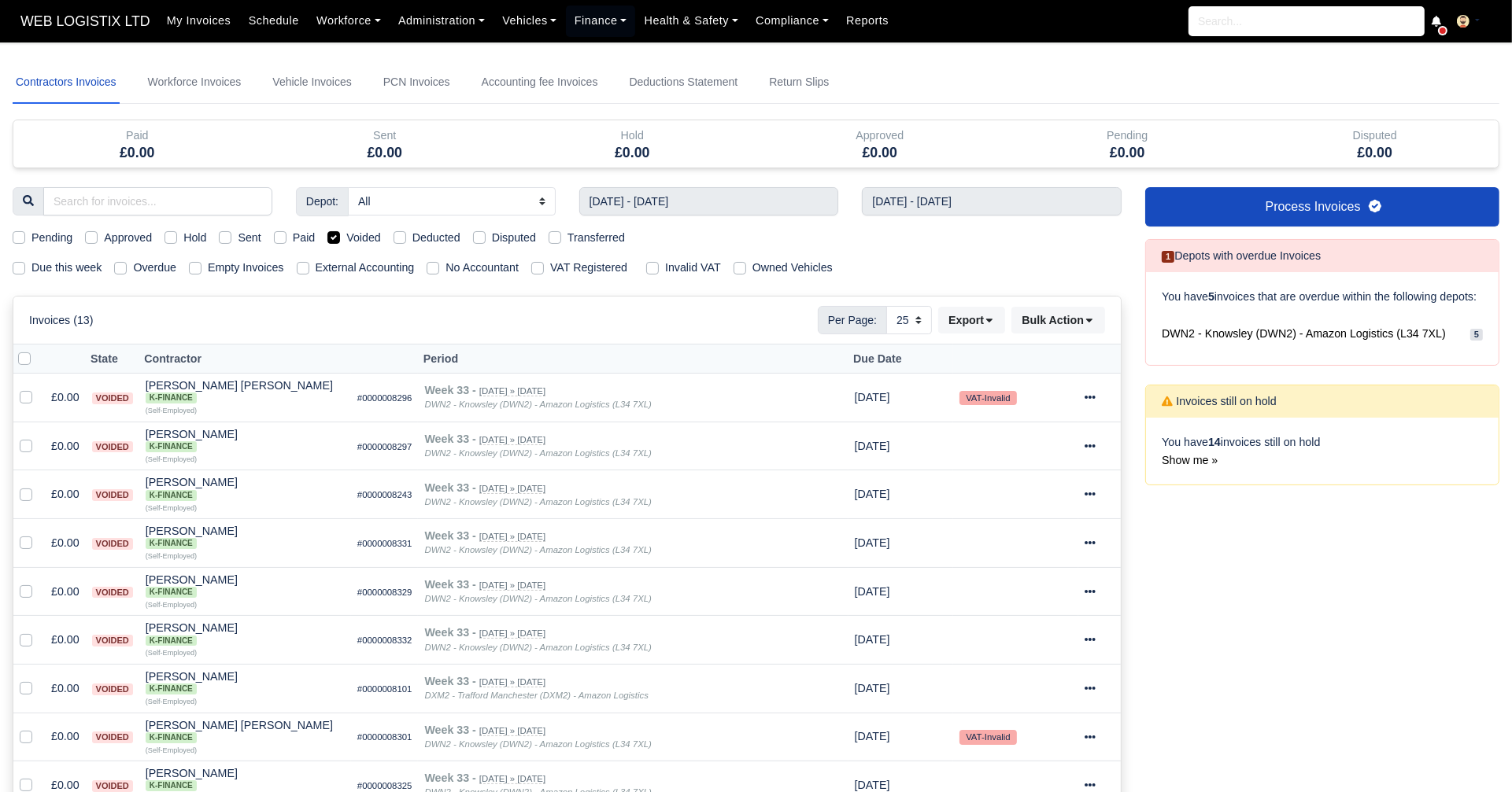
click at [347, 241] on label "Voided" at bounding box center [364, 237] width 35 height 18
click at [335, 241] on input "Voided" at bounding box center [333, 234] width 12 height 12
checkbox input "false"
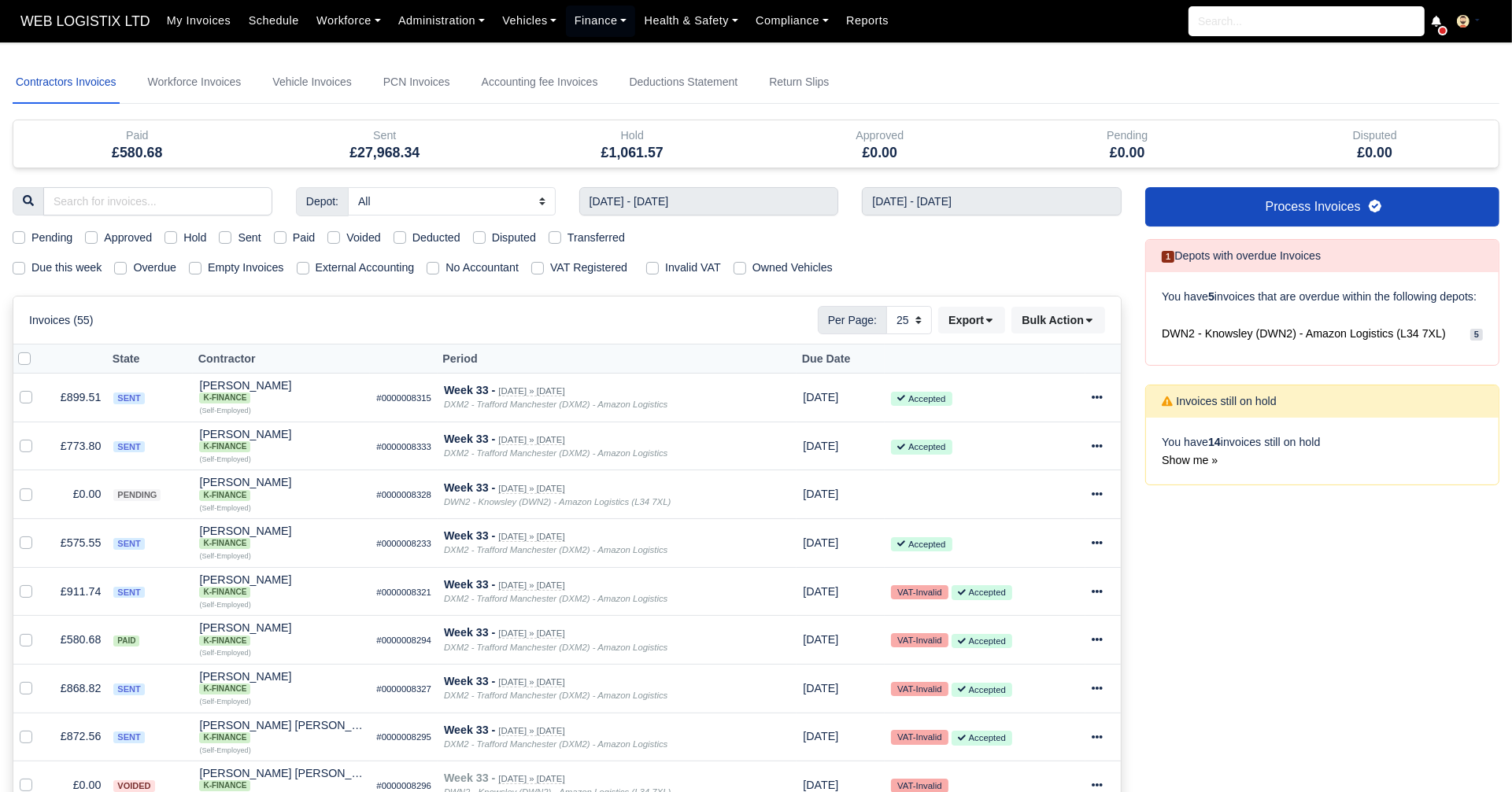
click at [20, 244] on div "Pending" at bounding box center [41, 237] width 59 height 18
click at [31, 241] on label "Pending" at bounding box center [51, 237] width 41 height 18
click at [19, 241] on input "Pending" at bounding box center [18, 234] width 12 height 12
checkbox input "true"
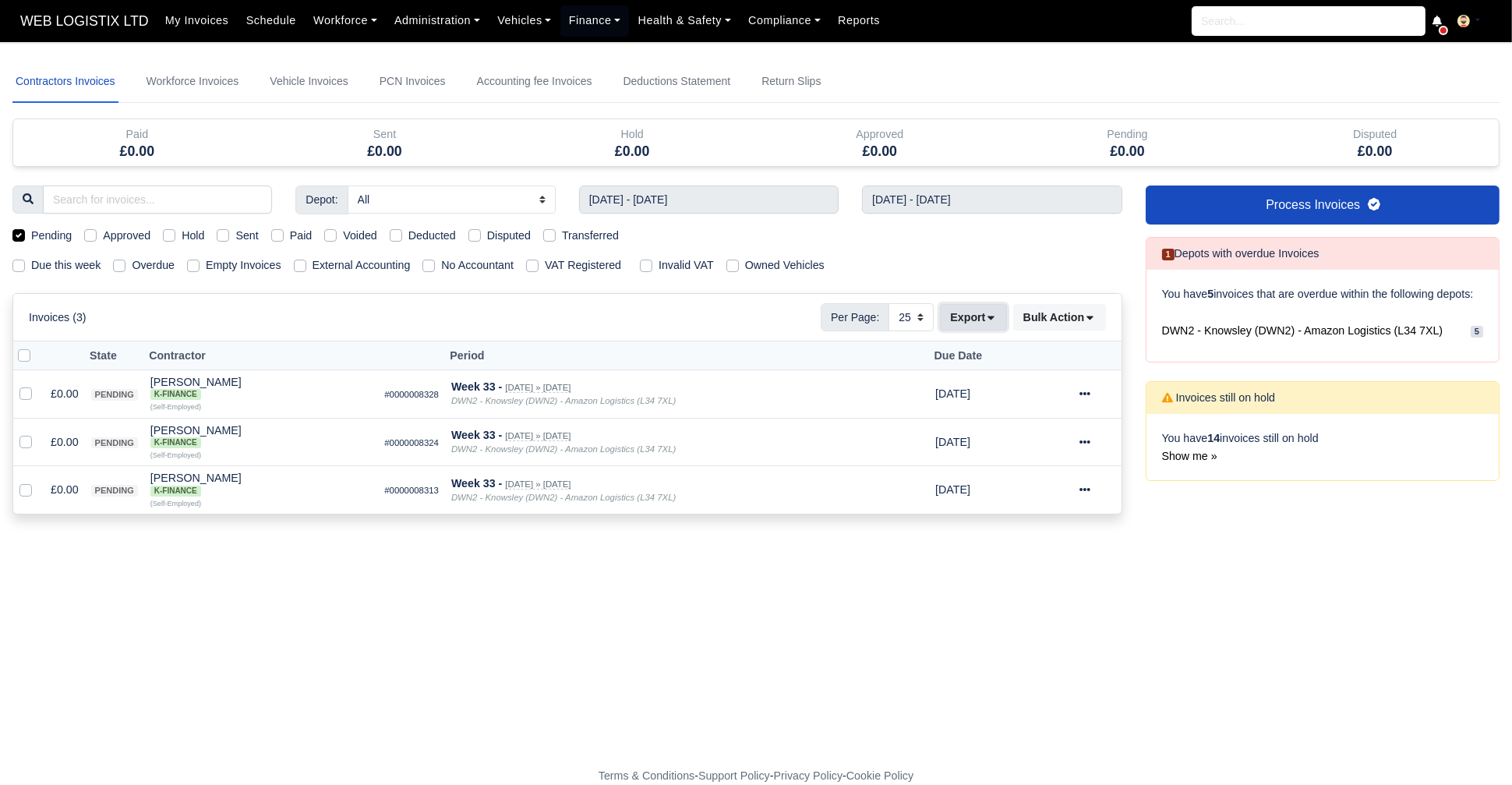
click at [986, 310] on button "Export" at bounding box center [973, 317] width 66 height 26
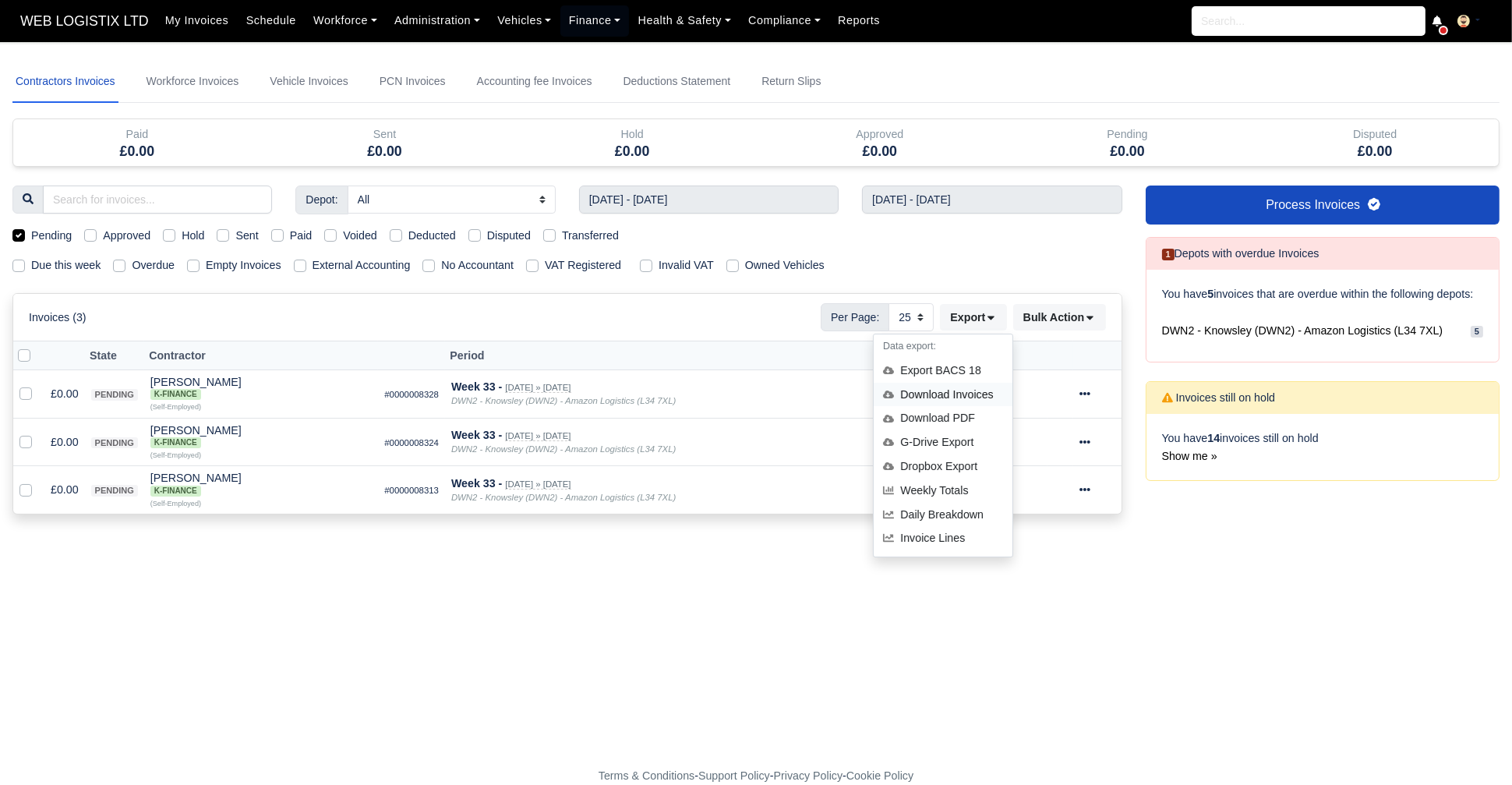
click at [943, 389] on div "Download Invoices" at bounding box center [943, 395] width 139 height 24
click at [1088, 395] on icon at bounding box center [1085, 394] width 11 height 11
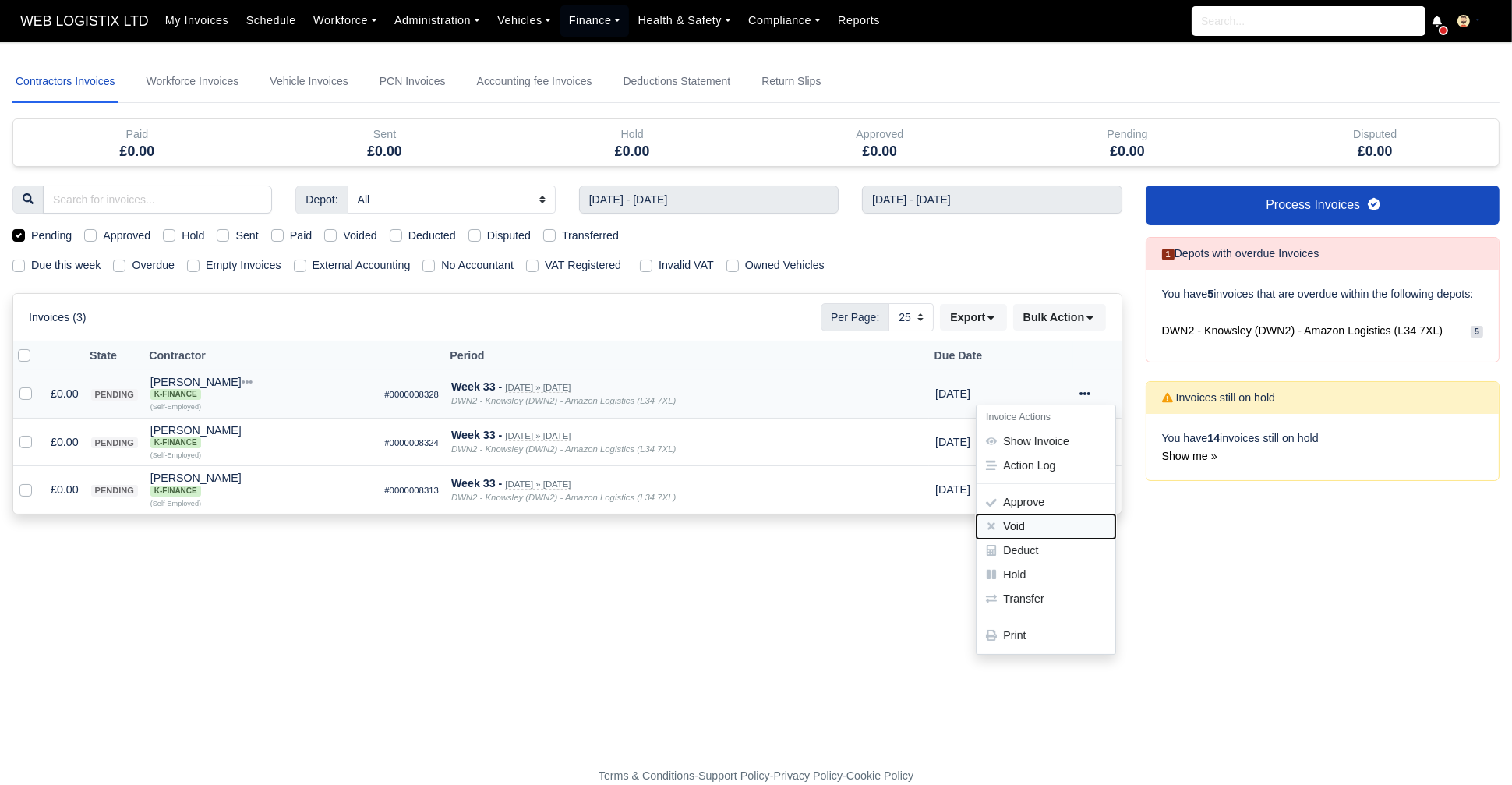
click at [1069, 518] on button "Void" at bounding box center [1046, 526] width 139 height 24
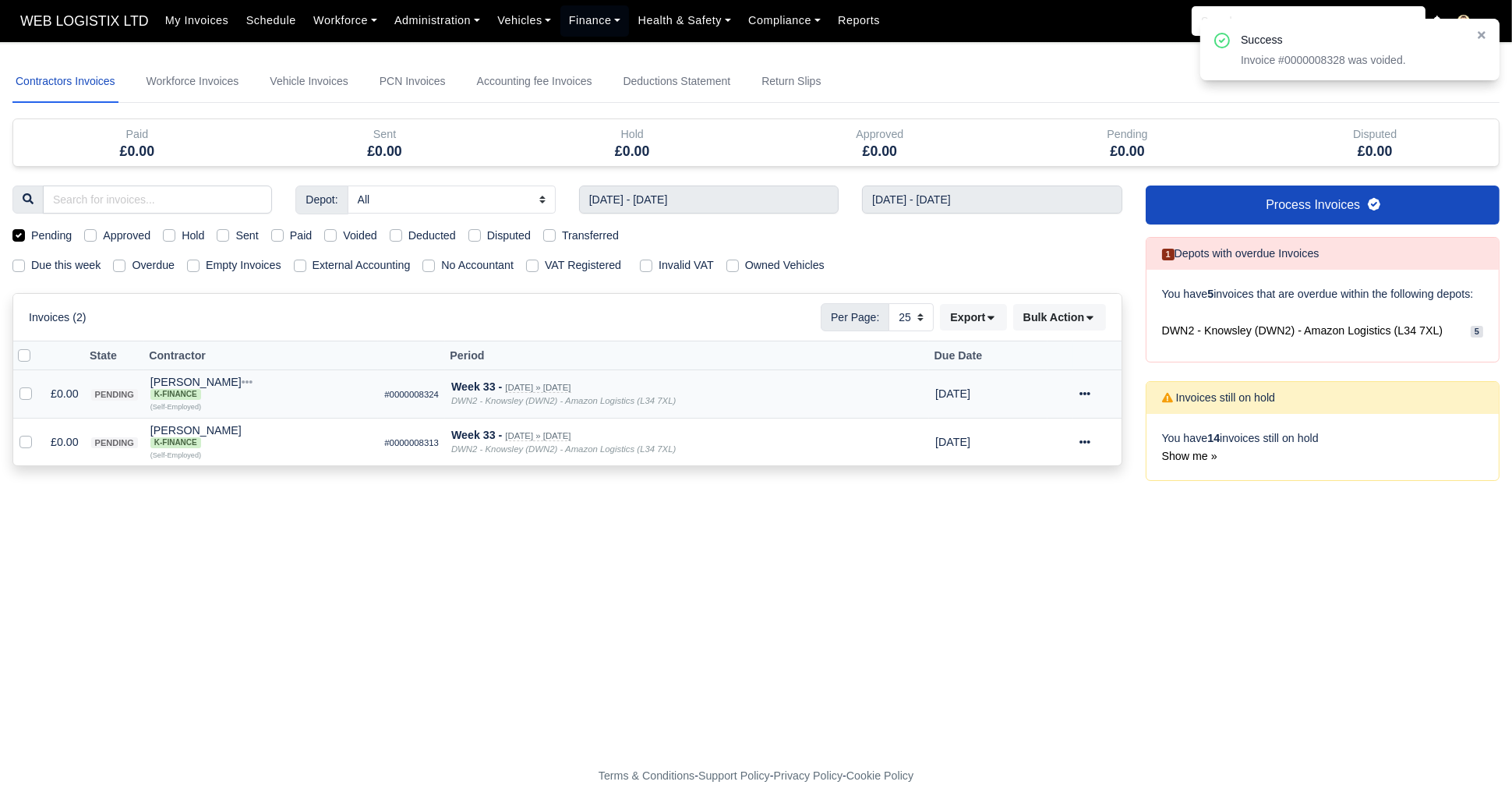
click at [1086, 393] on icon at bounding box center [1085, 394] width 11 height 11
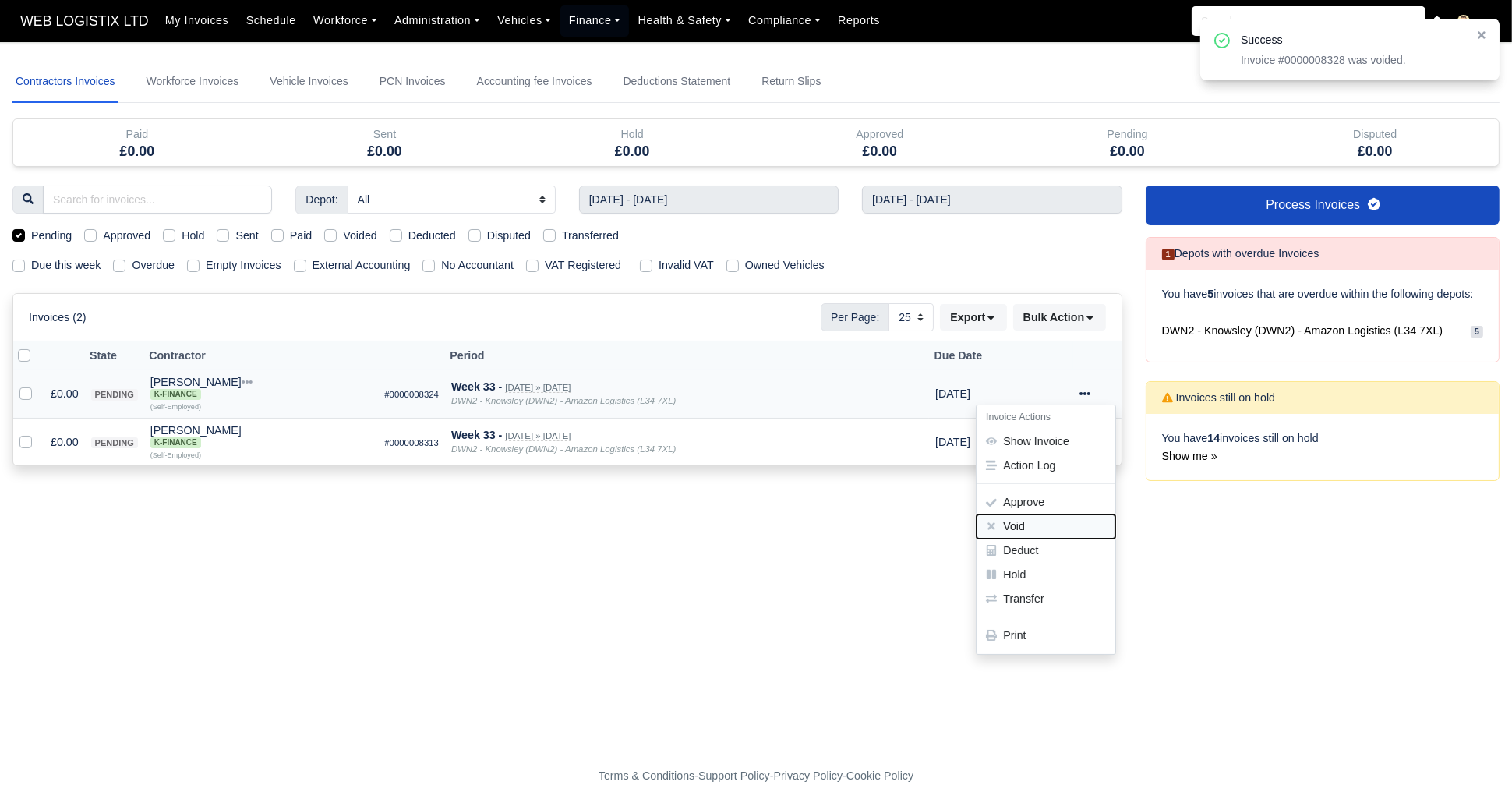
click at [1067, 514] on button "Void" at bounding box center [1046, 526] width 139 height 24
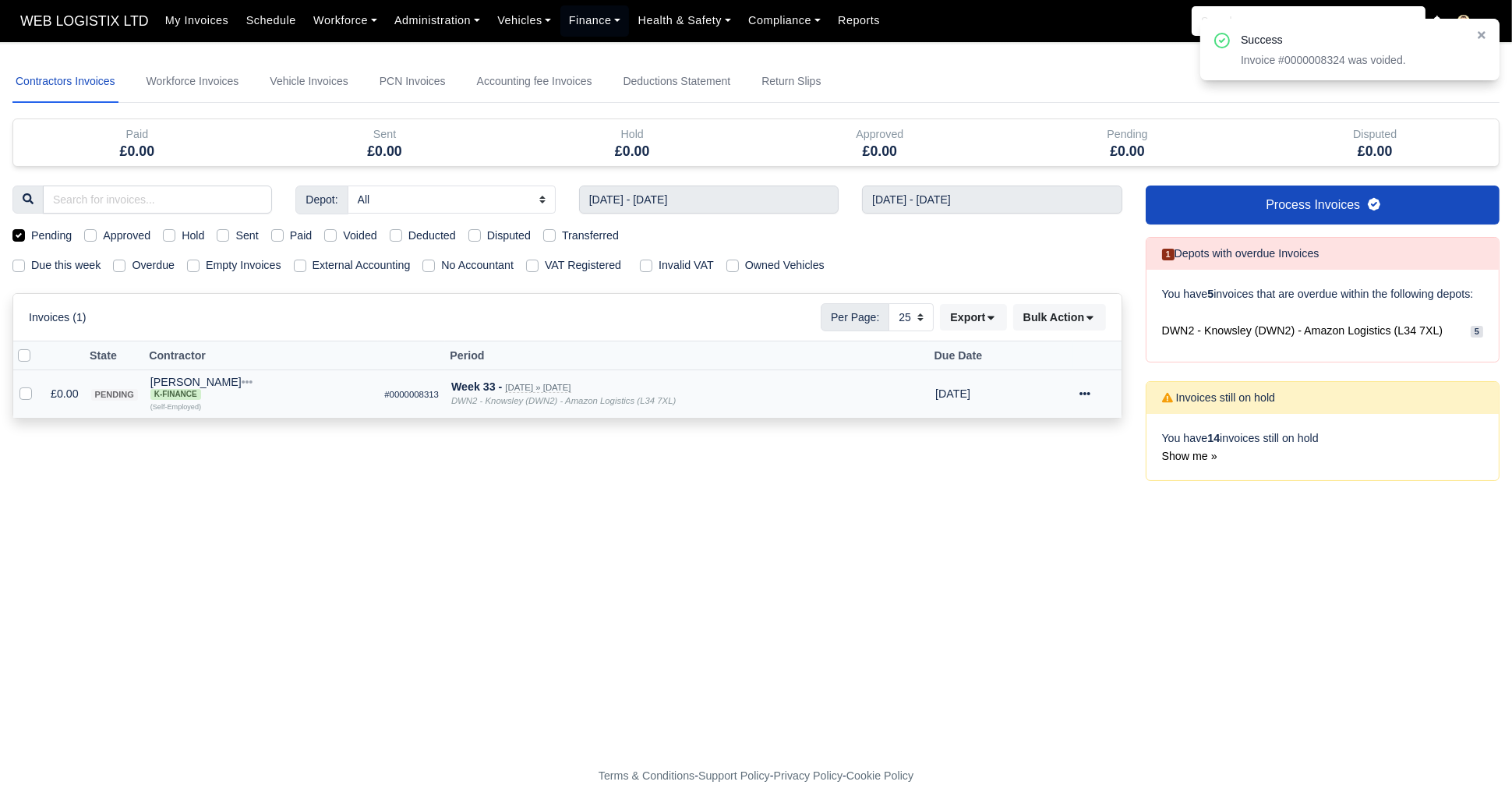
click at [1088, 388] on icon at bounding box center [1085, 394] width 11 height 11
click at [1057, 527] on button "Void" at bounding box center [1046, 526] width 139 height 24
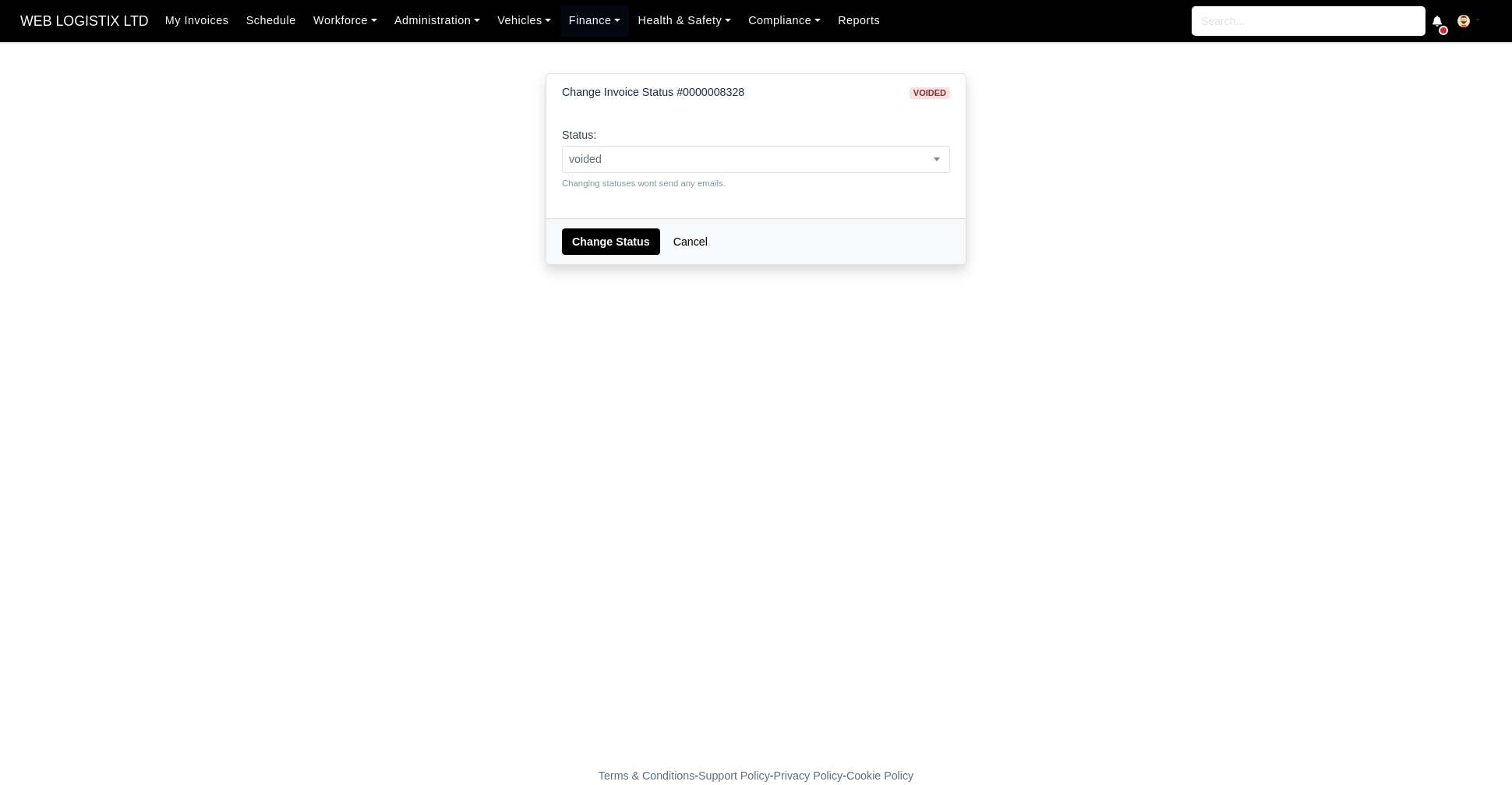
select select "pending"
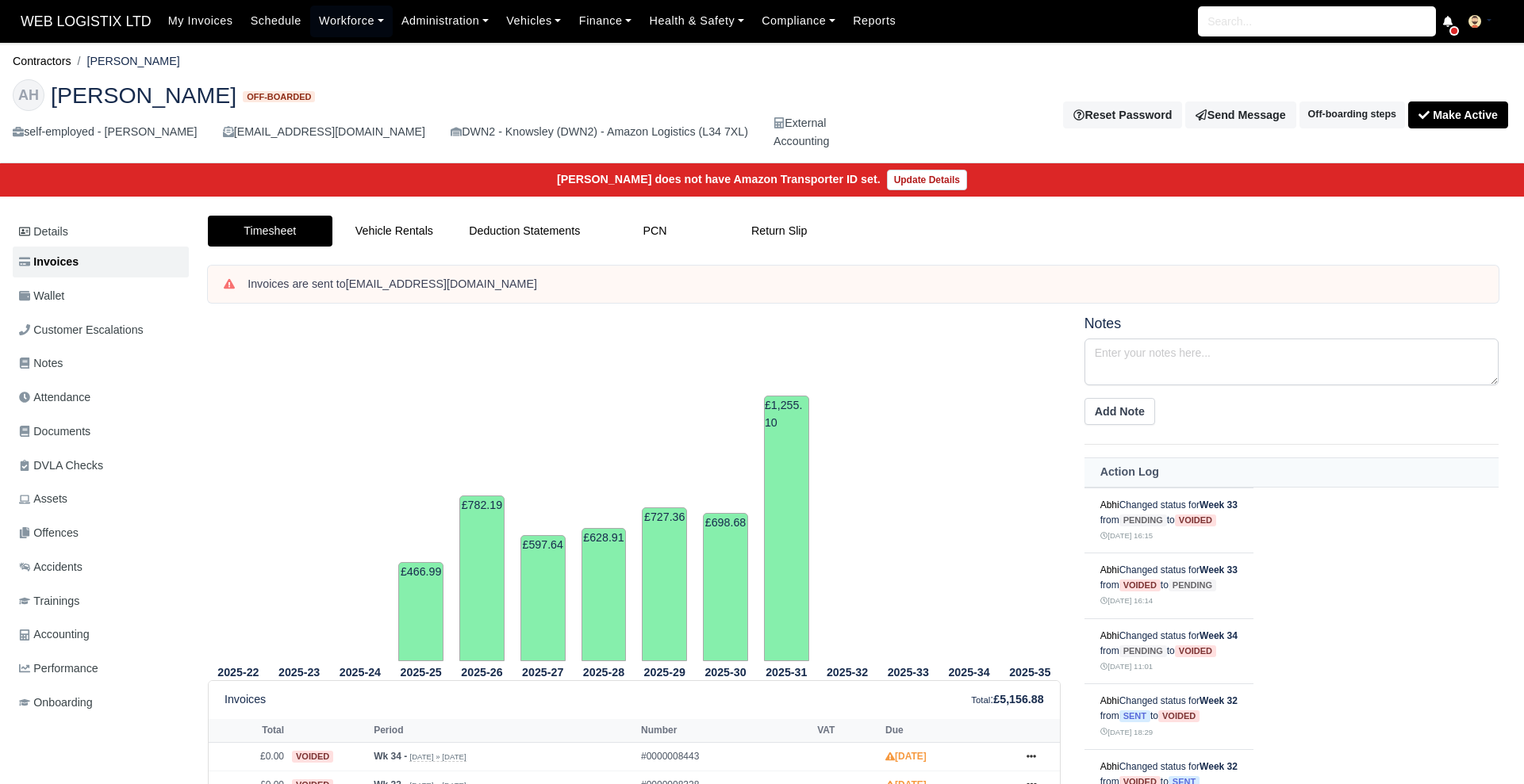
scroll to position [174, 0]
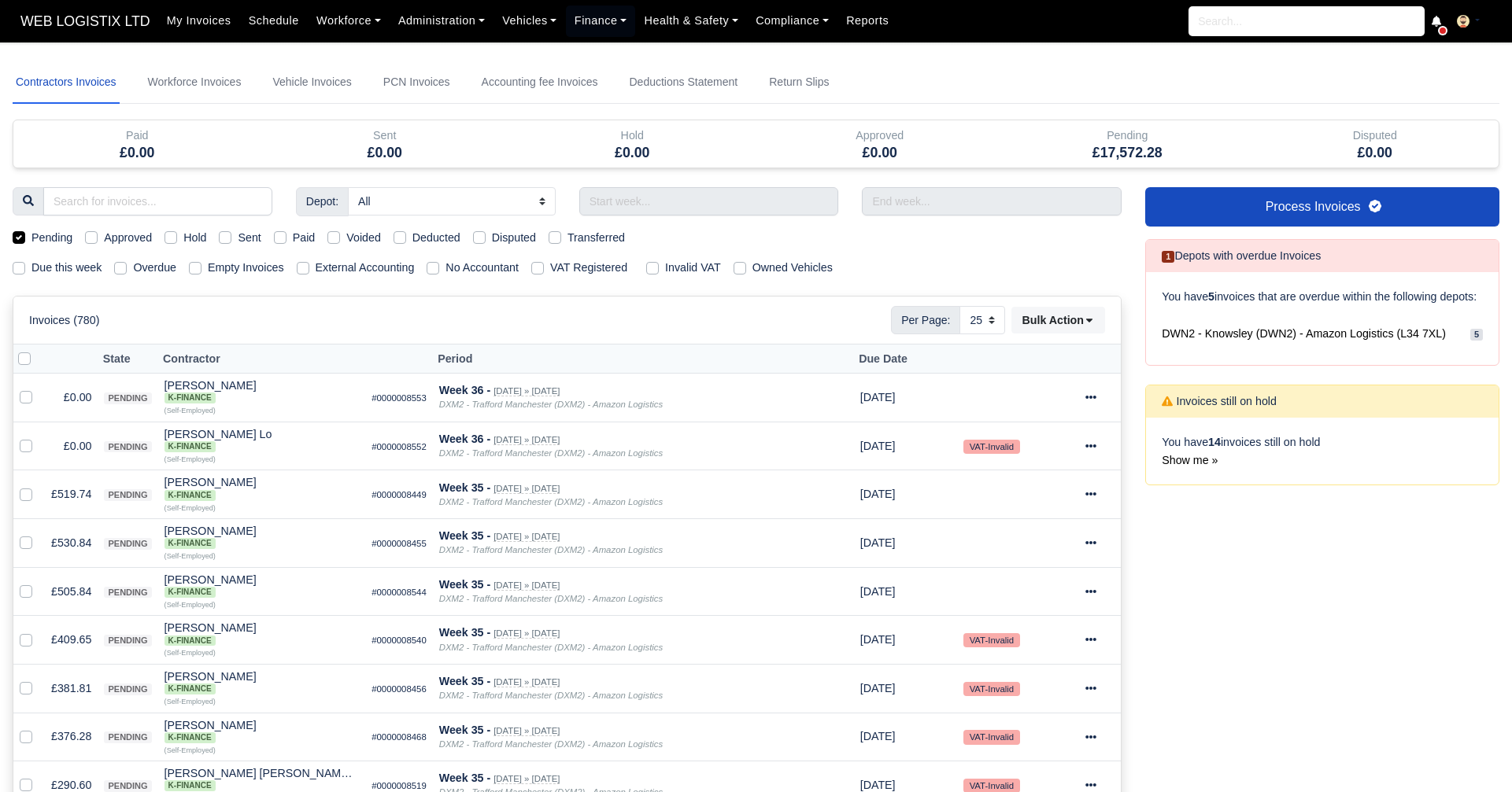
select select "25"
